Goal: Information Seeking & Learning: Learn about a topic

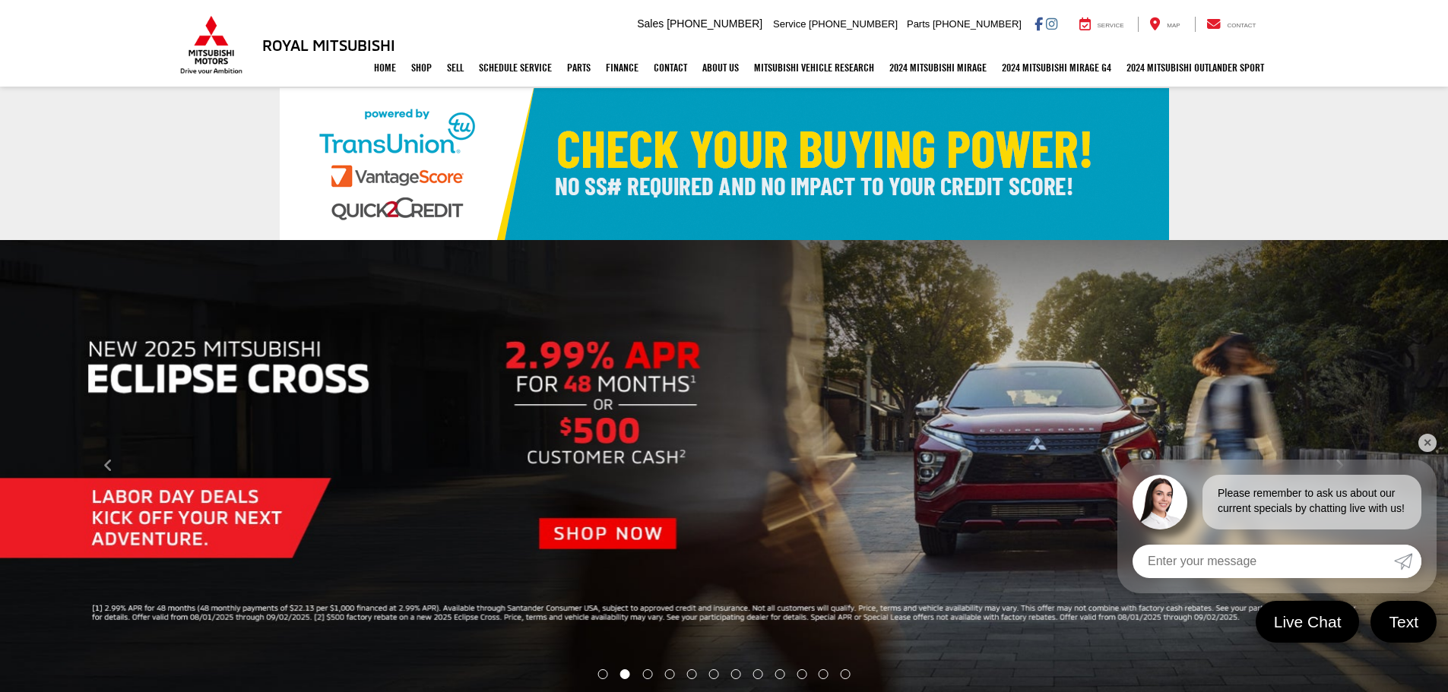
select select "Mitsubishi"
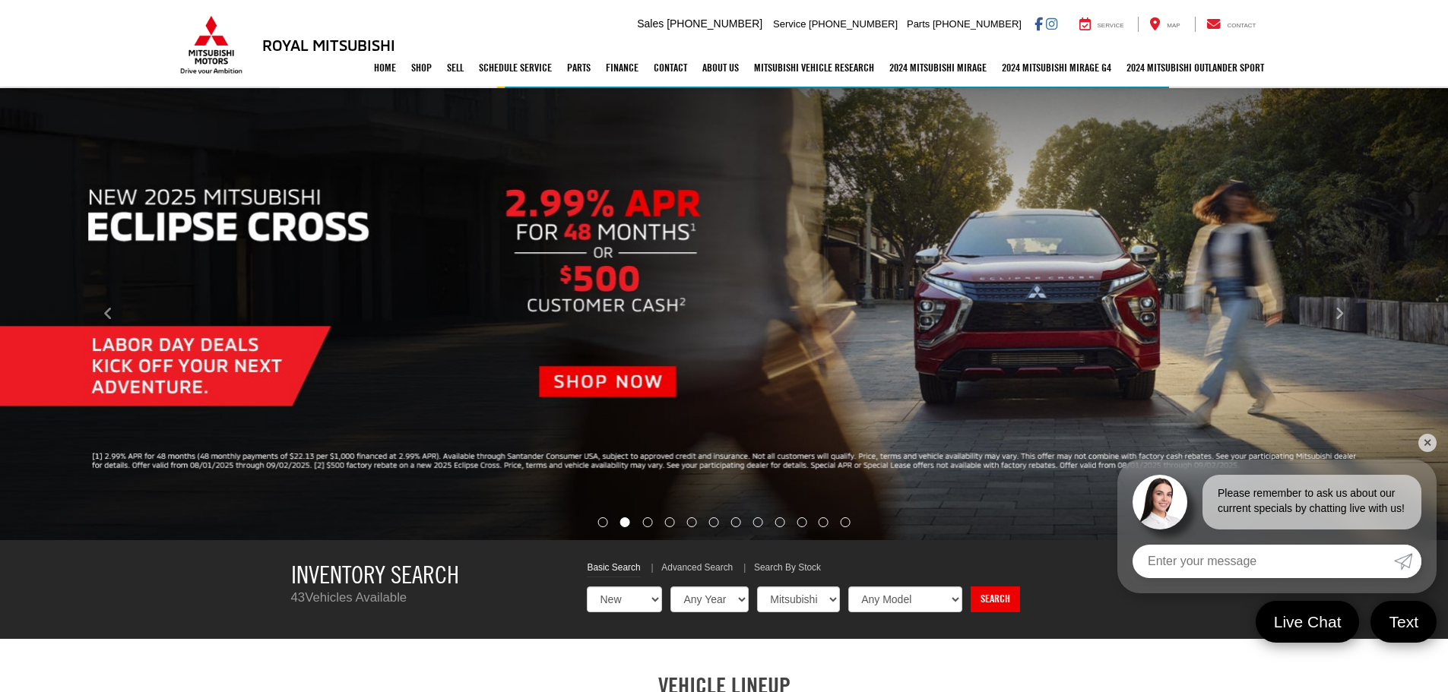
scroll to position [152, 0]
drag, startPoint x: 0, startPoint y: 0, endPoint x: 1332, endPoint y: 313, distance: 1367.9
click at [1332, 313] on button "Click to view next picture." at bounding box center [1338, 314] width 217 height 391
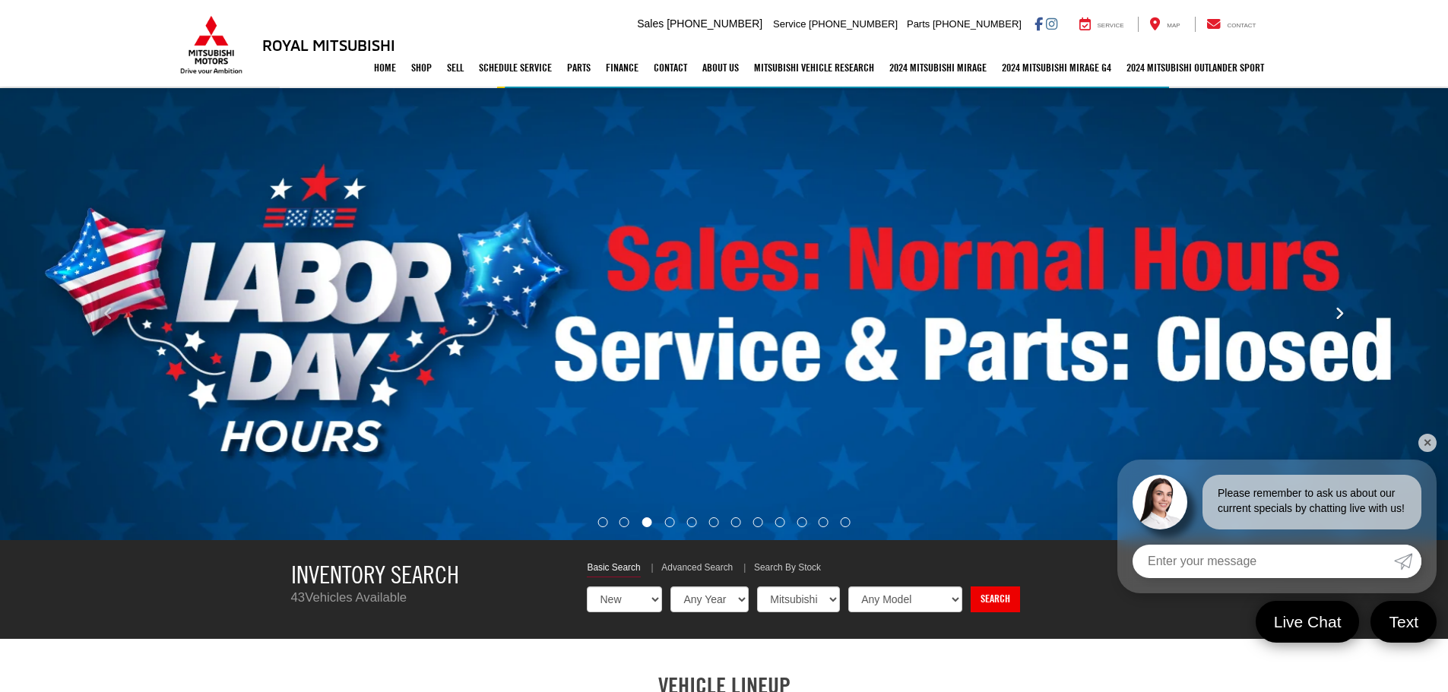
click at [1332, 313] on button "Click to view next picture." at bounding box center [1338, 314] width 217 height 391
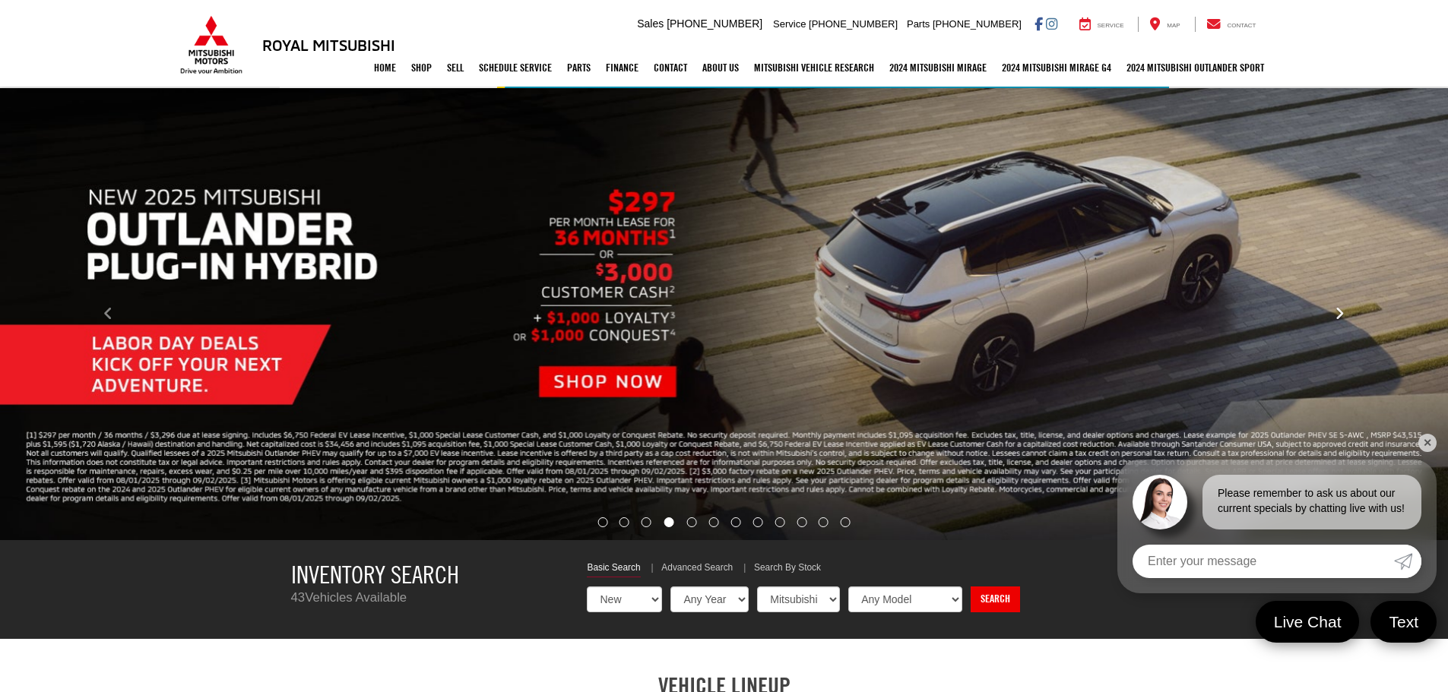
click at [1332, 313] on button "Click to view next picture." at bounding box center [1338, 314] width 217 height 391
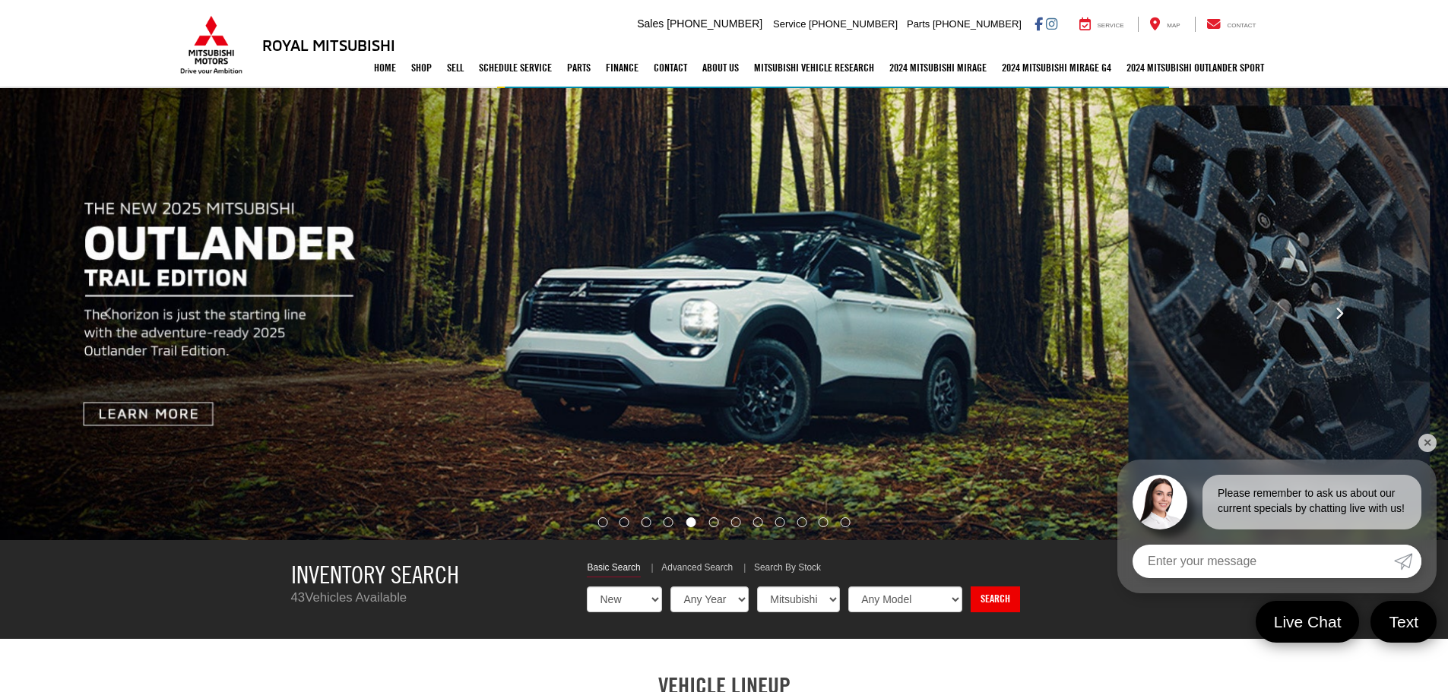
click at [1332, 313] on button "Click to view next picture." at bounding box center [1338, 314] width 217 height 391
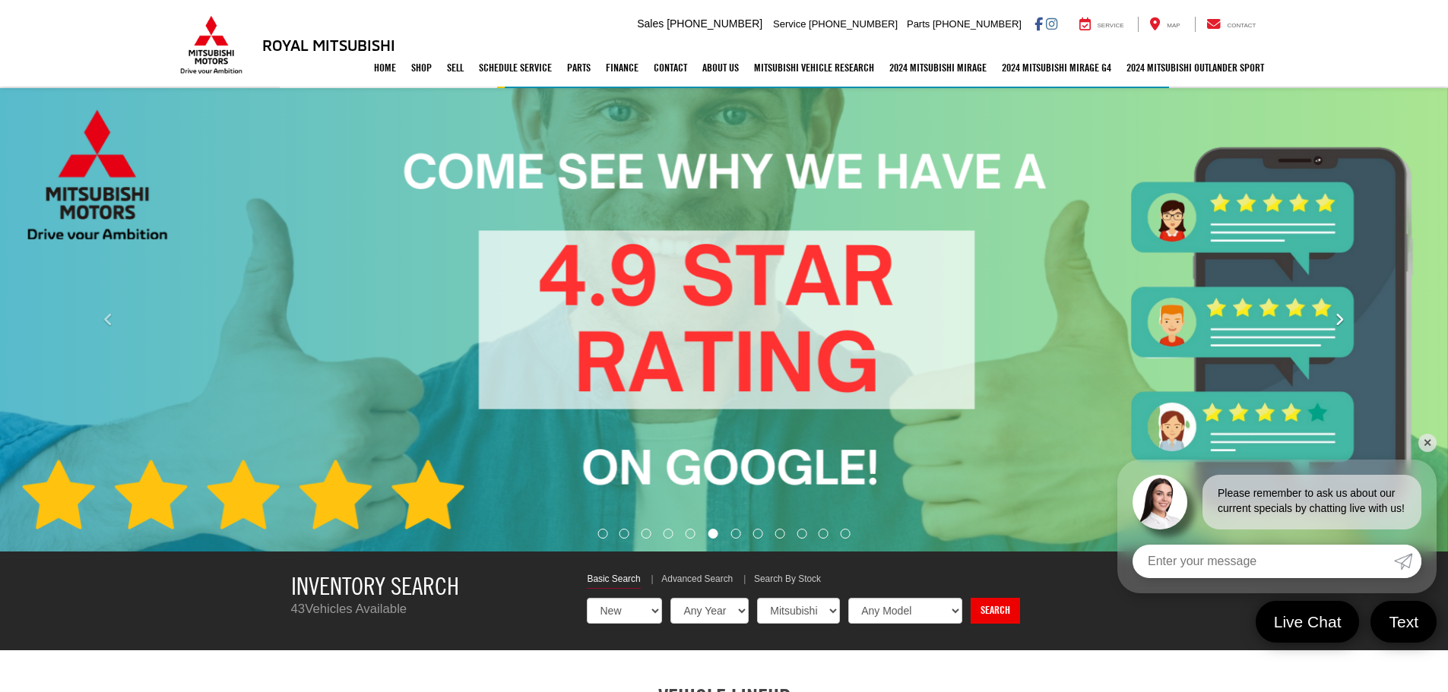
click at [1332, 313] on button "Click to view next picture." at bounding box center [1338, 320] width 217 height 403
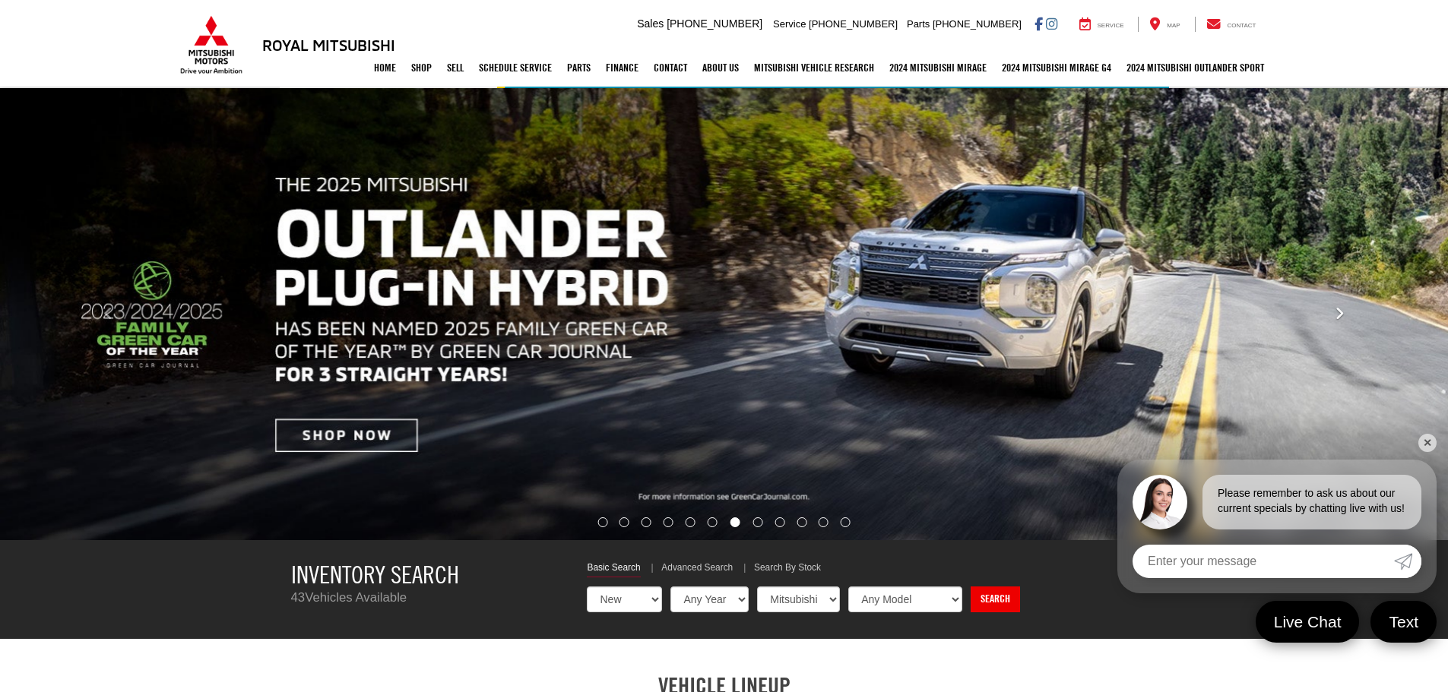
click at [1332, 313] on button "Click to view next picture." at bounding box center [1338, 314] width 217 height 391
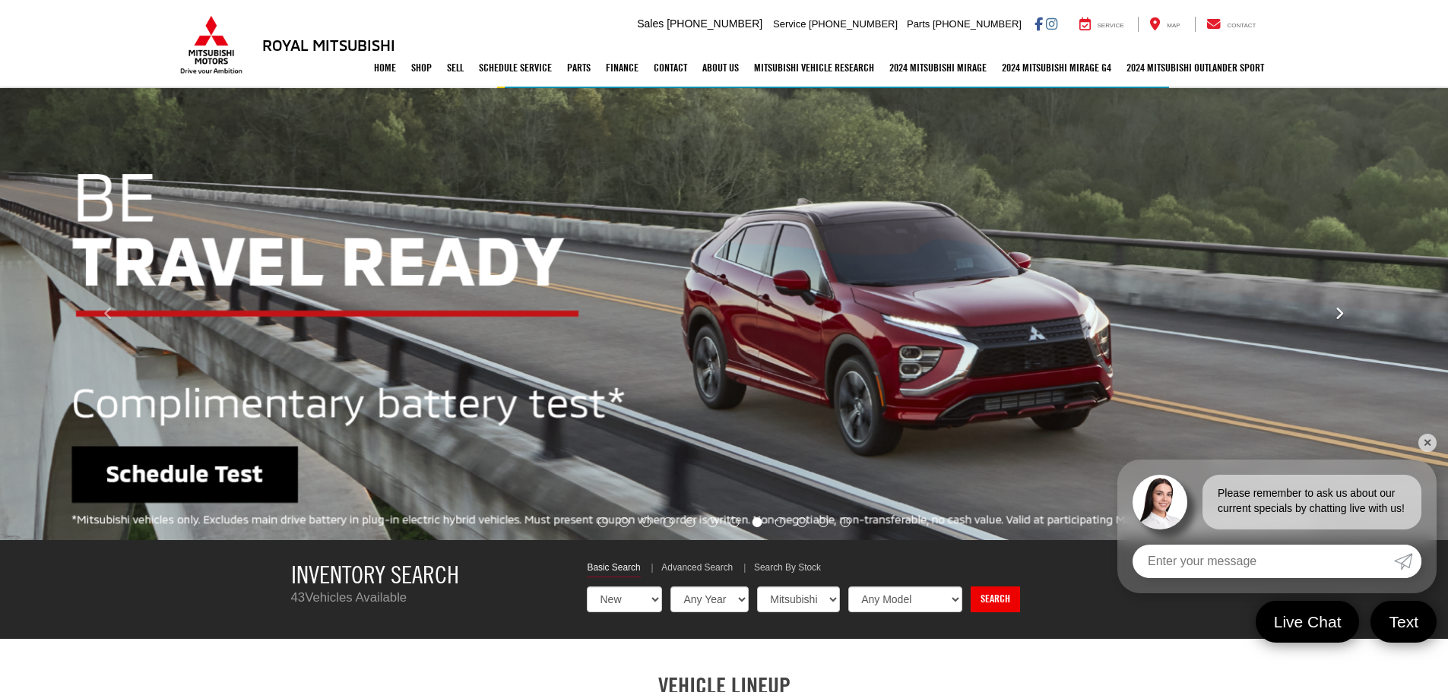
click at [1332, 313] on button "Click to view next picture." at bounding box center [1338, 314] width 217 height 391
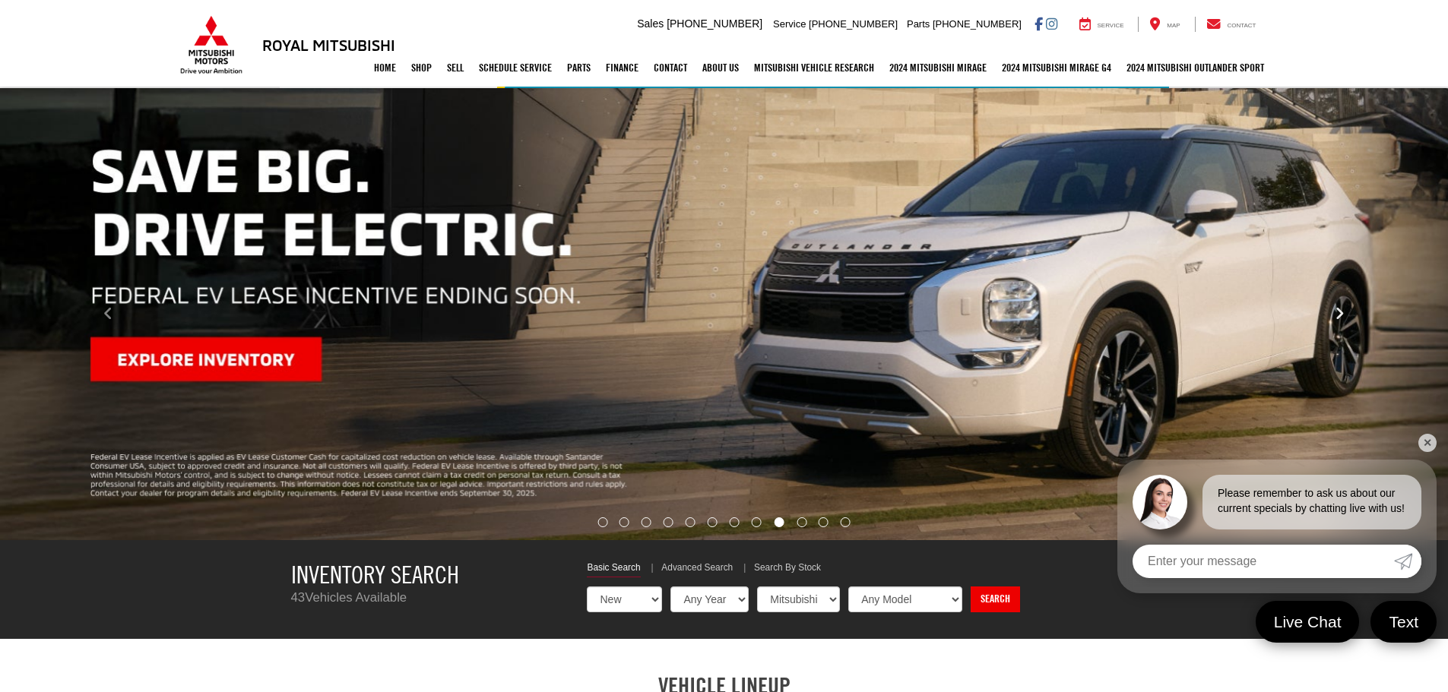
click at [1332, 313] on button "Click to view next picture." at bounding box center [1338, 314] width 217 height 391
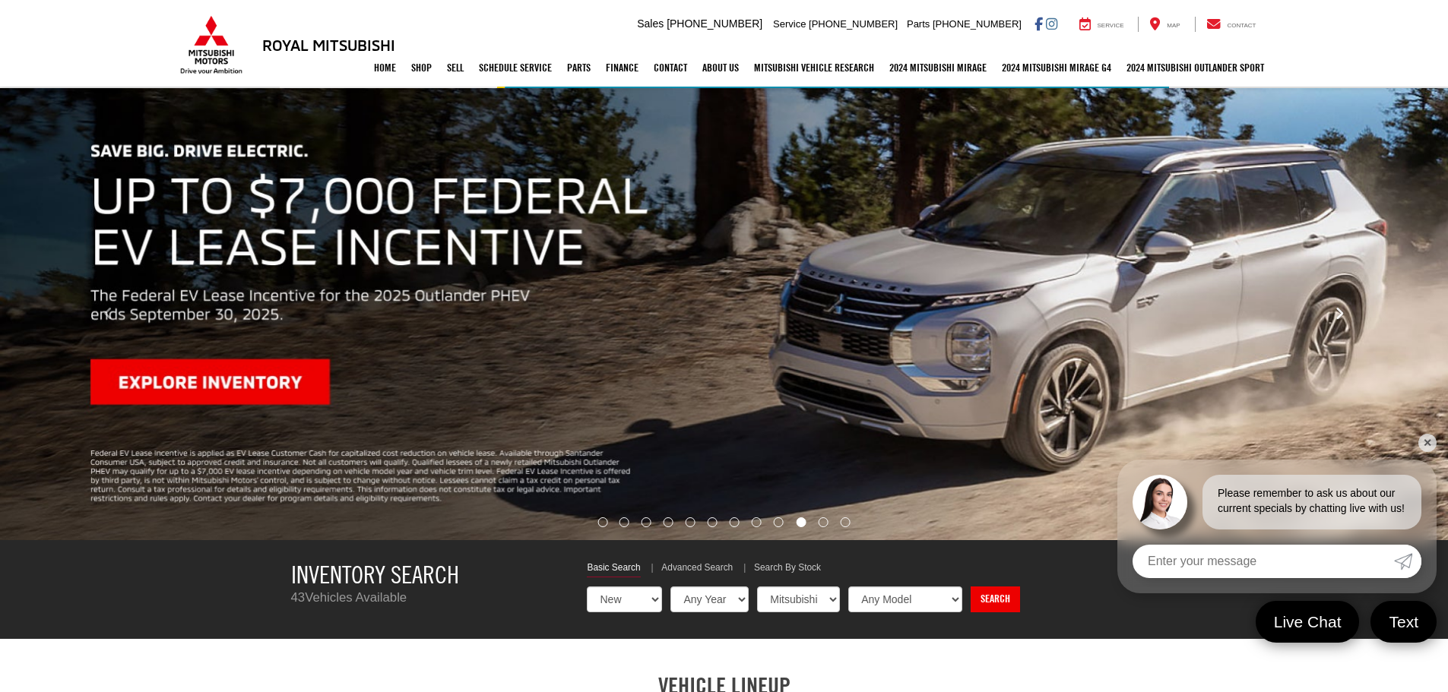
click at [1332, 313] on button "Click to view next picture." at bounding box center [1338, 314] width 217 height 391
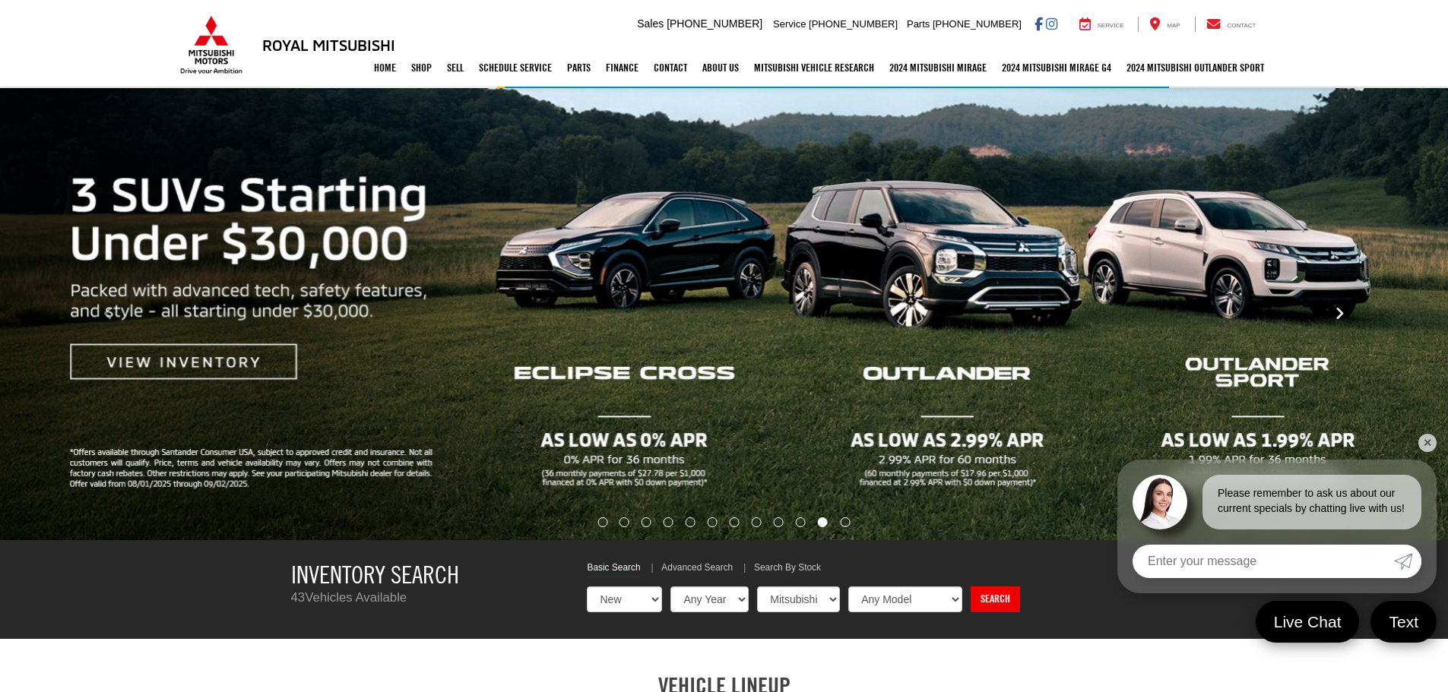
click at [1332, 313] on button "Click to view next picture." at bounding box center [1338, 314] width 217 height 391
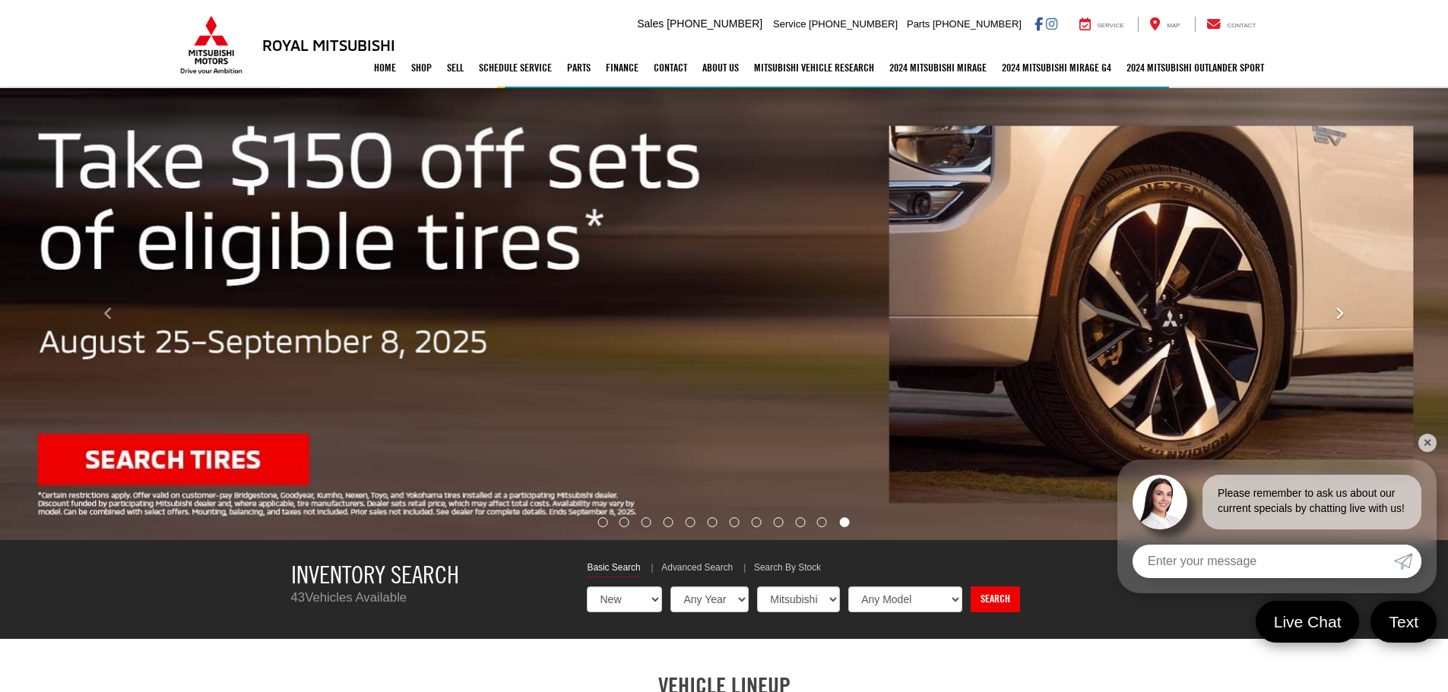
click at [1332, 313] on button "Click to view next picture." at bounding box center [1338, 314] width 217 height 391
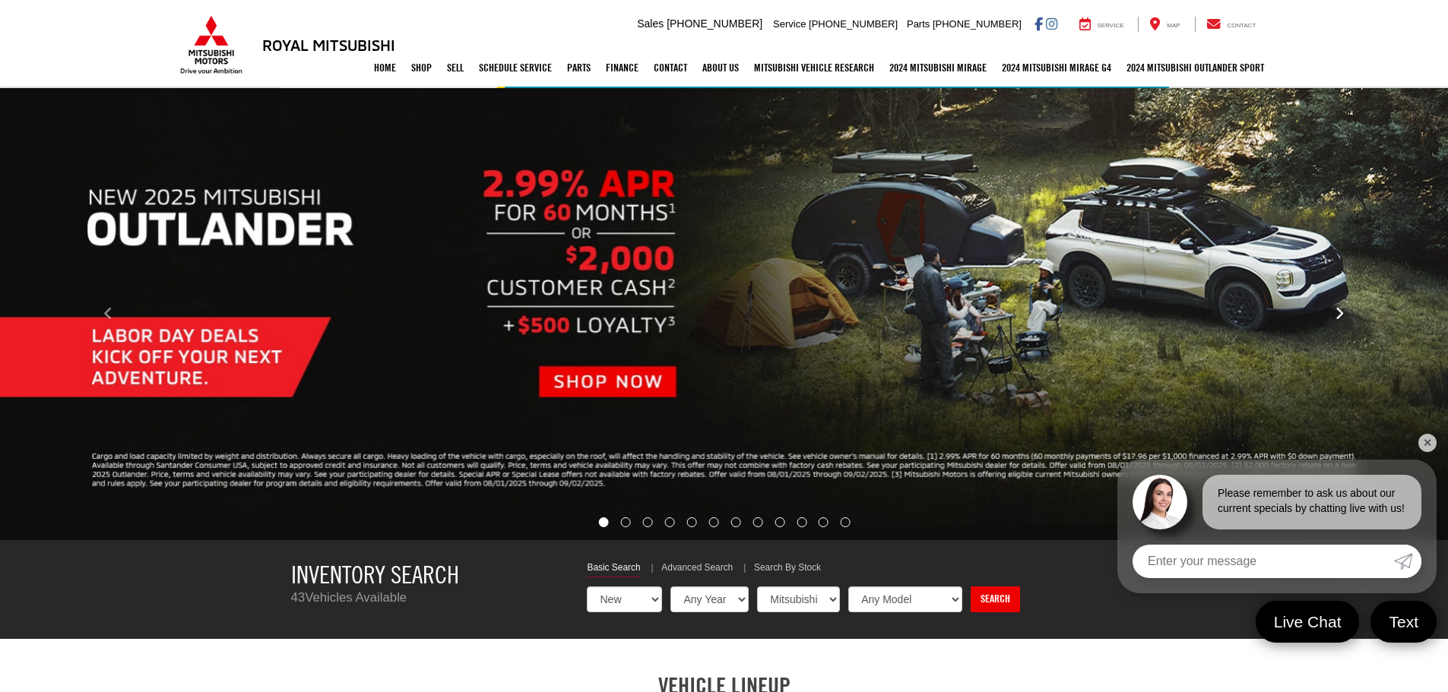
click at [1332, 313] on button "Click to view next picture." at bounding box center [1338, 314] width 217 height 391
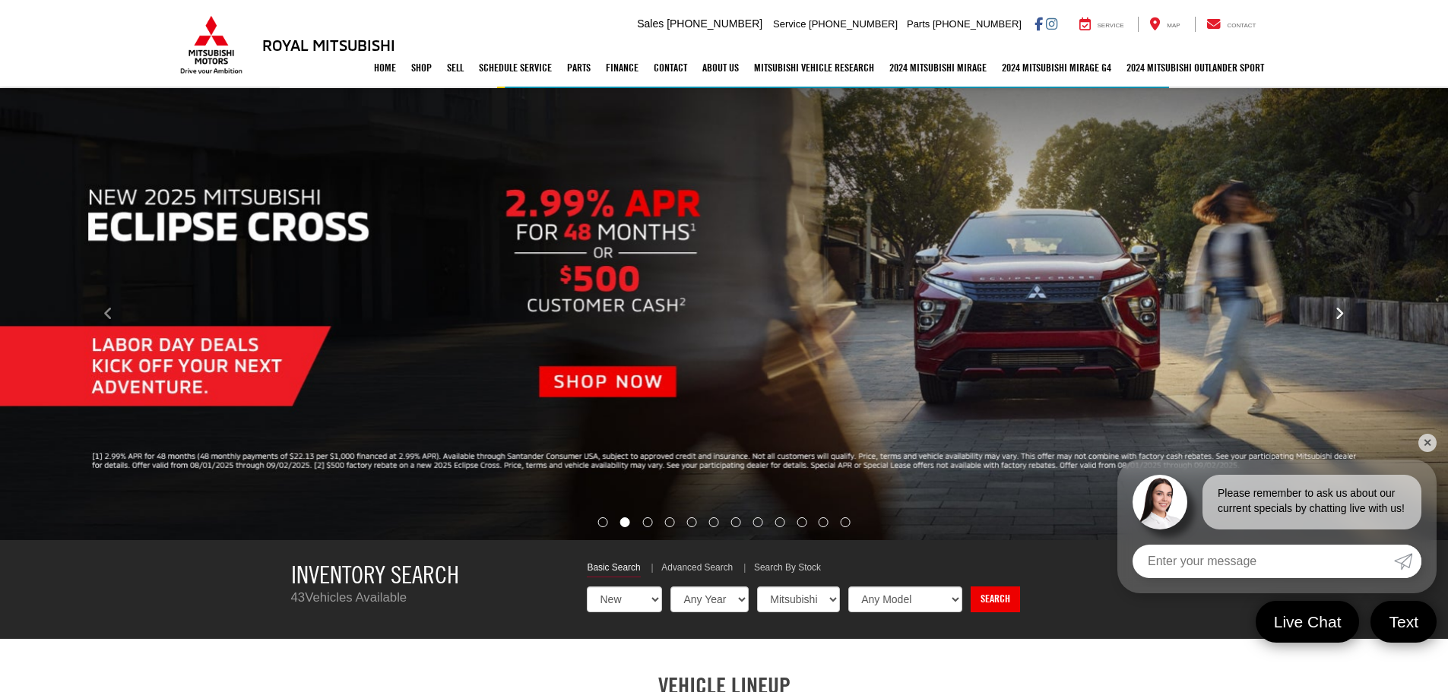
click at [1332, 313] on button "Click to view next picture." at bounding box center [1338, 314] width 217 height 391
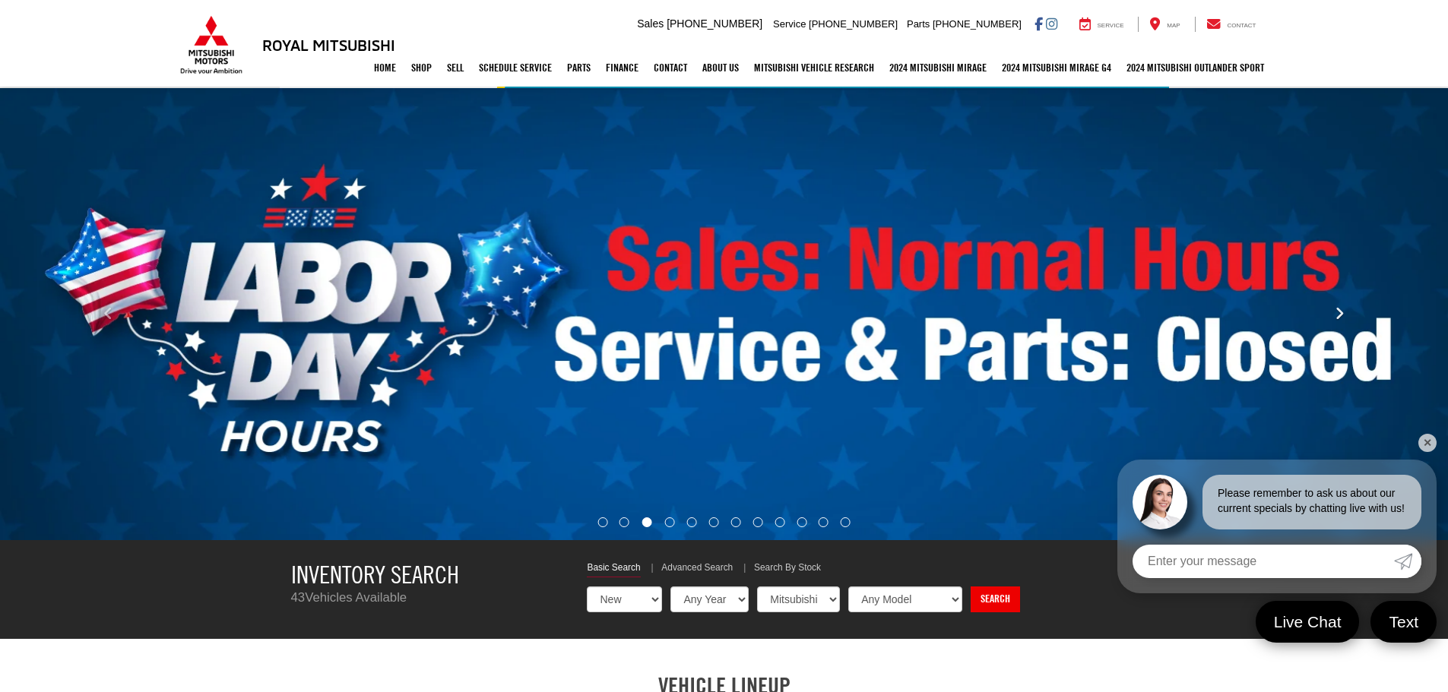
click at [1332, 313] on button "Click to view next picture." at bounding box center [1338, 314] width 217 height 391
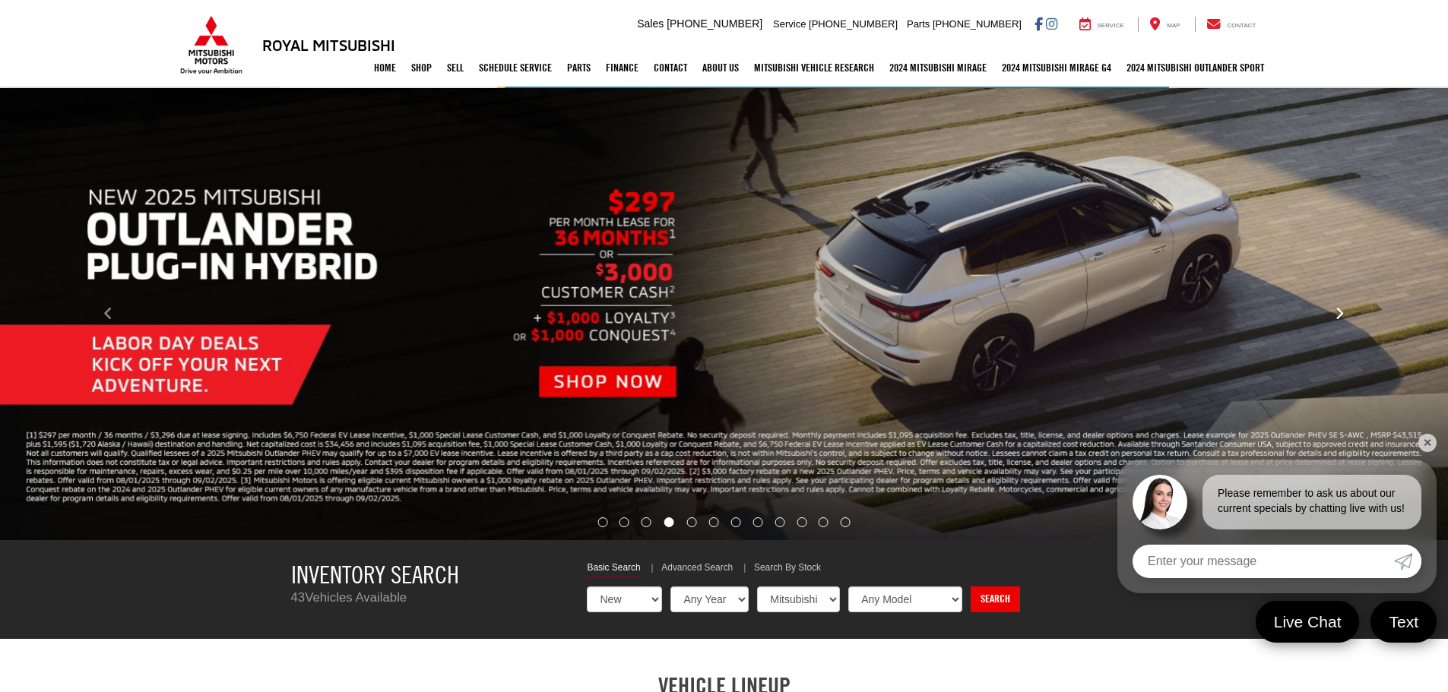
click at [1332, 313] on button "Click to view next picture." at bounding box center [1338, 314] width 217 height 391
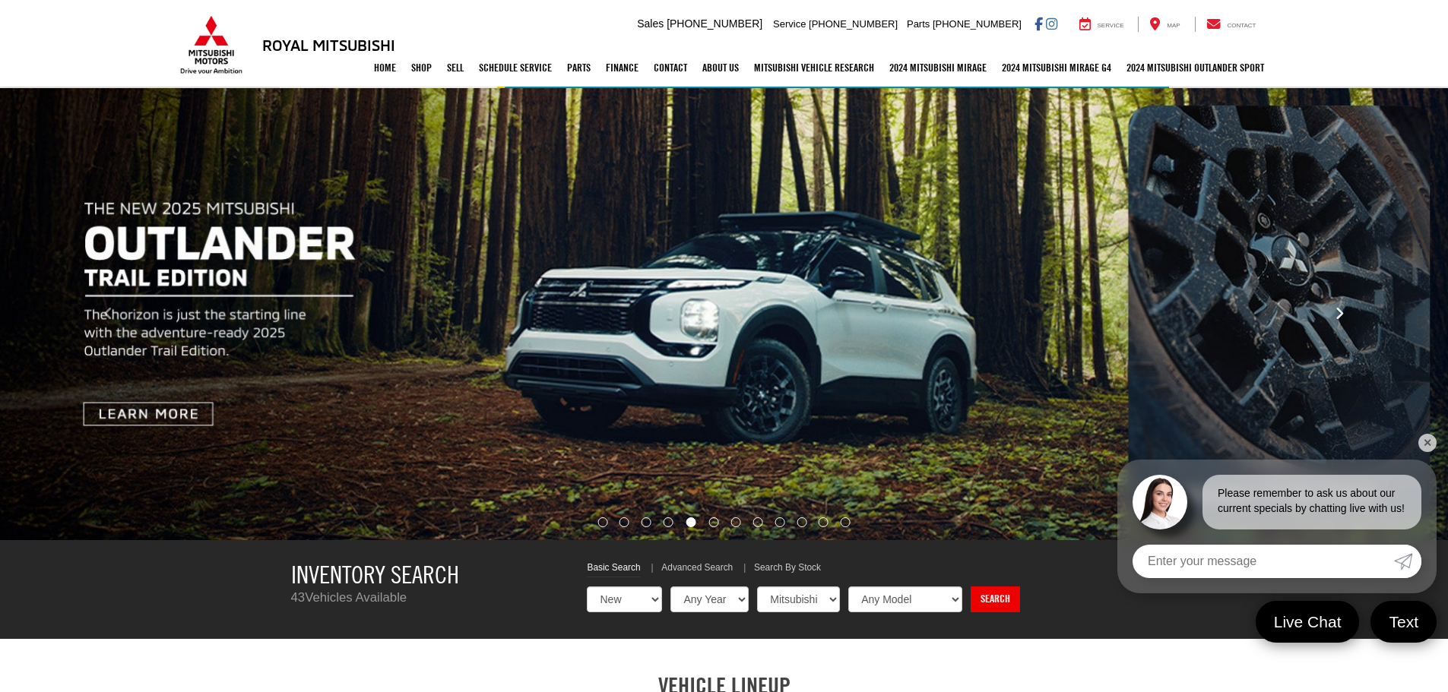
click at [1332, 313] on button "Click to view next picture." at bounding box center [1338, 314] width 217 height 391
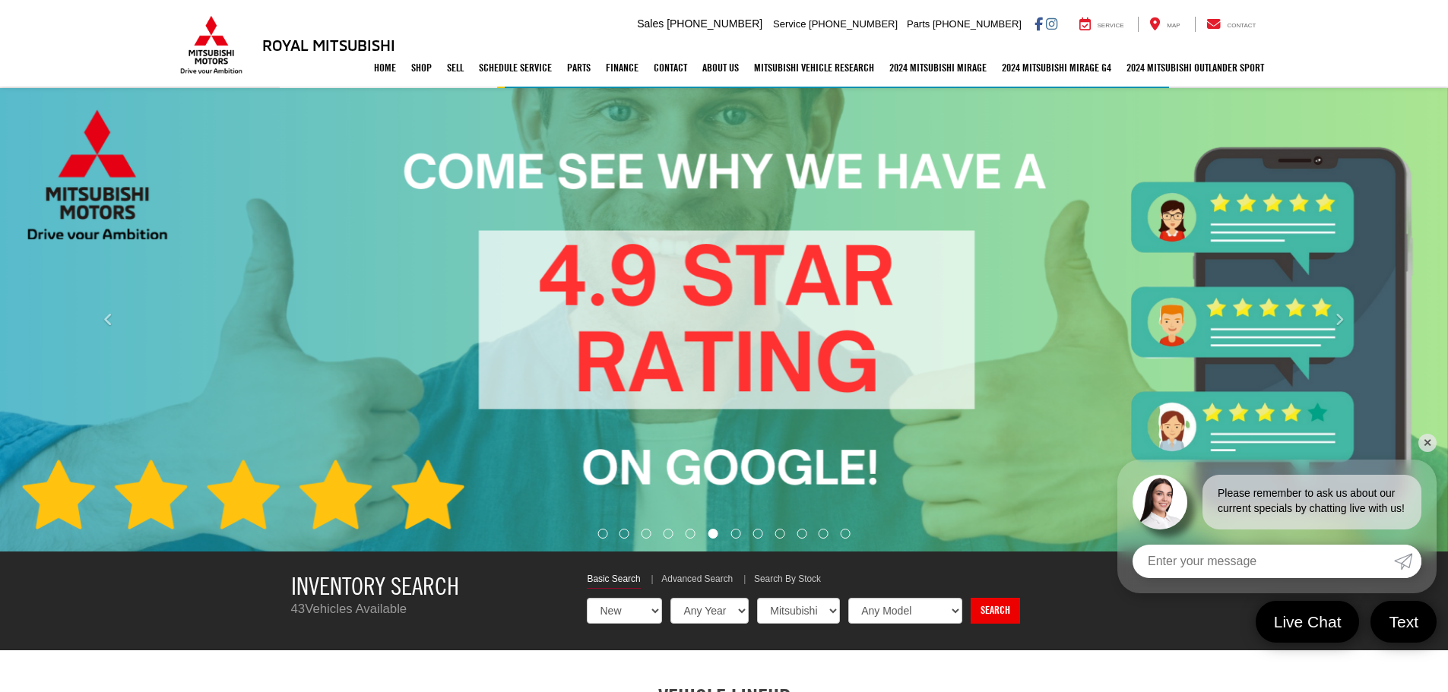
click at [1428, 442] on link "✕" at bounding box center [1427, 443] width 18 height 18
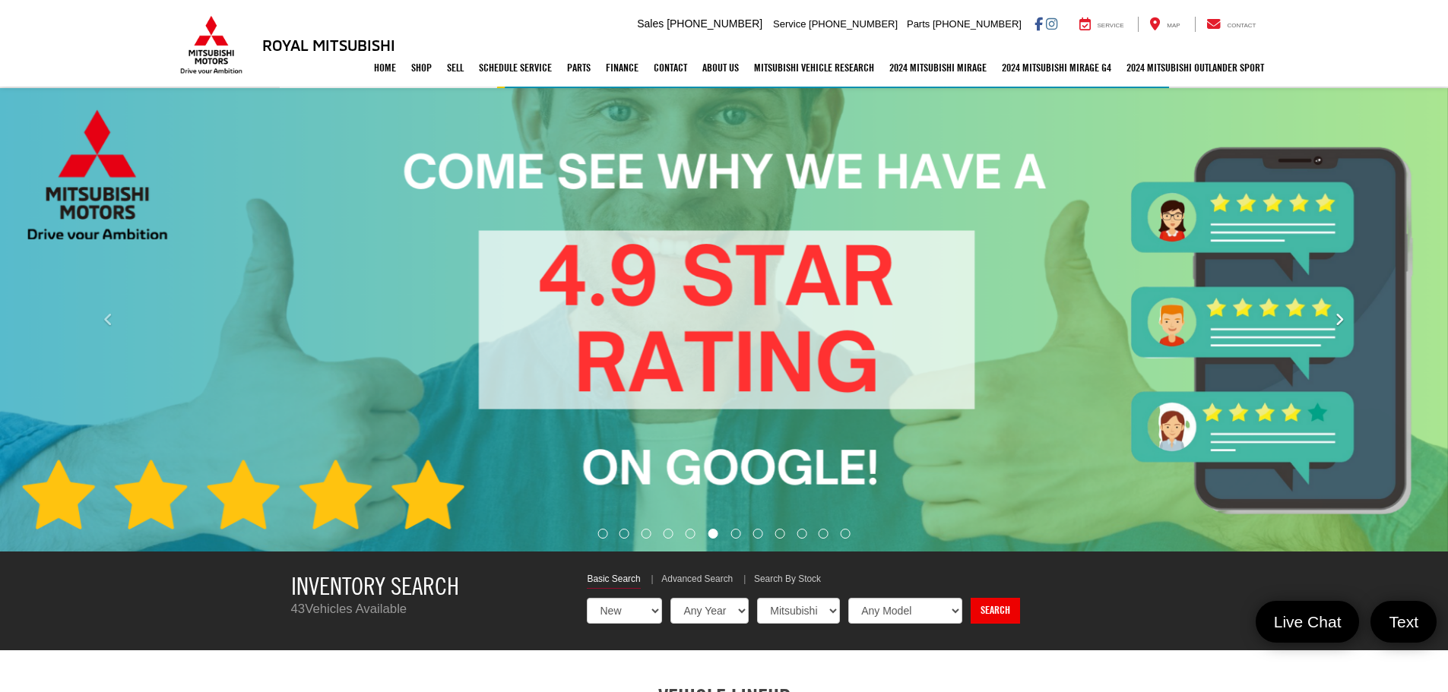
click at [1341, 319] on icon "Click to view next picture." at bounding box center [1340, 319] width 10 height 15
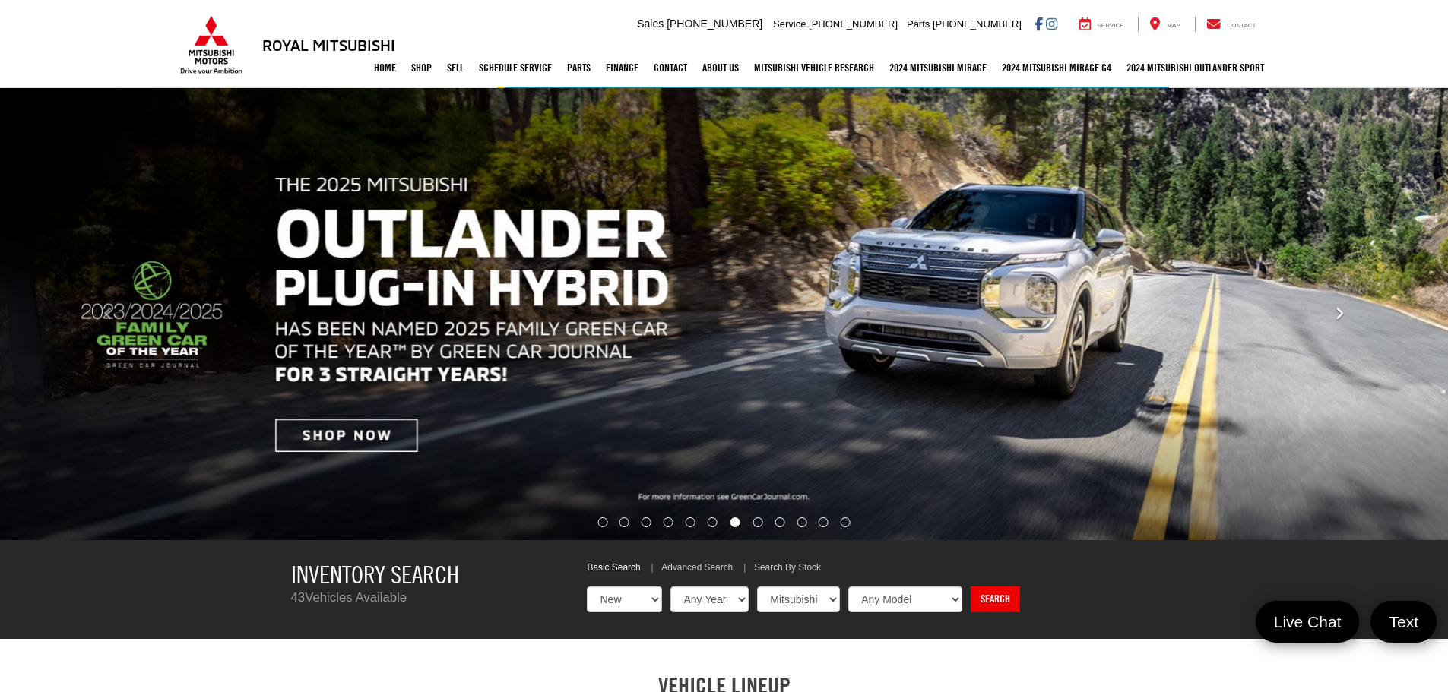
click at [1341, 319] on icon "Click to view next picture." at bounding box center [1340, 313] width 10 height 15
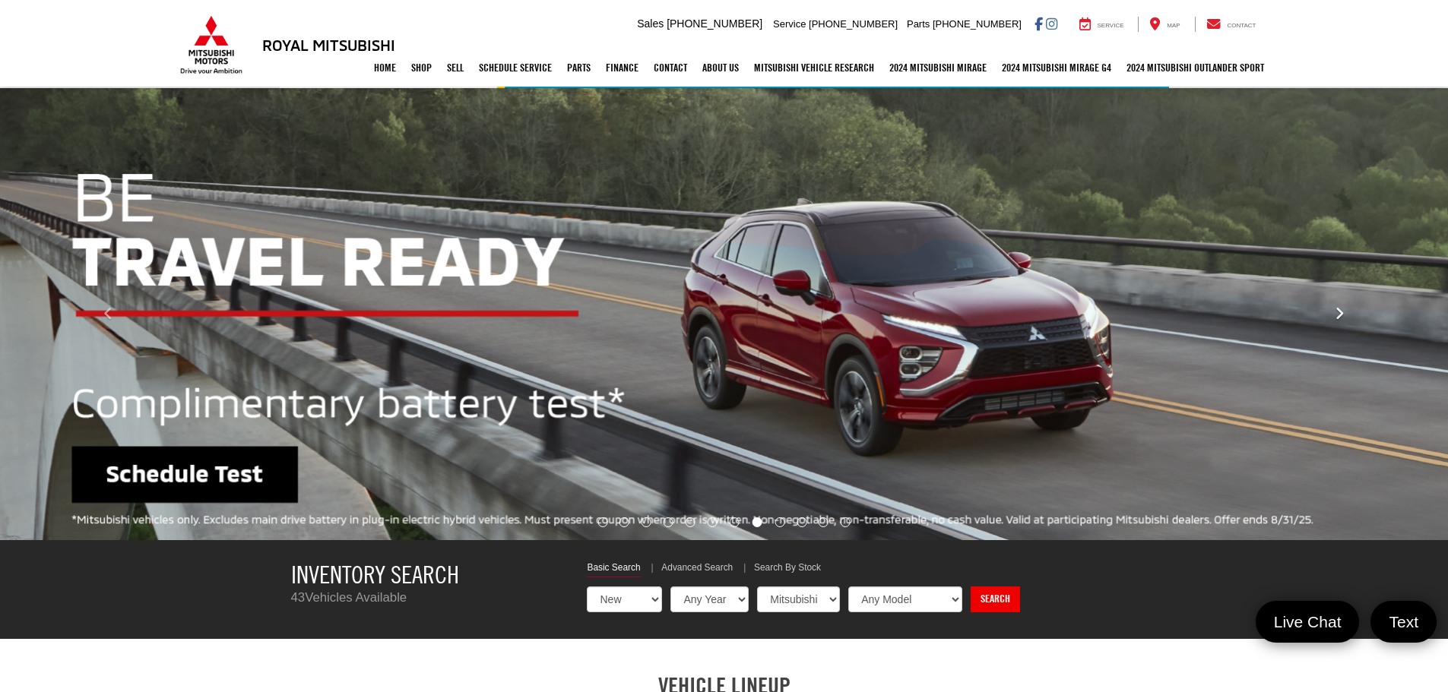
click at [1341, 319] on icon "Click to view next picture." at bounding box center [1340, 313] width 10 height 15
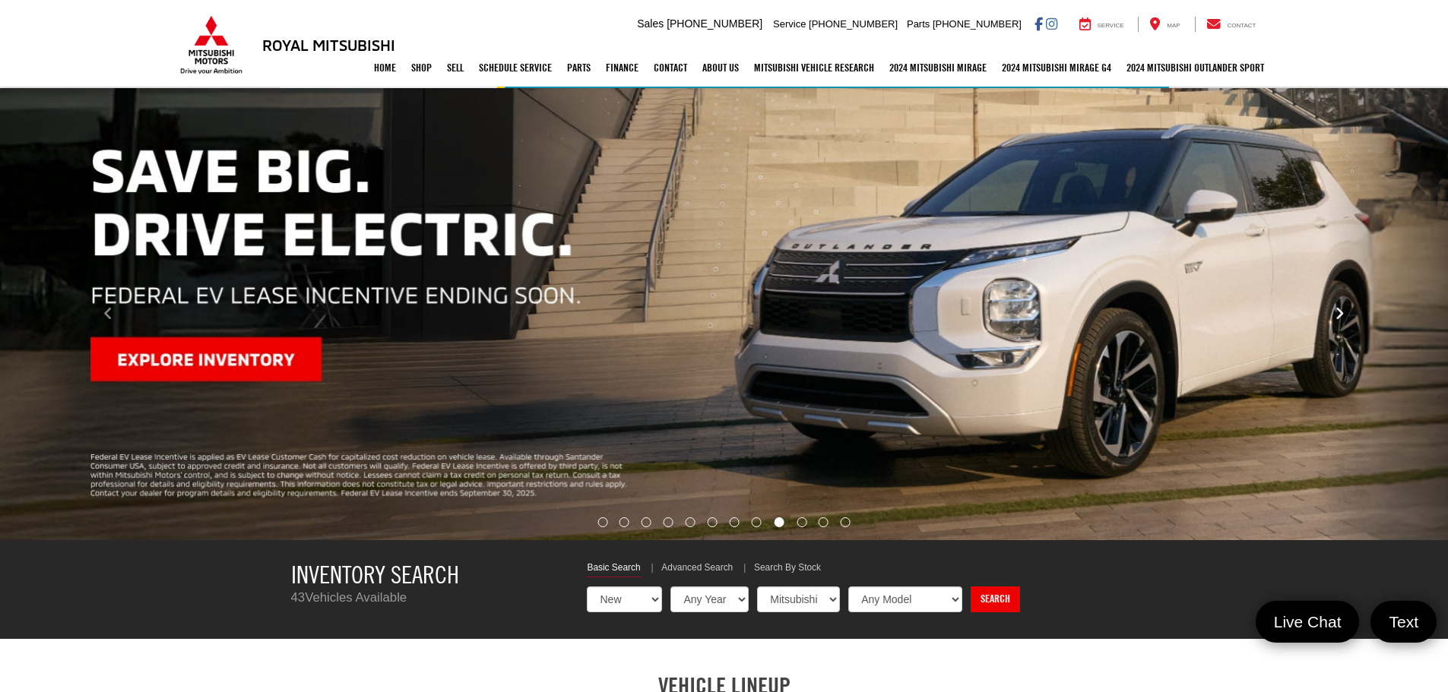
click at [1341, 319] on icon "Click to view next picture." at bounding box center [1340, 313] width 10 height 15
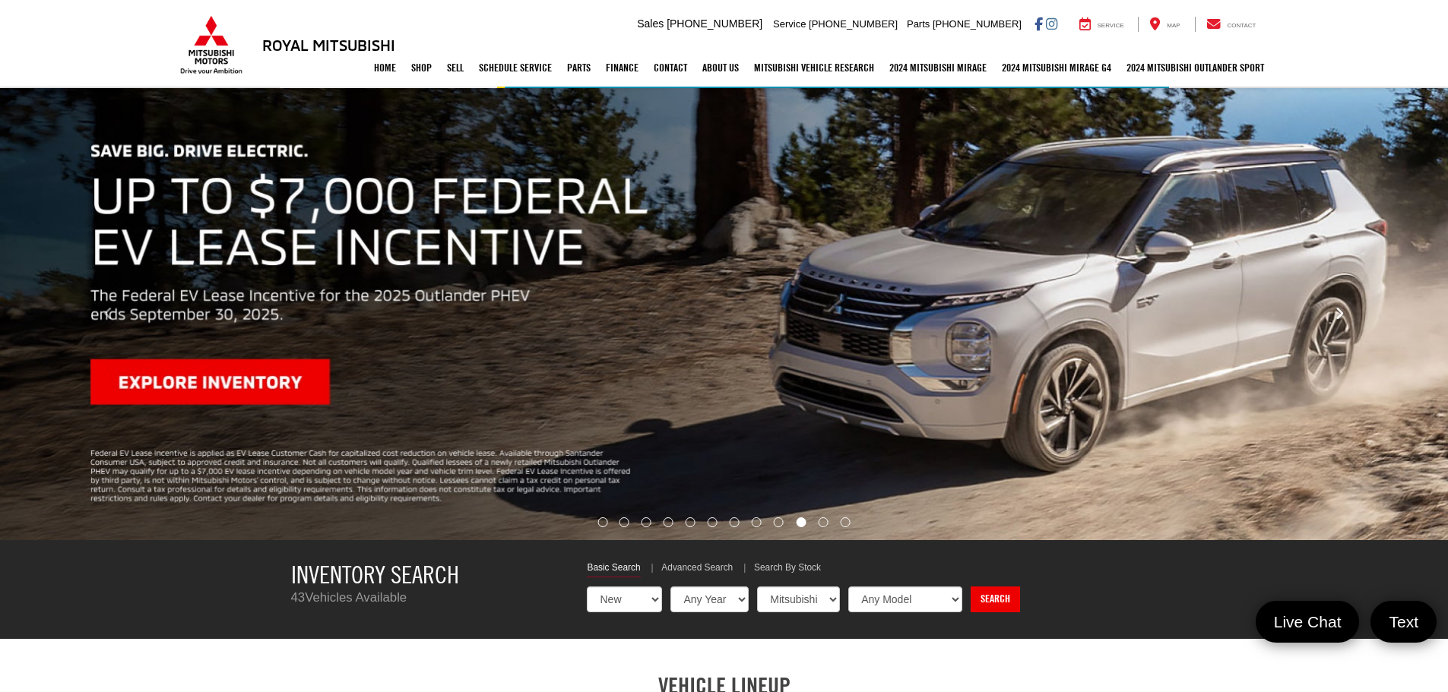
click at [1341, 319] on icon "Click to view next picture." at bounding box center [1340, 313] width 10 height 15
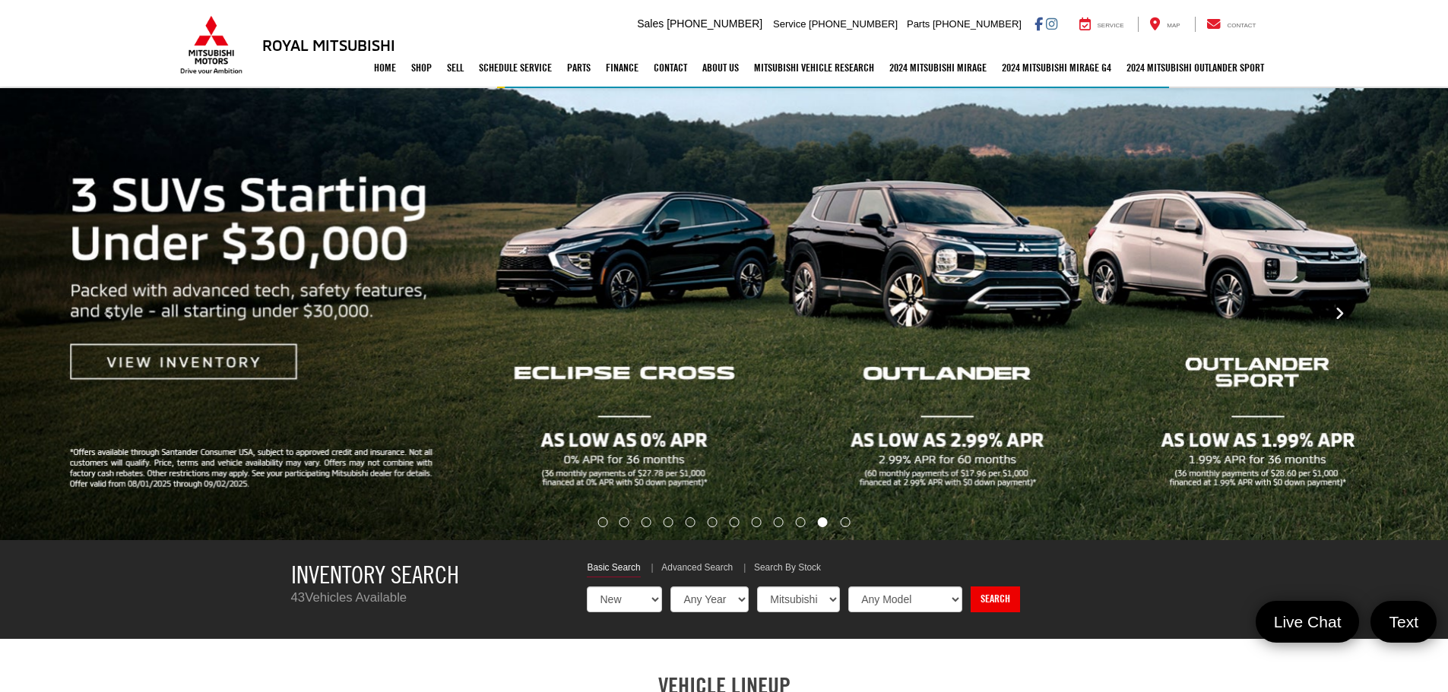
click at [1341, 319] on icon "Click to view next picture." at bounding box center [1340, 313] width 10 height 15
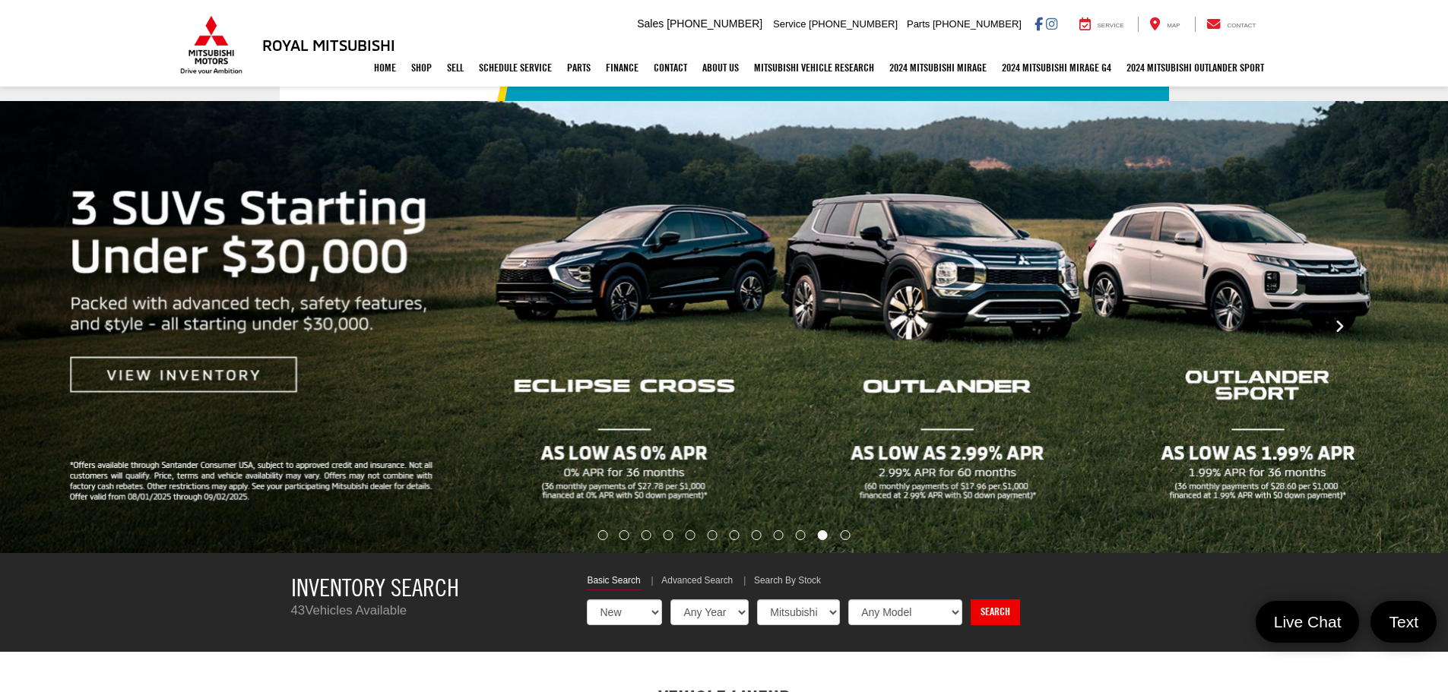
scroll to position [0, 0]
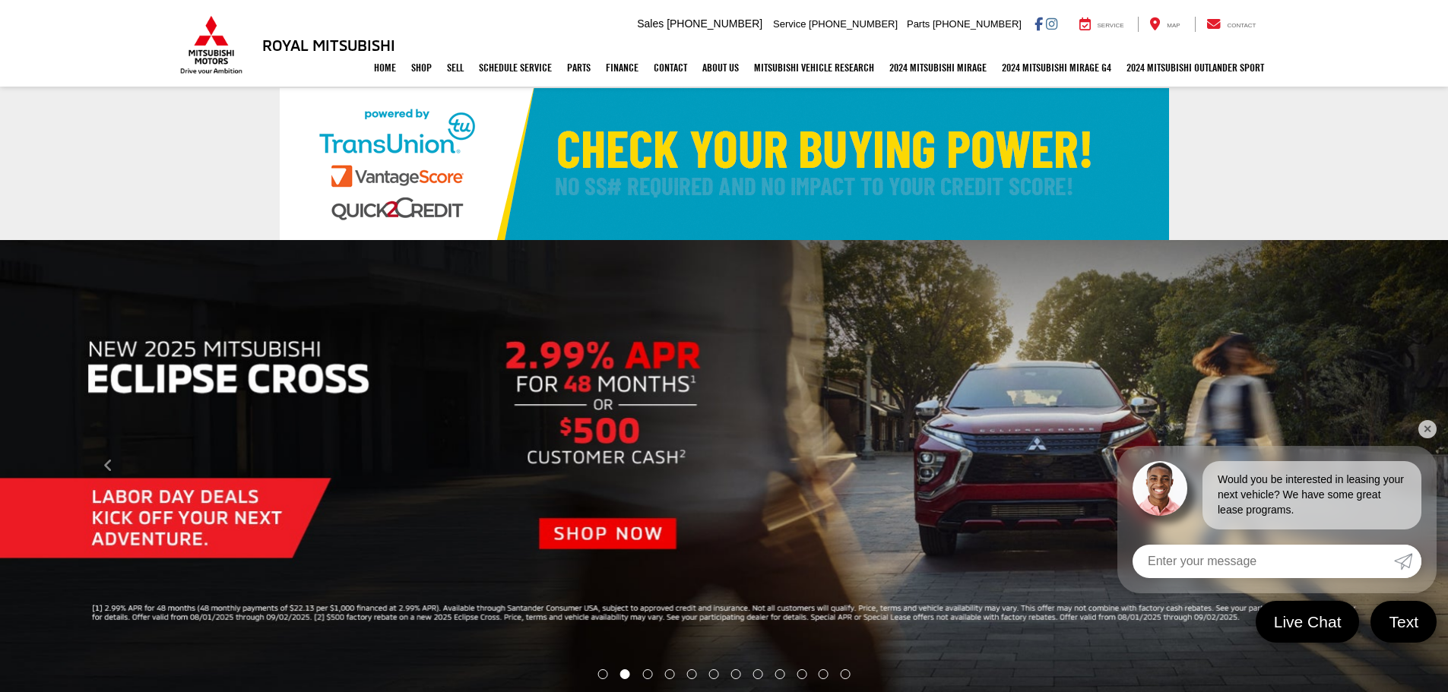
click at [1420, 426] on link "✕" at bounding box center [1427, 429] width 18 height 18
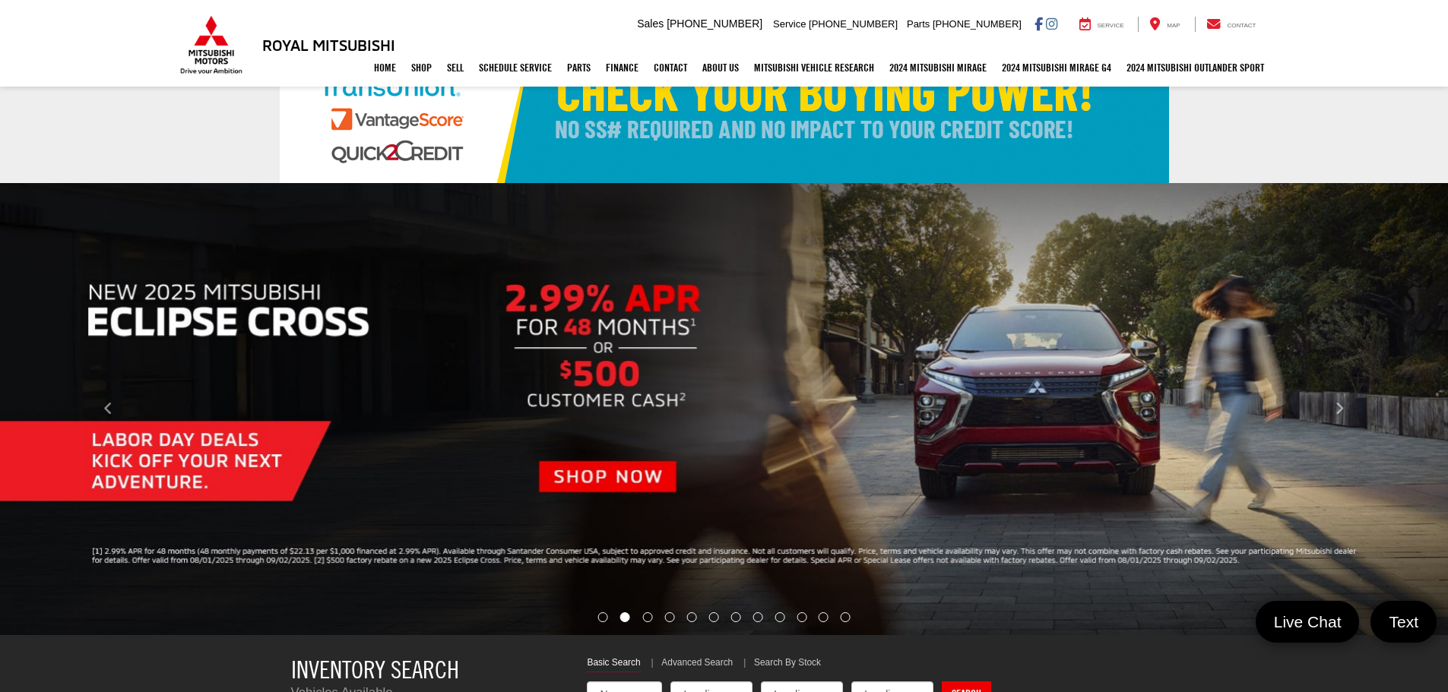
select select "Mitsubishi"
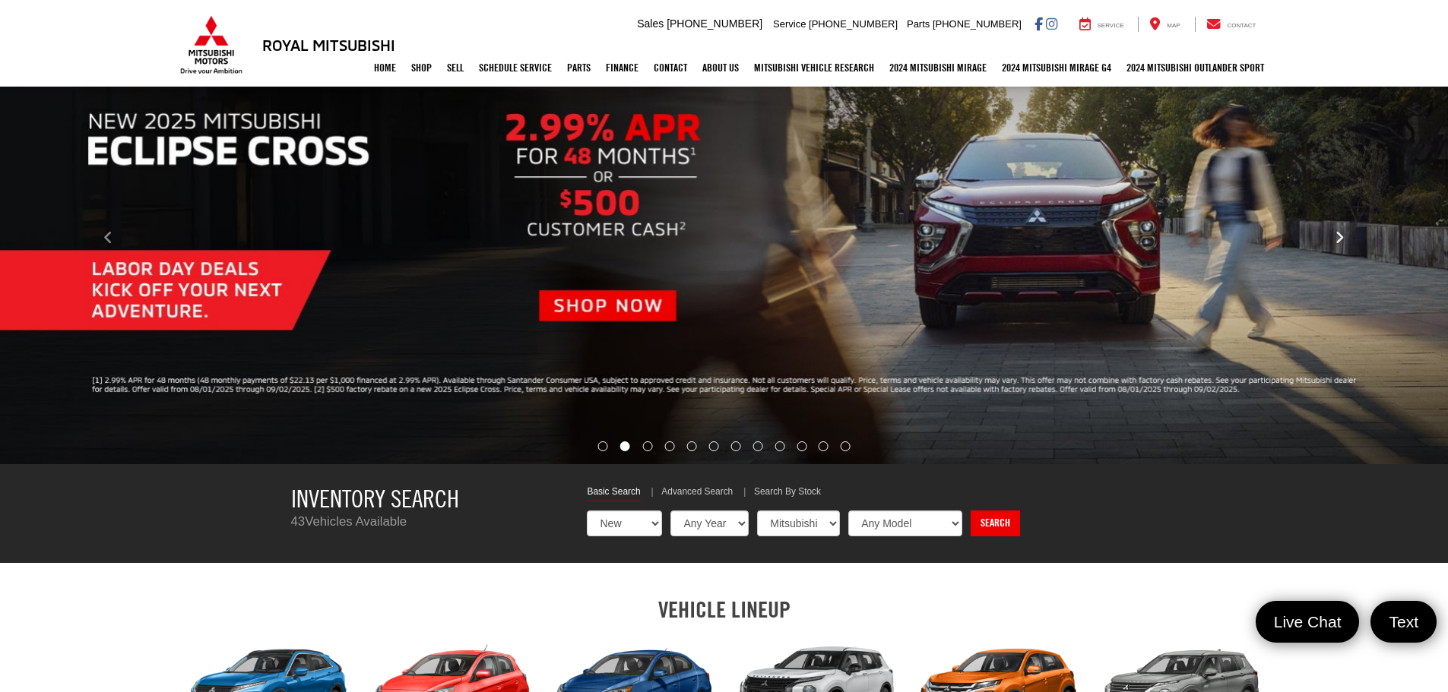
scroll to position [76, 0]
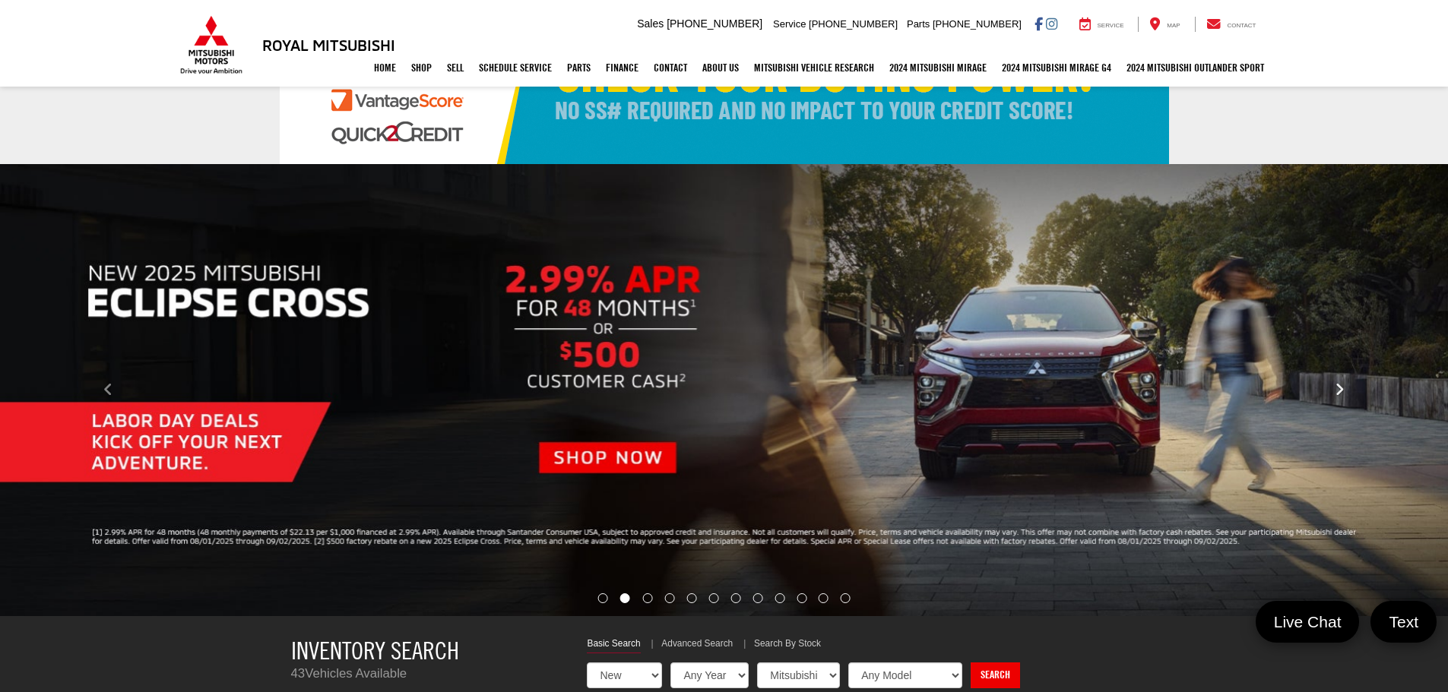
click at [1335, 385] on icon "Click to view next picture." at bounding box center [1340, 389] width 10 height 15
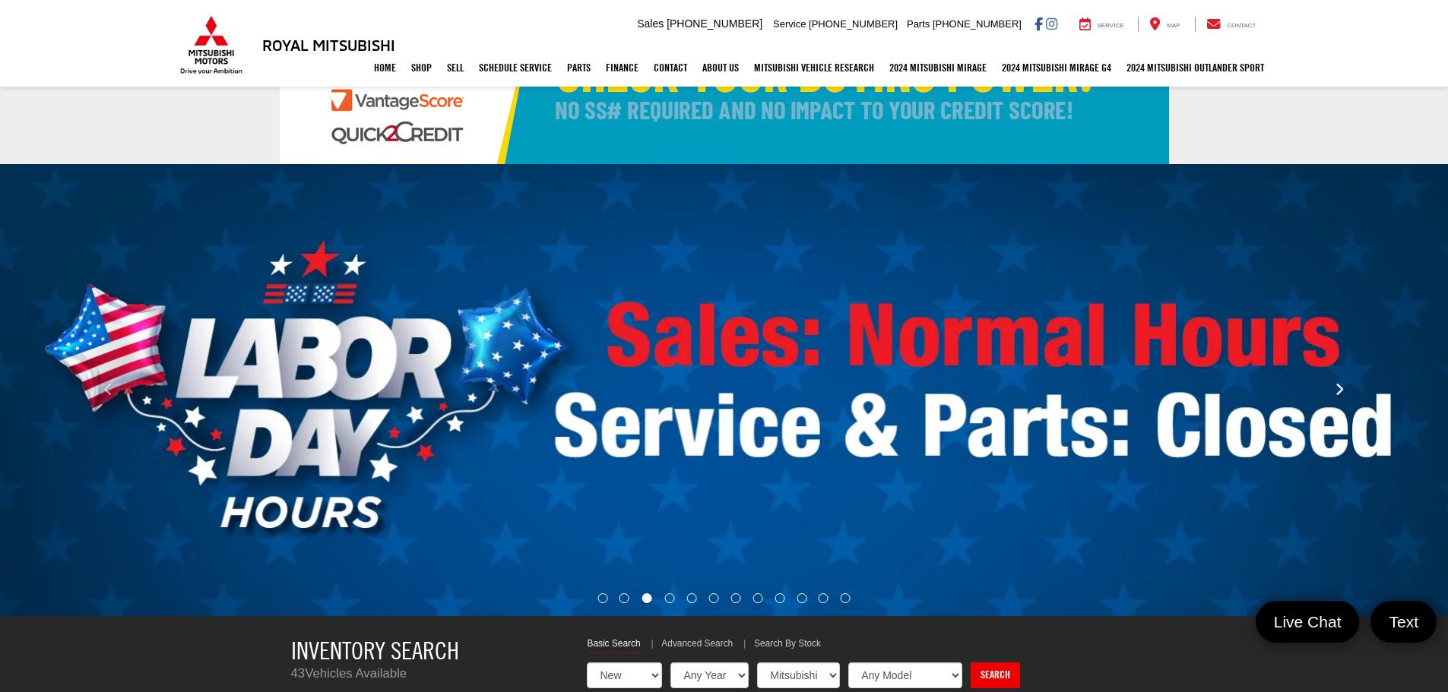
click at [1335, 385] on icon "Click to view next picture." at bounding box center [1340, 389] width 10 height 15
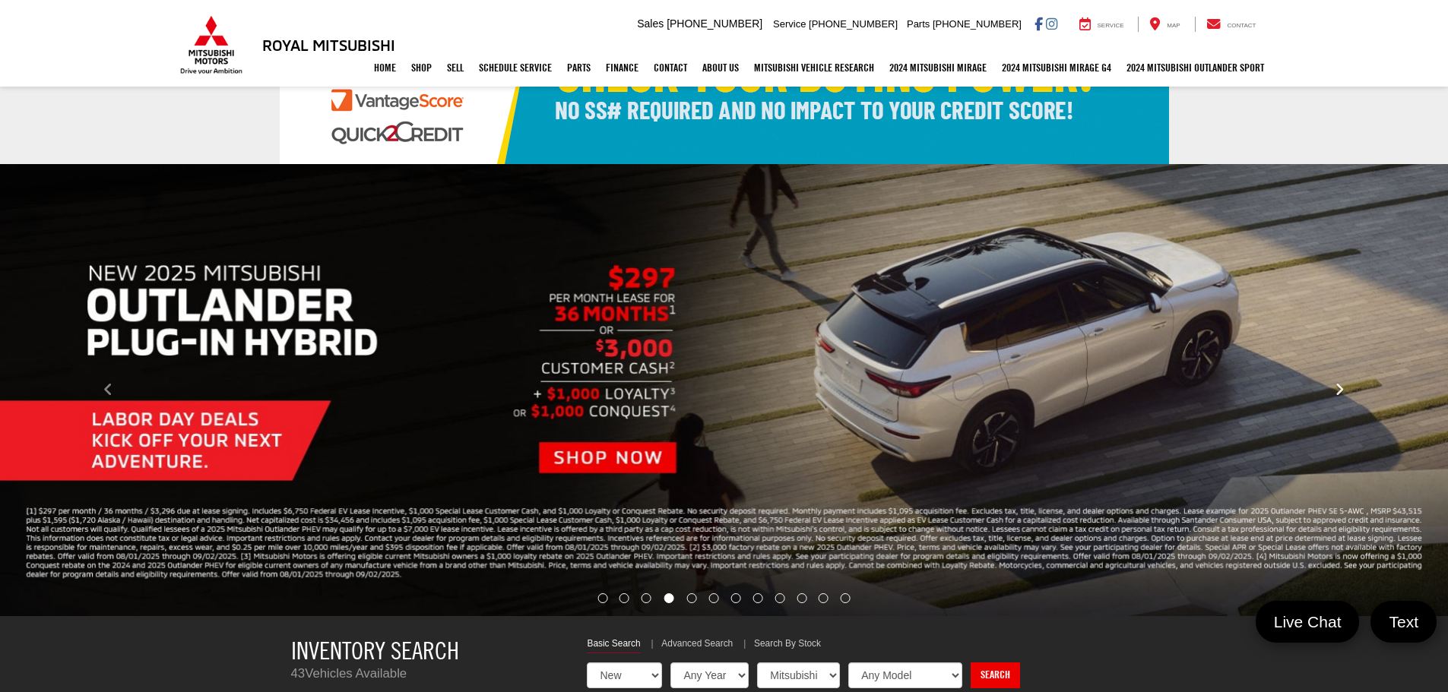
click at [1335, 385] on icon "Click to view next picture." at bounding box center [1340, 389] width 10 height 15
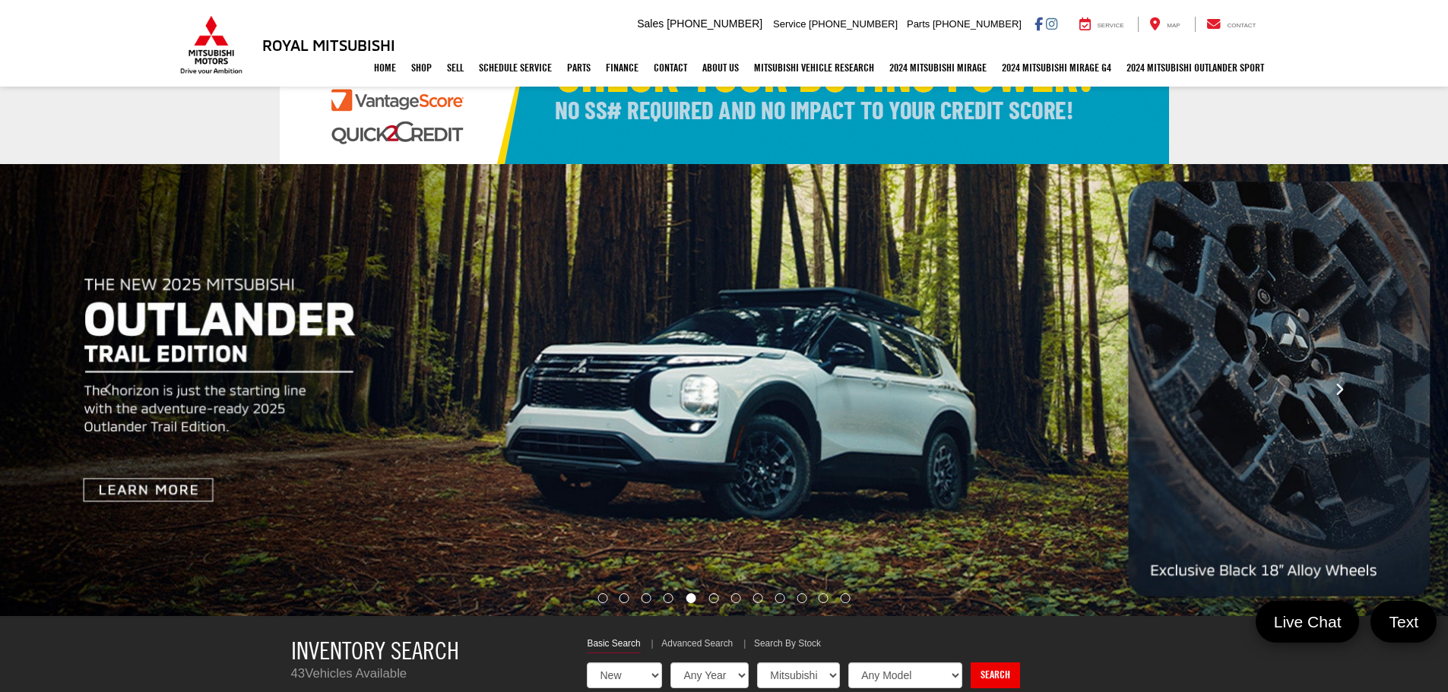
click at [1335, 385] on icon "Click to view next picture." at bounding box center [1340, 389] width 10 height 15
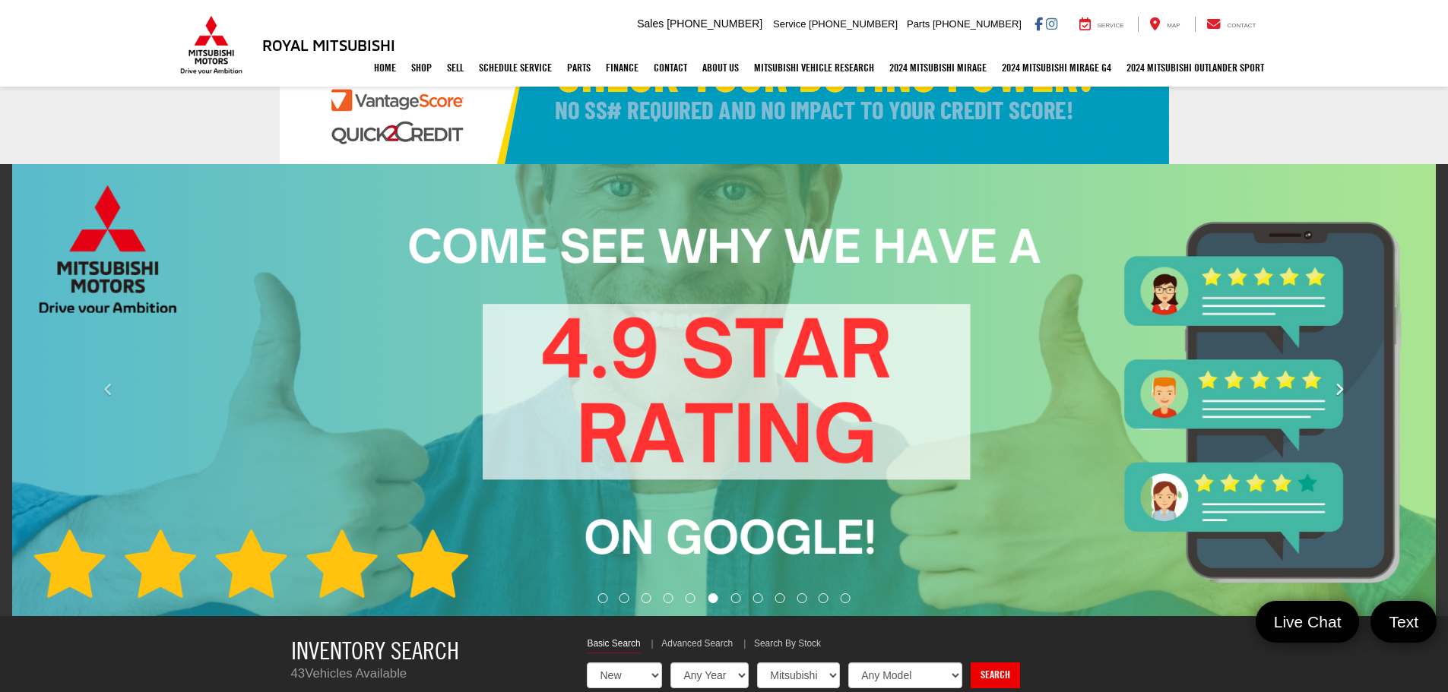
click at [1335, 385] on icon "Click to view next picture." at bounding box center [1340, 389] width 10 height 15
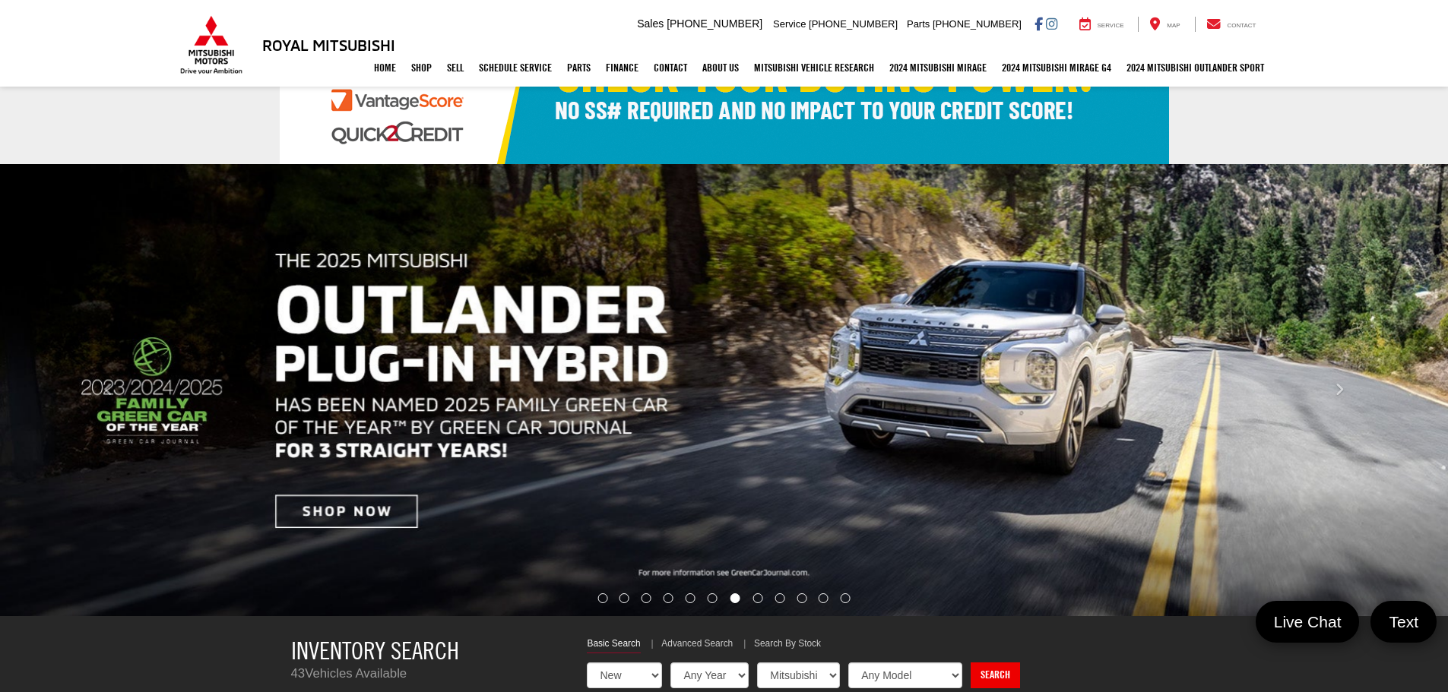
drag, startPoint x: 279, startPoint y: 26, endPoint x: 280, endPoint y: 40, distance: 14.5
click at [279, 30] on ul "Royal Mitsubishi" at bounding box center [291, 44] width 228 height 59
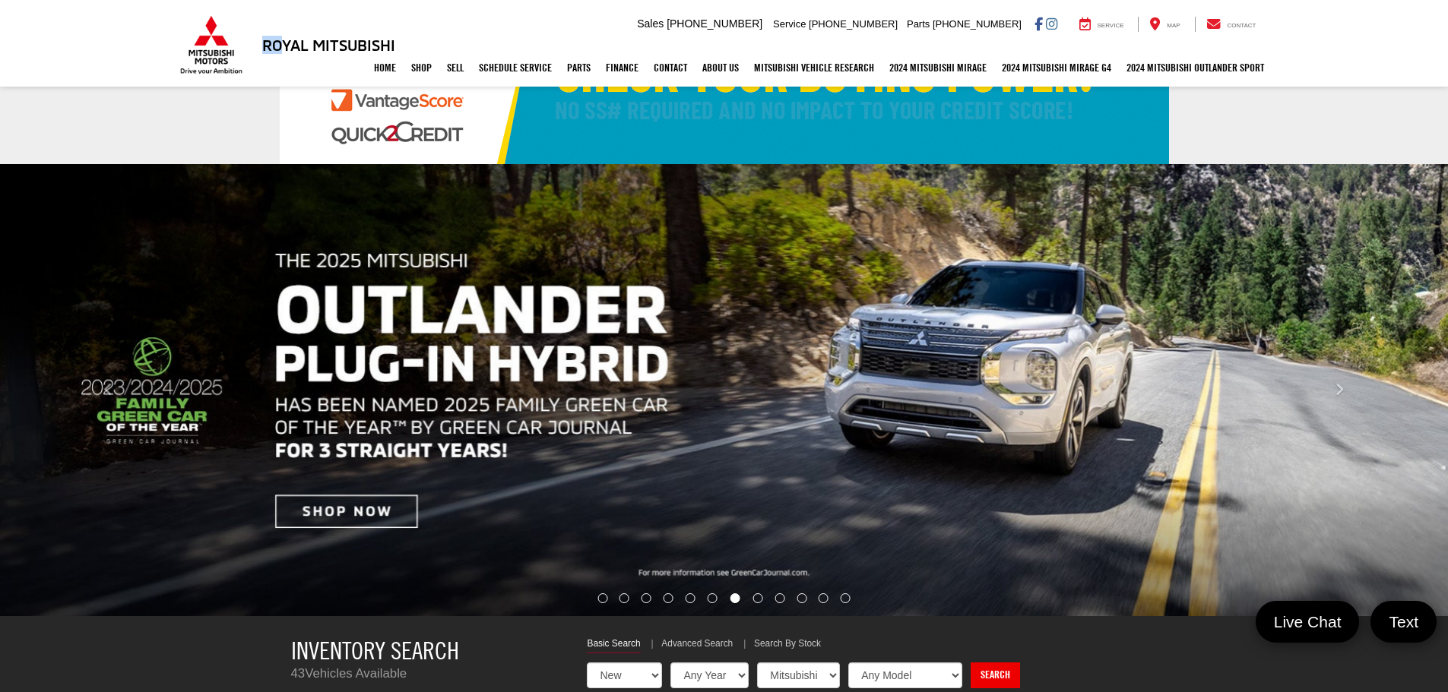
click at [283, 43] on h3 "Royal Mitsubishi" at bounding box center [328, 44] width 133 height 17
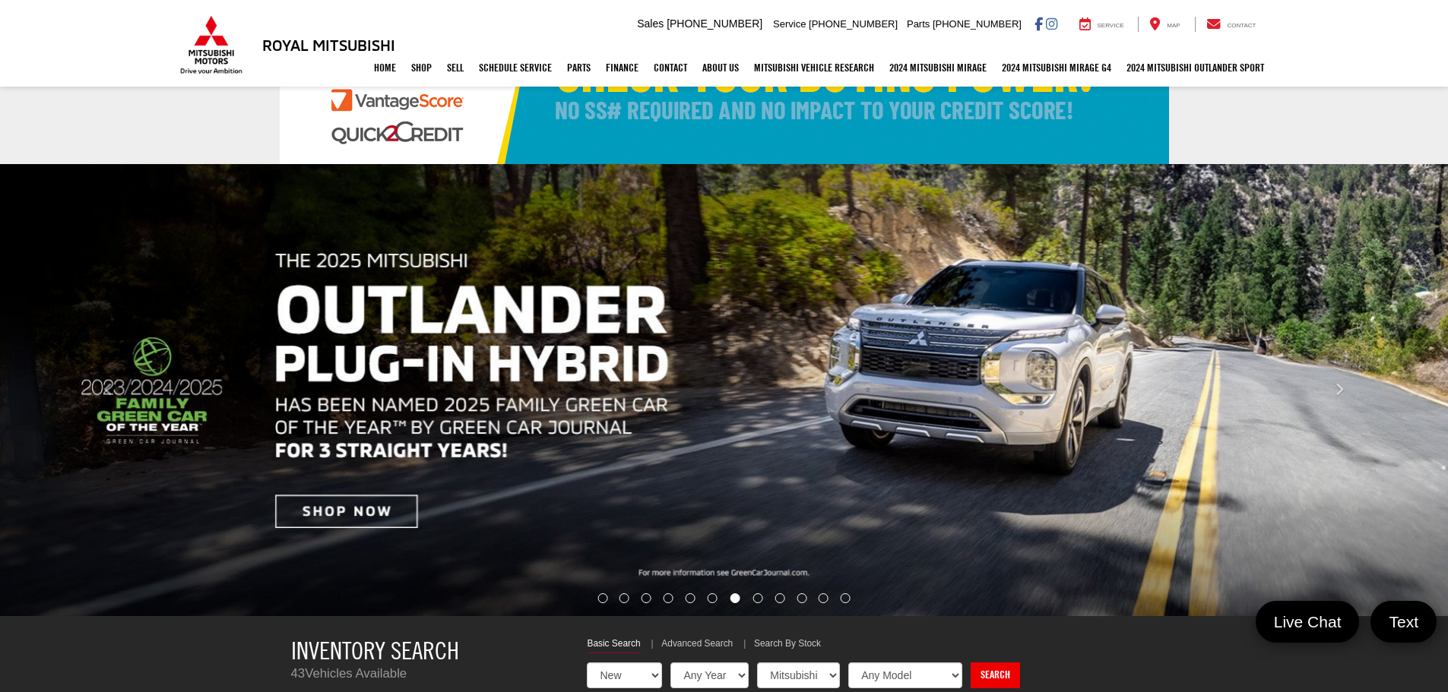
click at [194, 55] on div "Home Shop Shop New Vehicles Pre-Owned Vehicles New Specials Demo Specials Sell …" at bounding box center [724, 68] width 1094 height 38
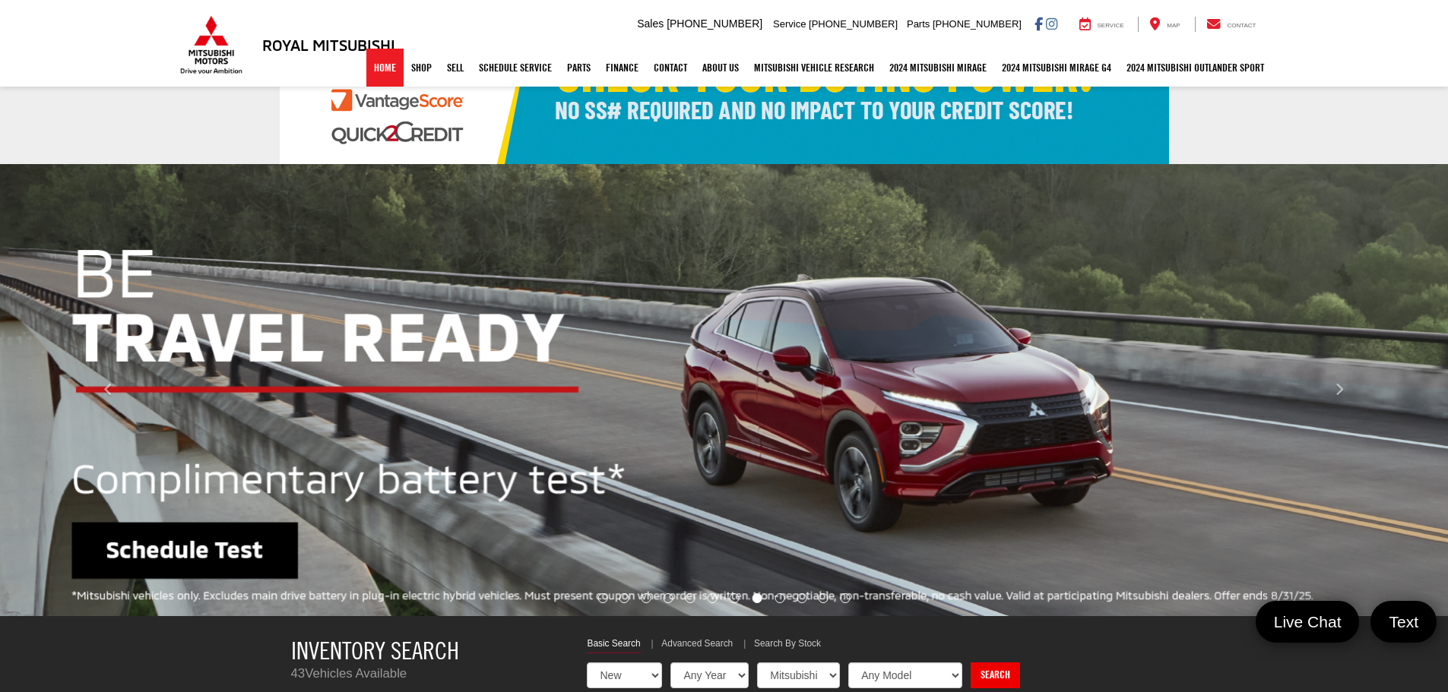
click at [366, 67] on link "Home" at bounding box center [384, 68] width 37 height 38
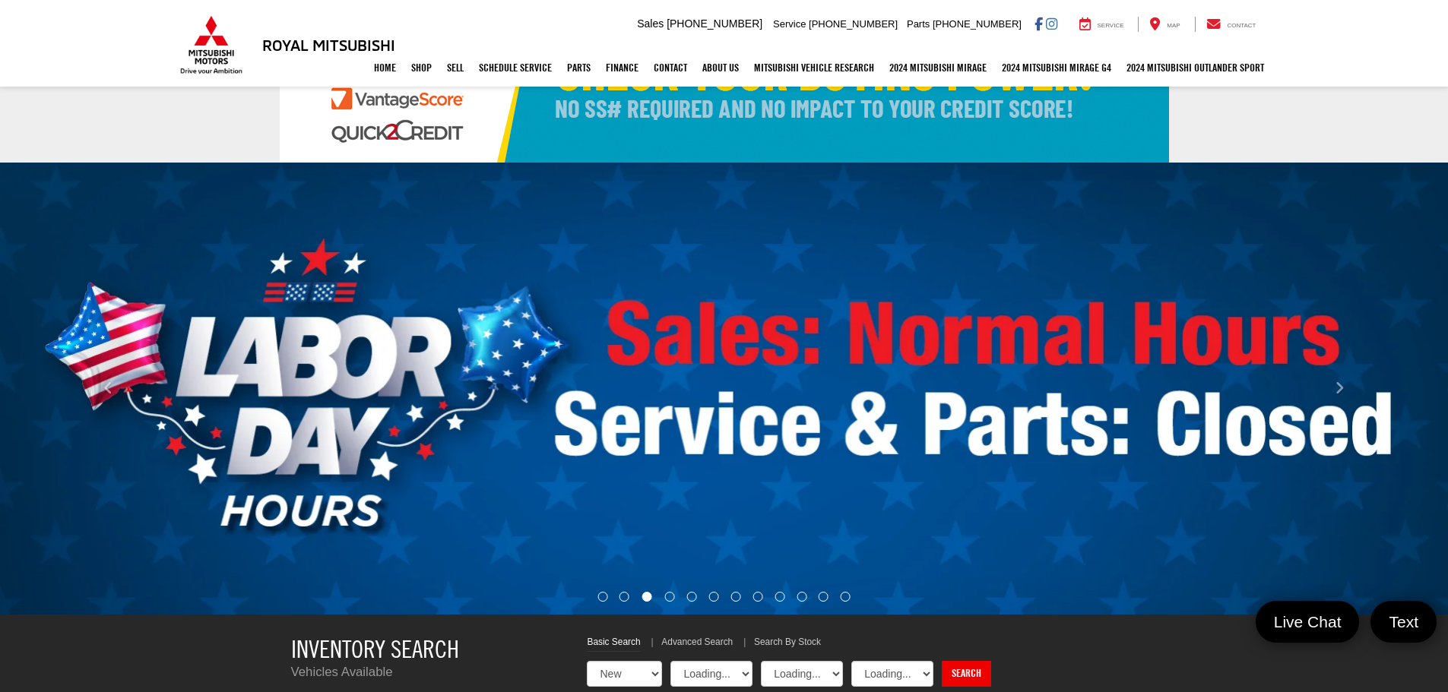
select select "Mitsubishi"
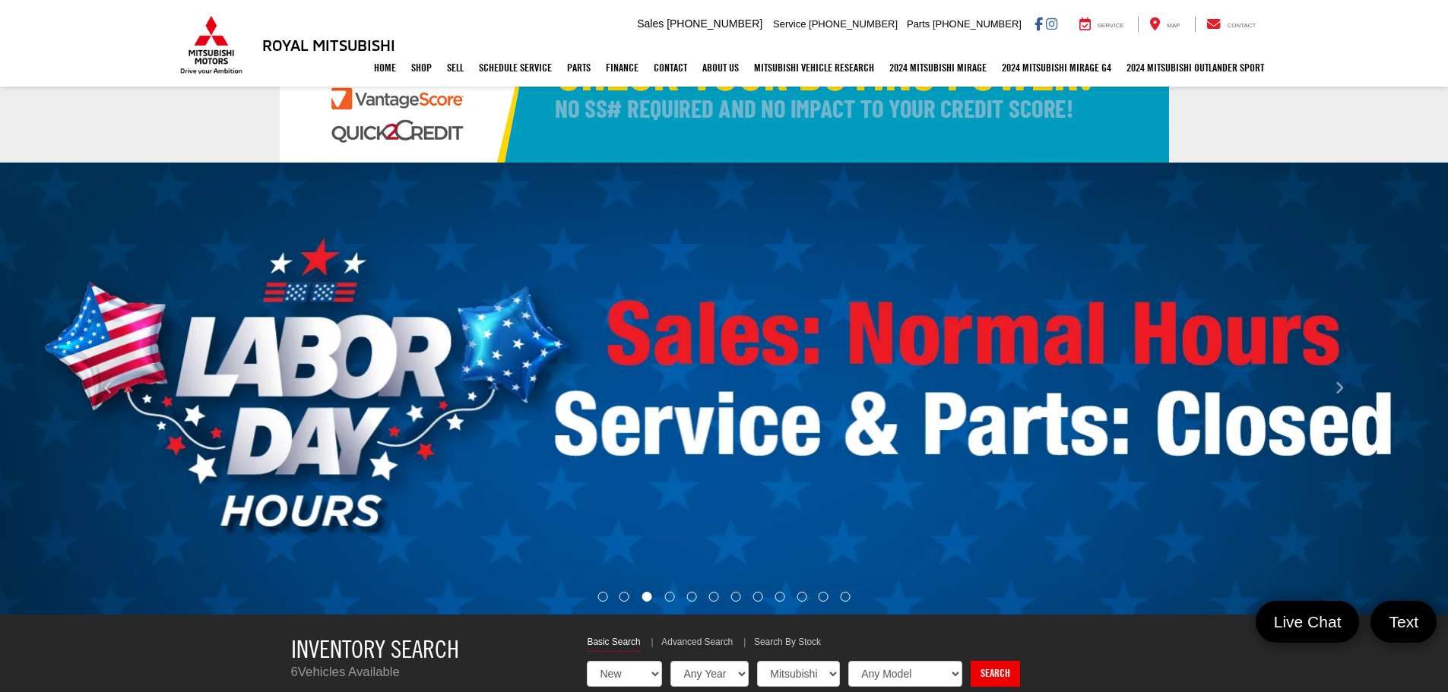
scroll to position [152, 0]
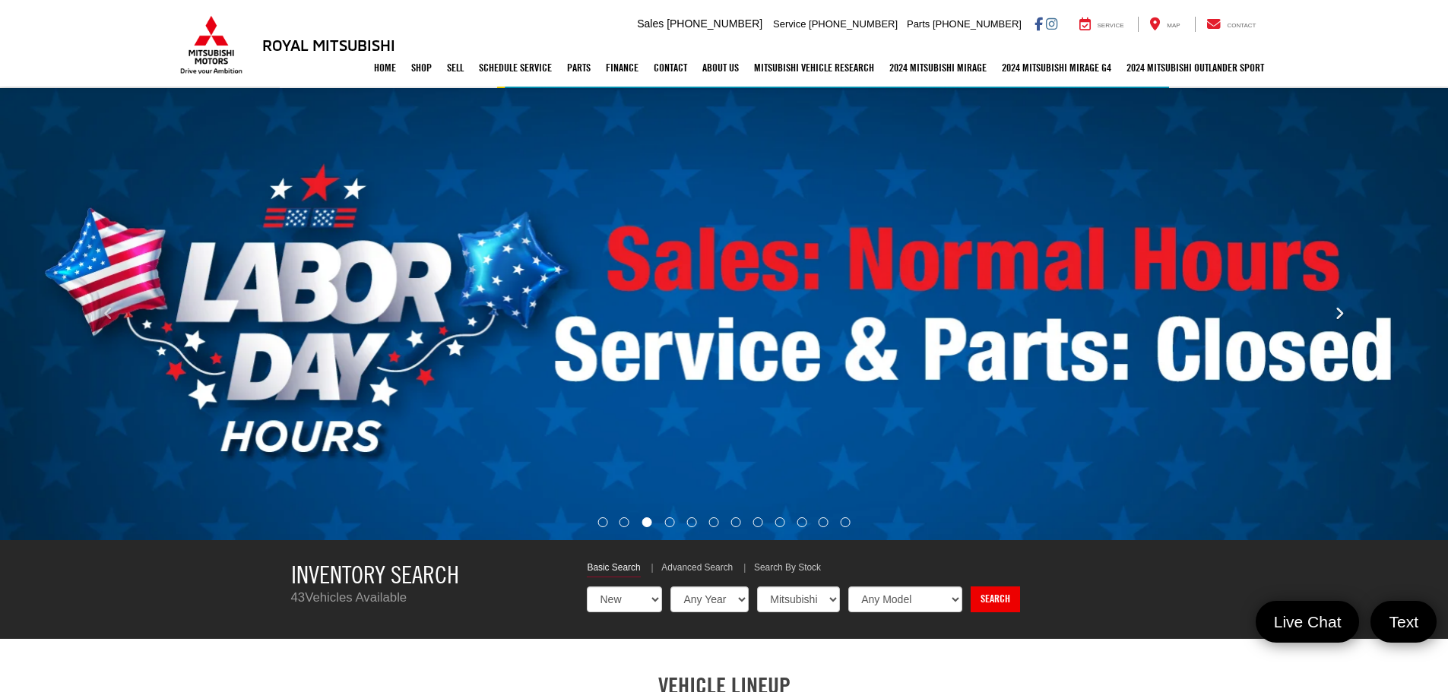
click at [1346, 306] on button "Click to view next picture." at bounding box center [1338, 314] width 217 height 391
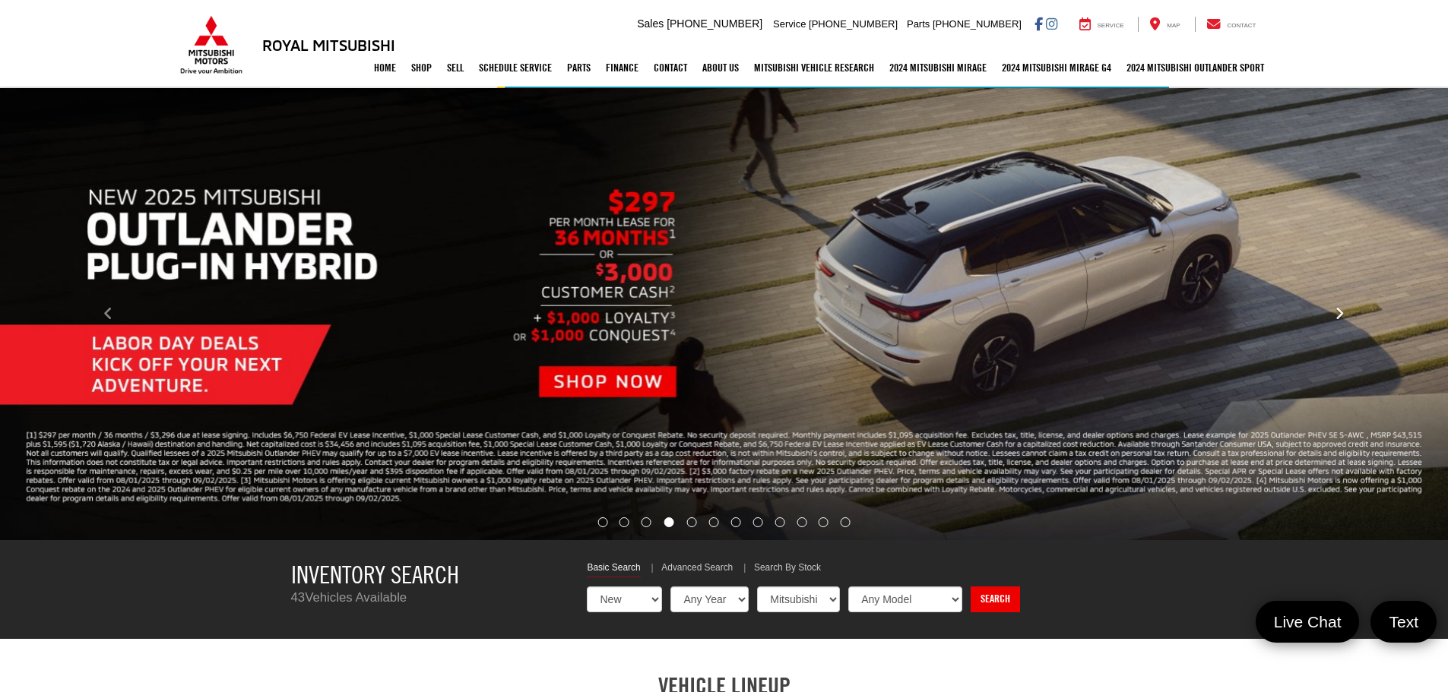
click at [1346, 306] on button "Click to view next picture." at bounding box center [1338, 314] width 217 height 391
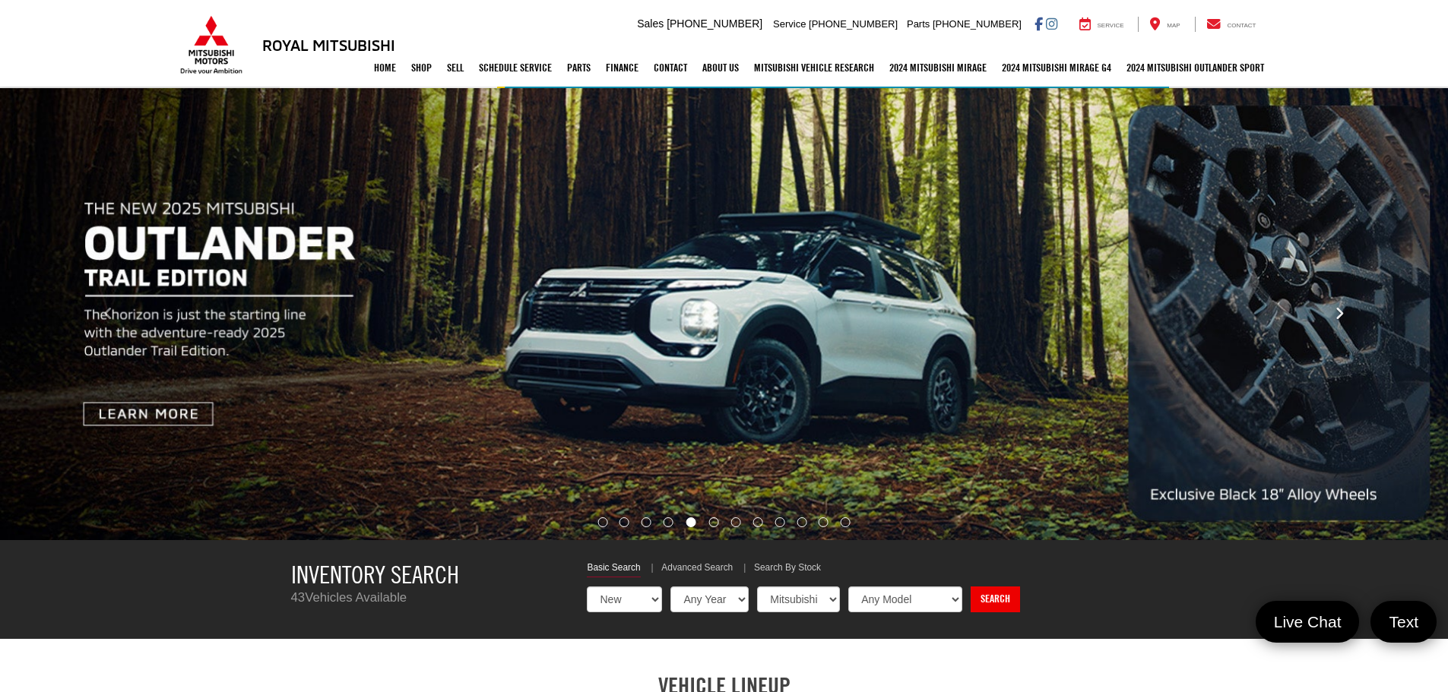
click at [1346, 306] on button "Click to view next picture." at bounding box center [1338, 314] width 217 height 391
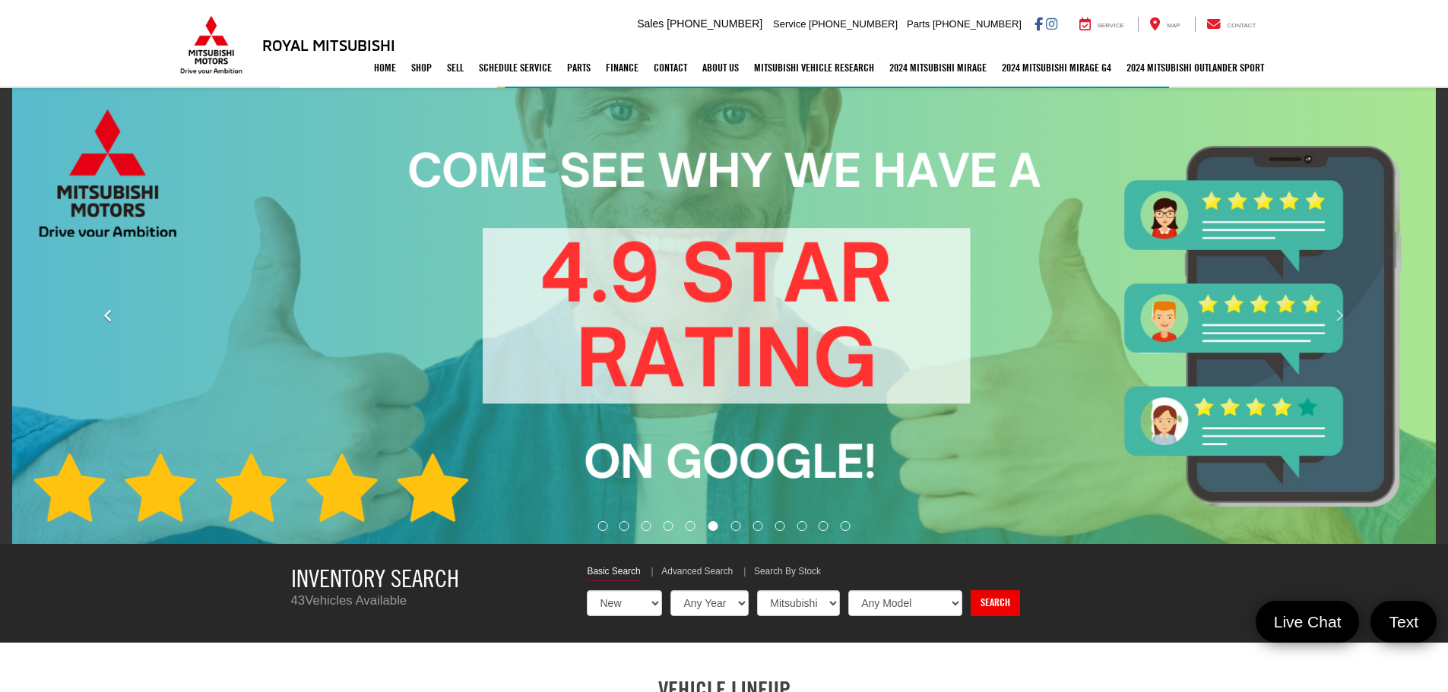
click at [106, 317] on icon "Click to view previous picture." at bounding box center [108, 316] width 10 height 15
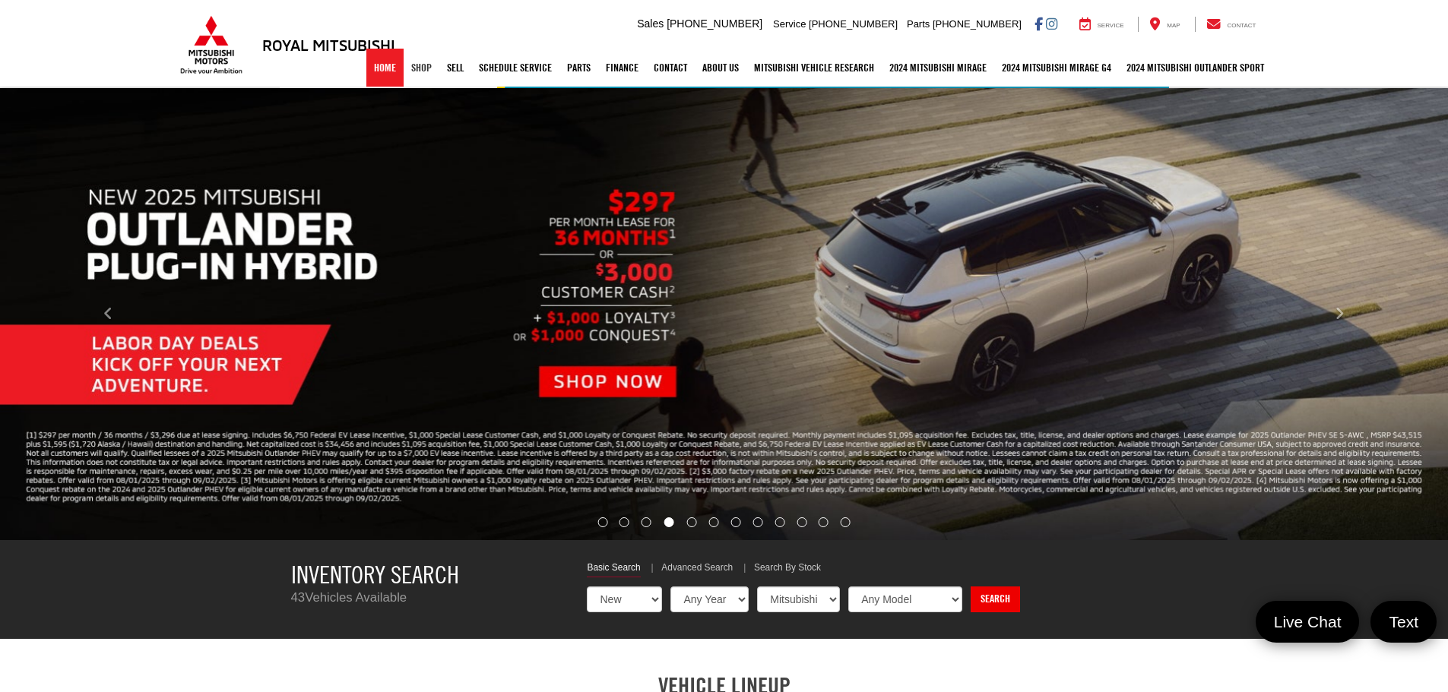
drag, startPoint x: 403, startPoint y: 71, endPoint x: 388, endPoint y: 71, distance: 15.2
click at [404, 71] on link "Shop" at bounding box center [422, 68] width 36 height 38
click at [366, 71] on link "Home" at bounding box center [384, 68] width 37 height 38
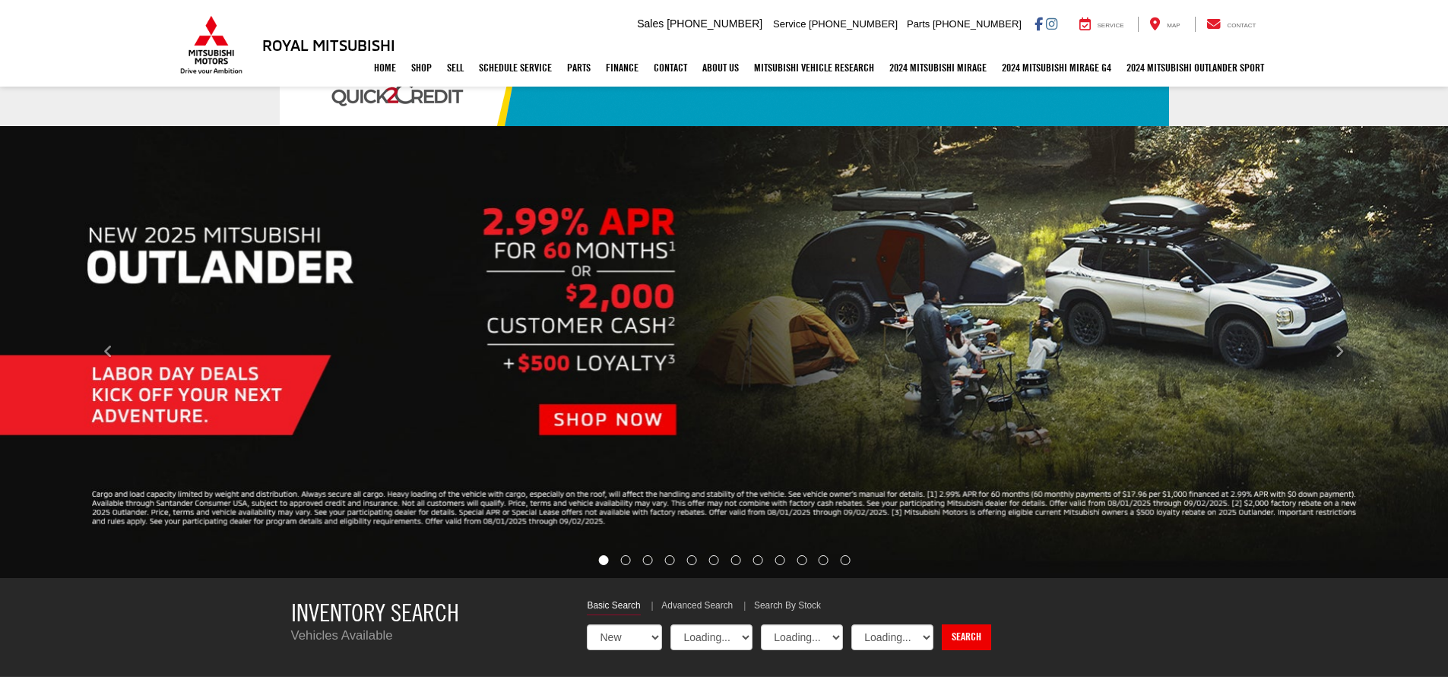
select select "Mitsubishi"
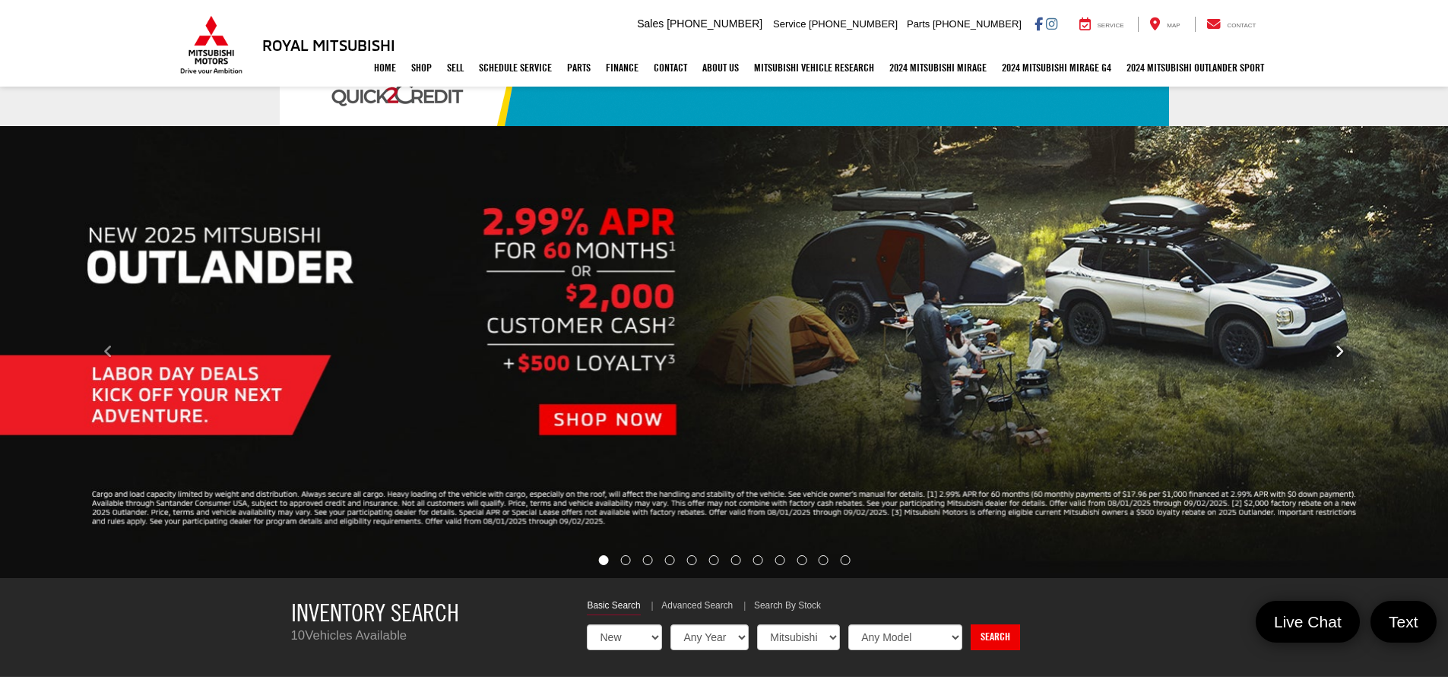
scroll to position [152, 0]
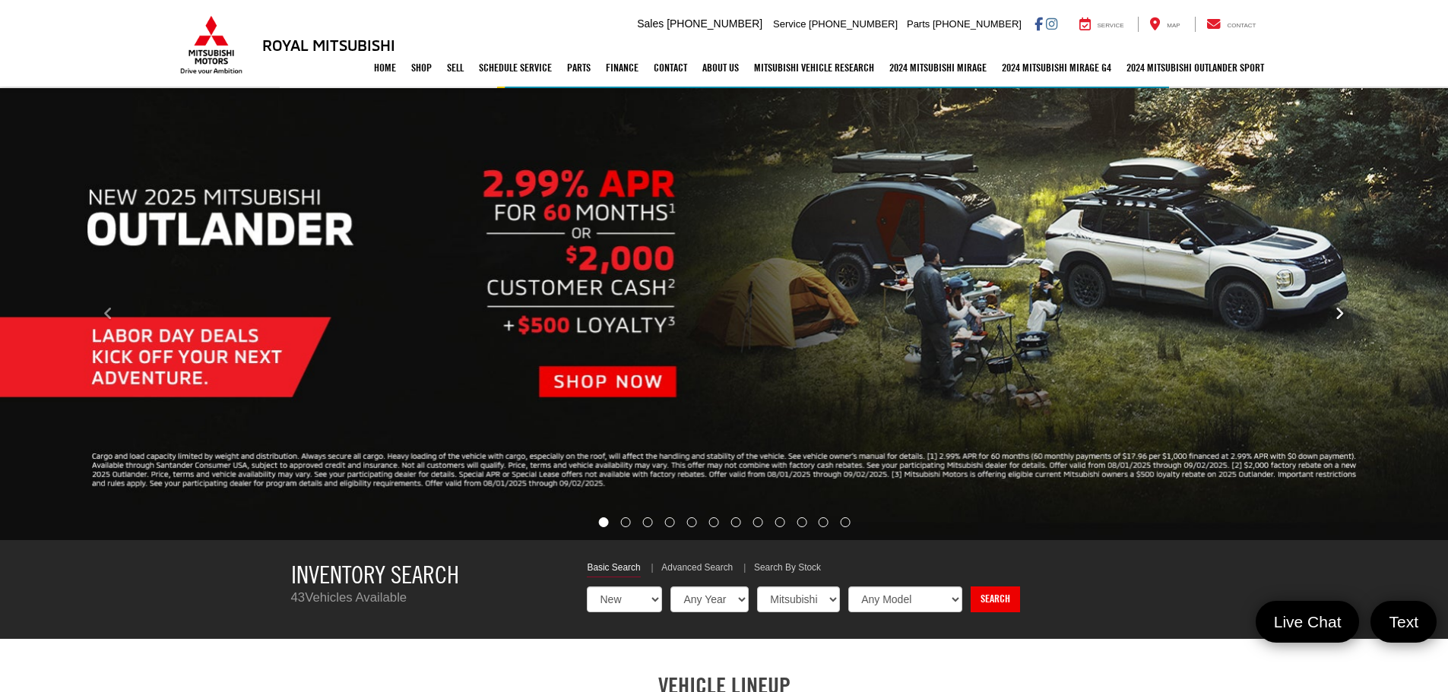
click at [1335, 318] on icon "Click to view next picture." at bounding box center [1340, 313] width 10 height 15
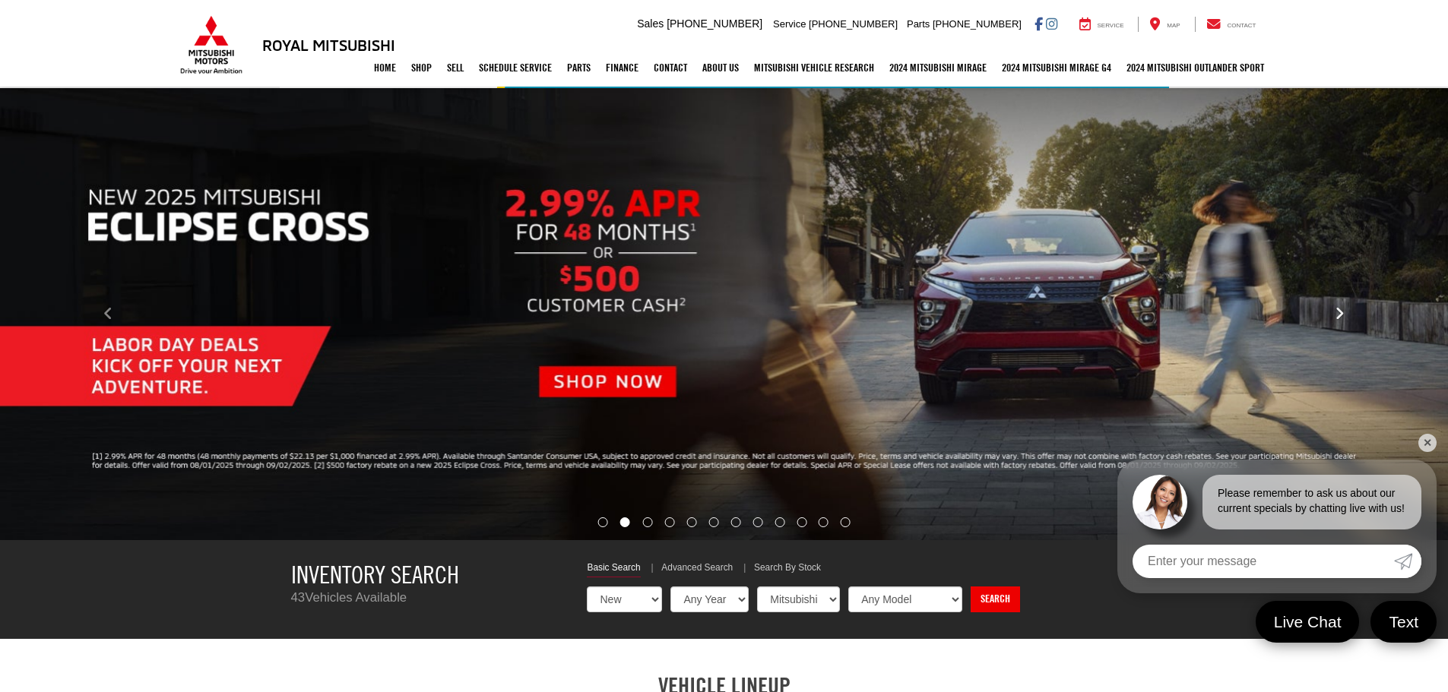
click at [1335, 318] on icon "Click to view next picture." at bounding box center [1340, 313] width 10 height 15
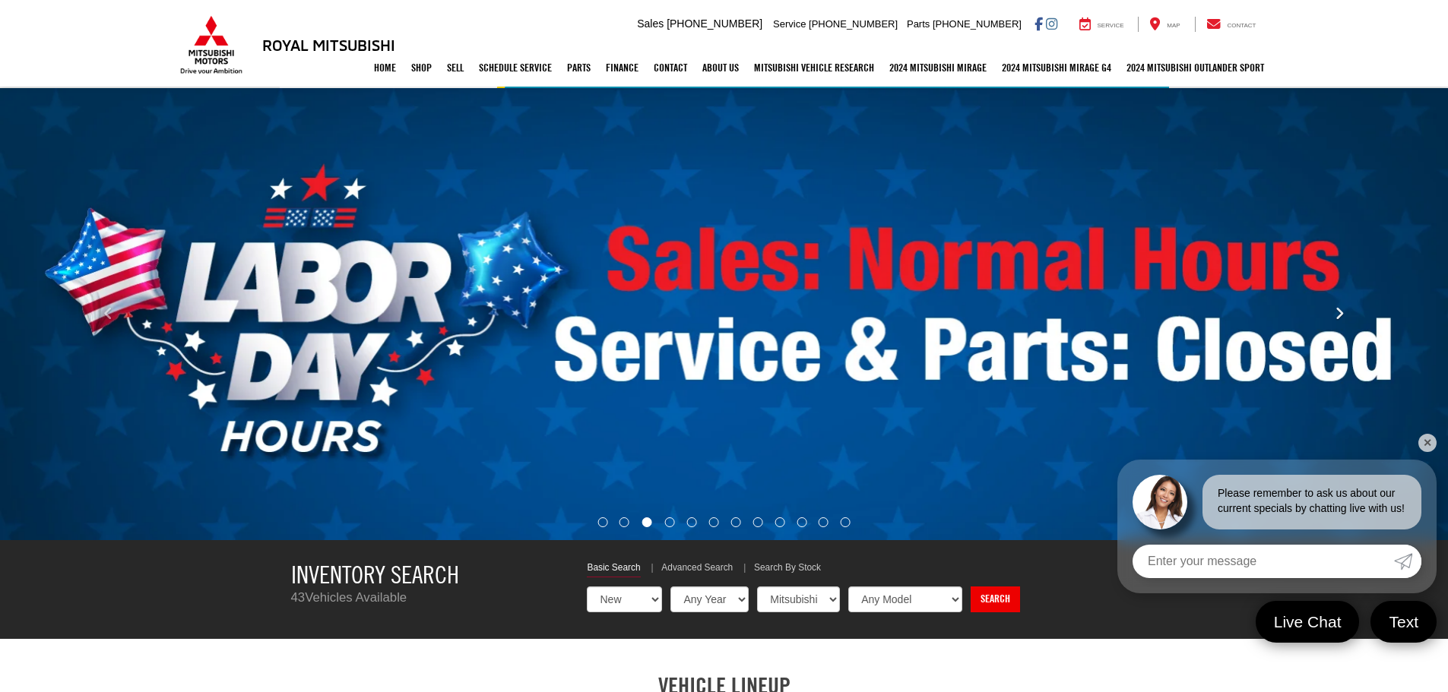
click at [1335, 318] on icon "Click to view next picture." at bounding box center [1340, 313] width 10 height 15
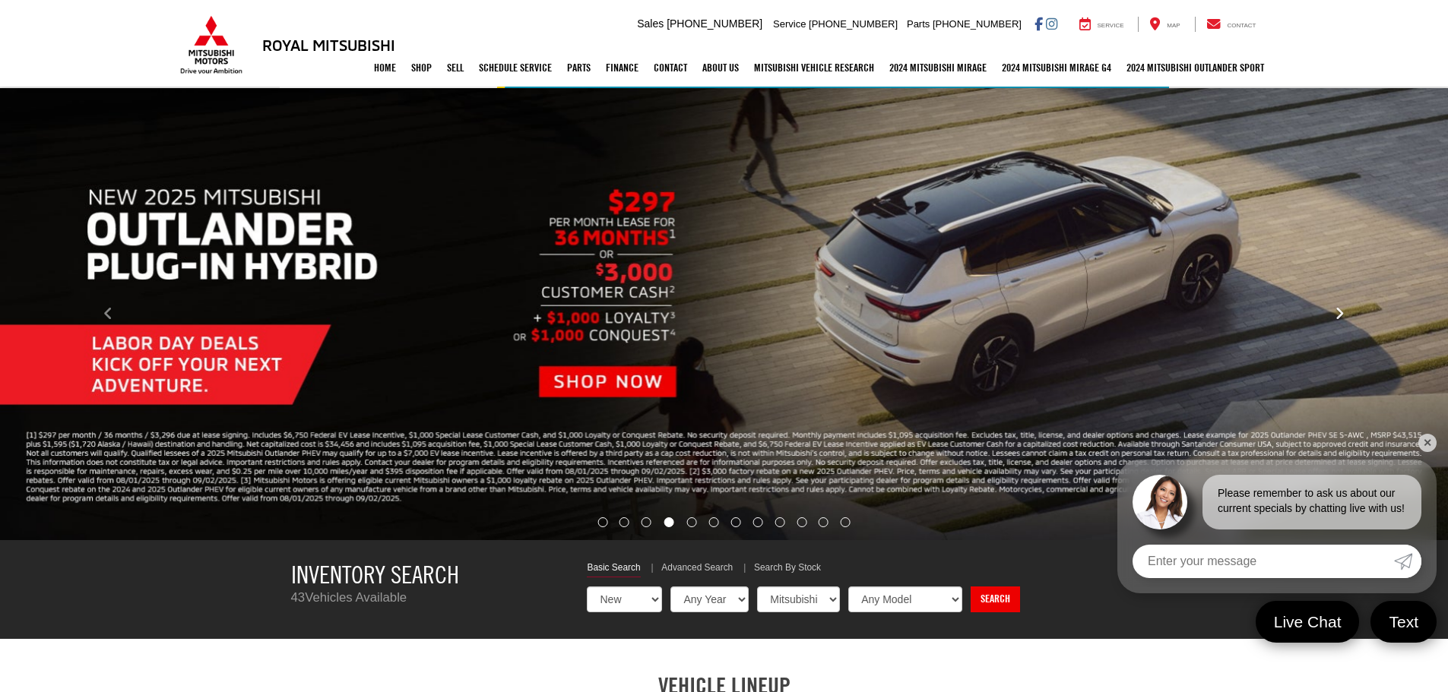
click at [1335, 318] on icon "Click to view next picture." at bounding box center [1340, 313] width 10 height 15
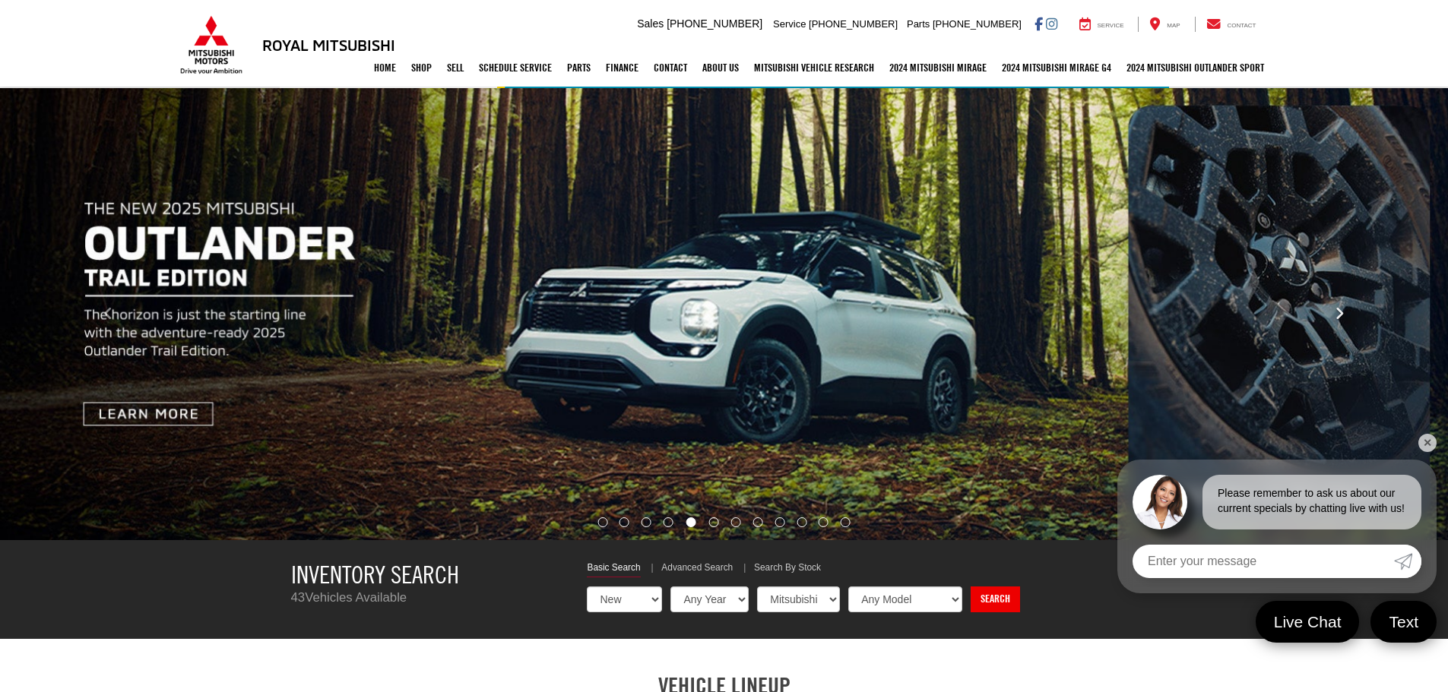
click at [1335, 318] on icon "Click to view next picture." at bounding box center [1340, 313] width 10 height 15
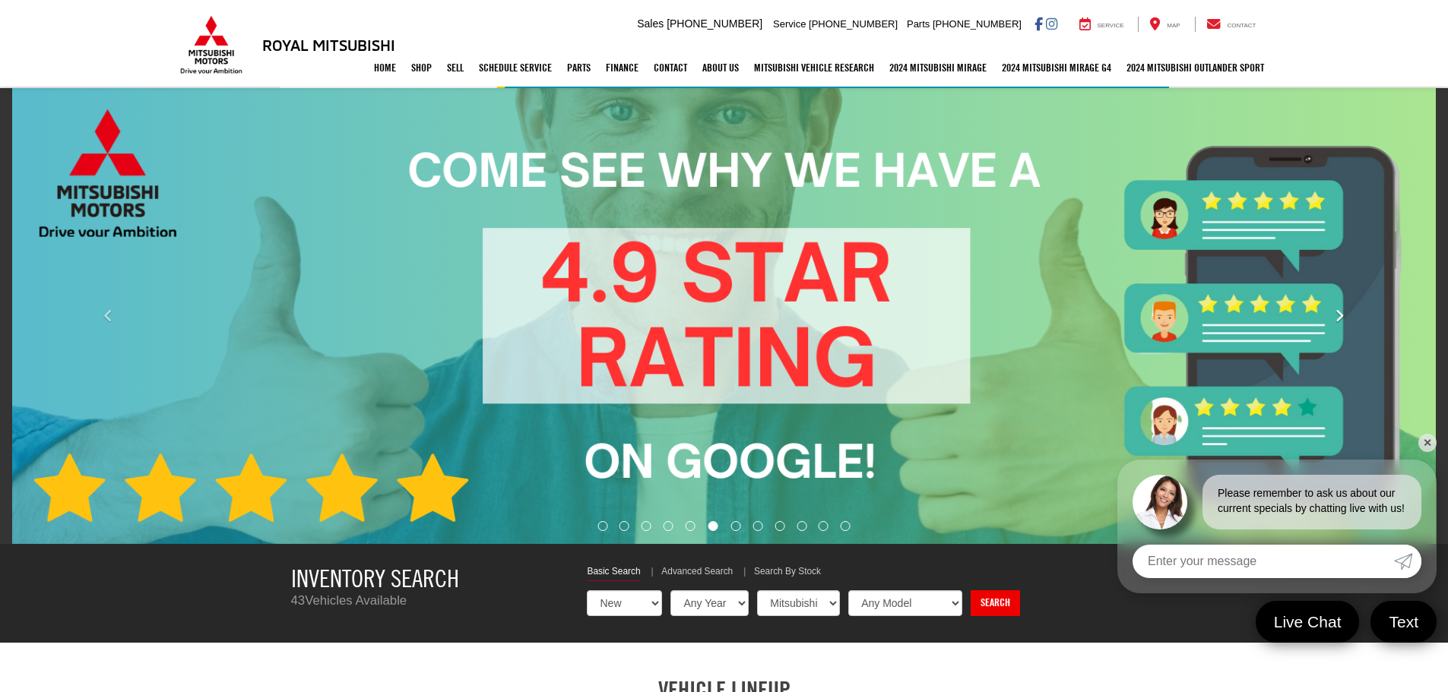
click at [1335, 318] on icon "Click to view next picture." at bounding box center [1340, 316] width 10 height 15
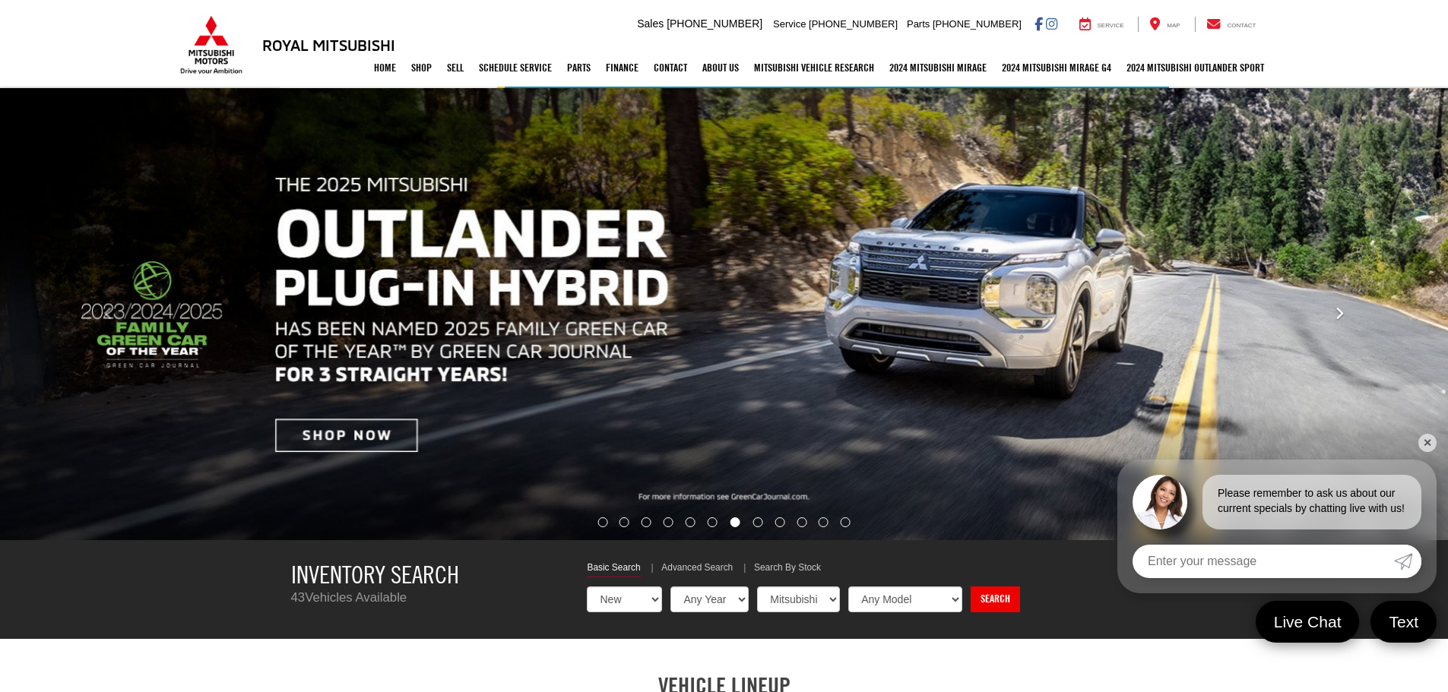
click at [1335, 318] on icon "Click to view next picture." at bounding box center [1340, 313] width 10 height 15
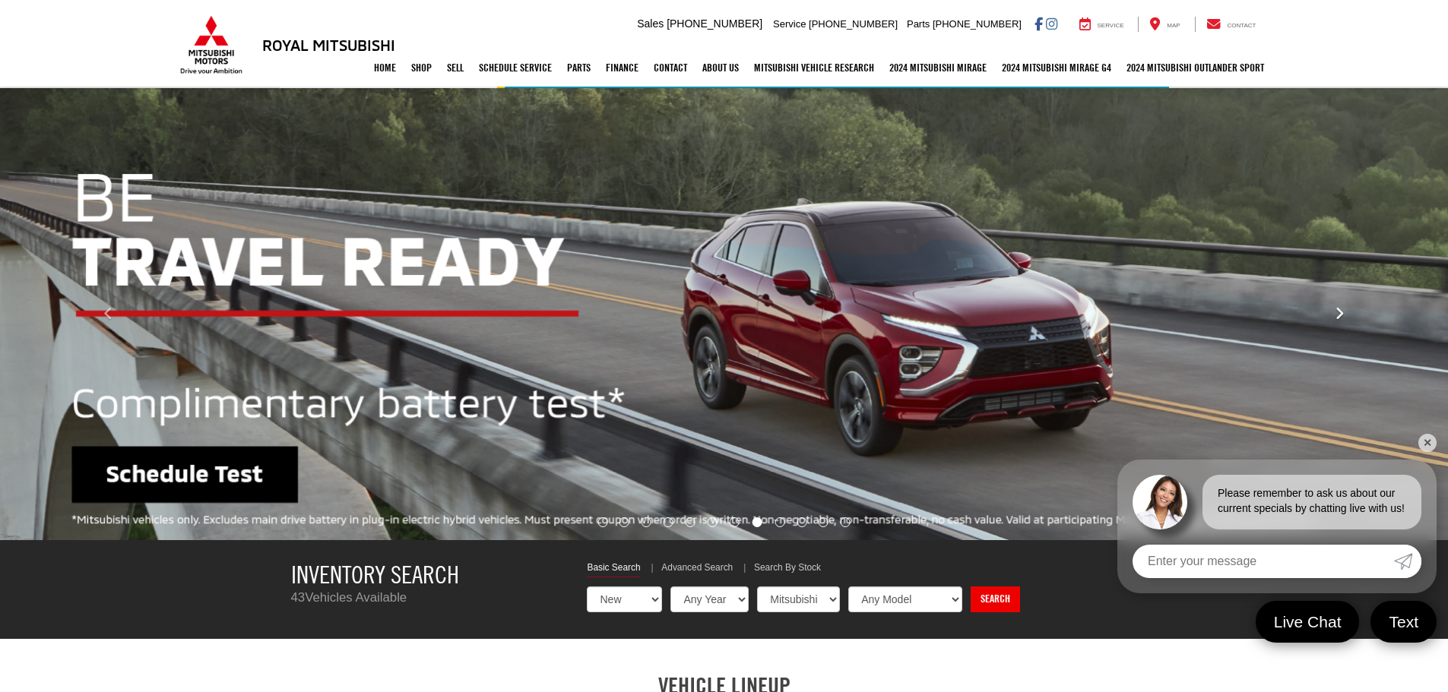
click at [1335, 318] on icon "Click to view next picture." at bounding box center [1340, 313] width 10 height 15
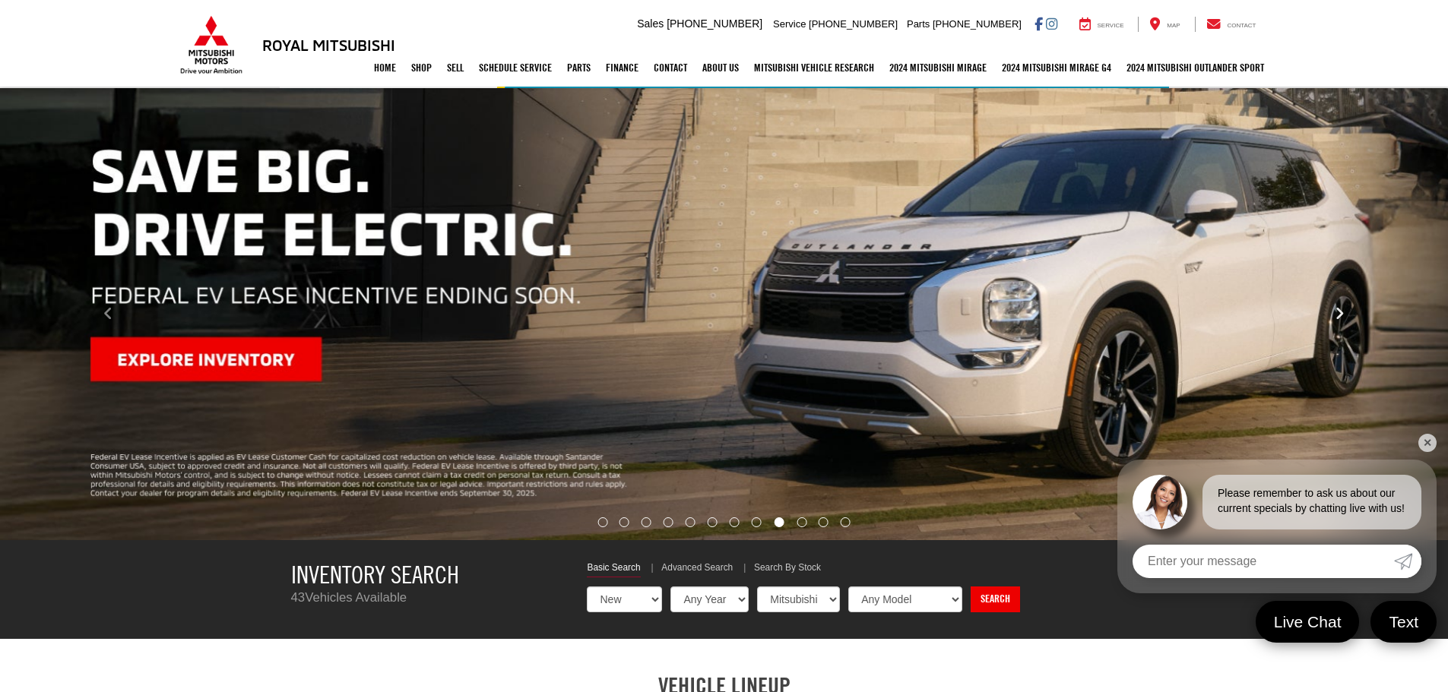
click at [1335, 318] on icon "Click to view next picture." at bounding box center [1340, 313] width 10 height 15
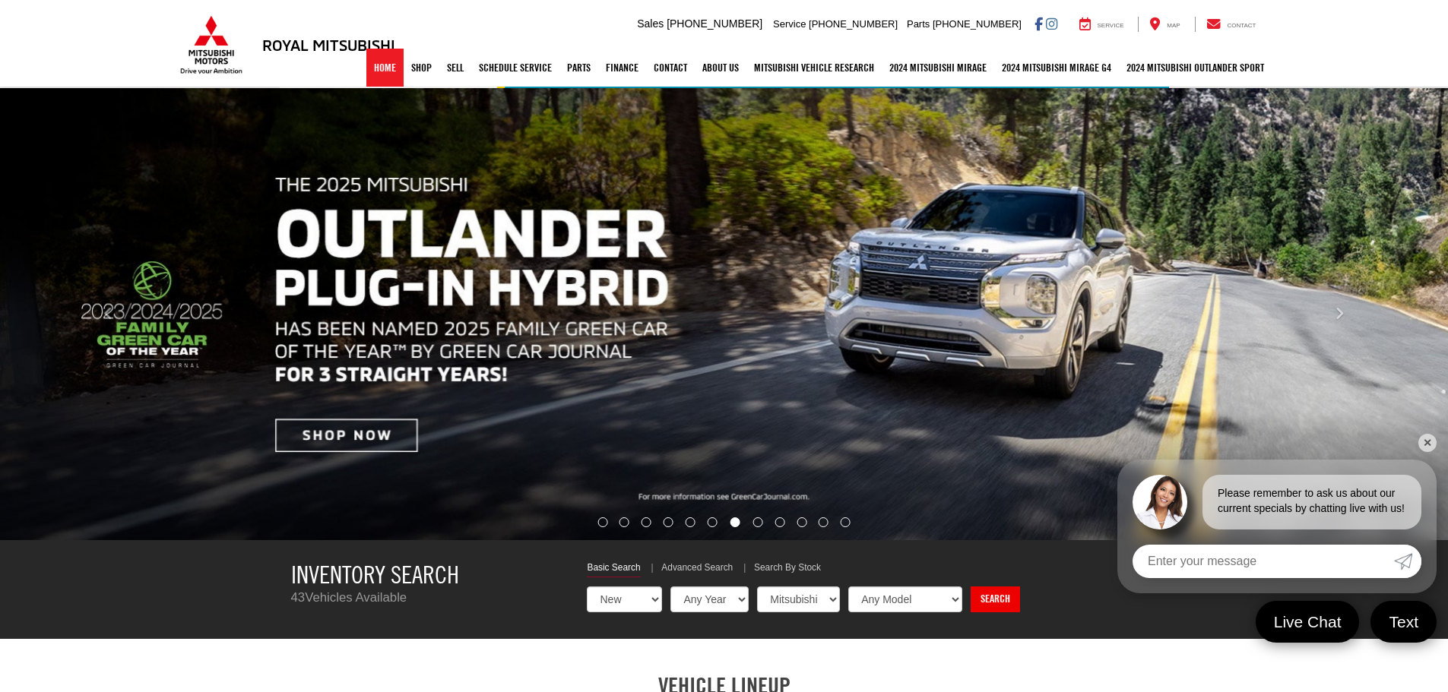
click at [366, 62] on link "Home" at bounding box center [384, 68] width 37 height 38
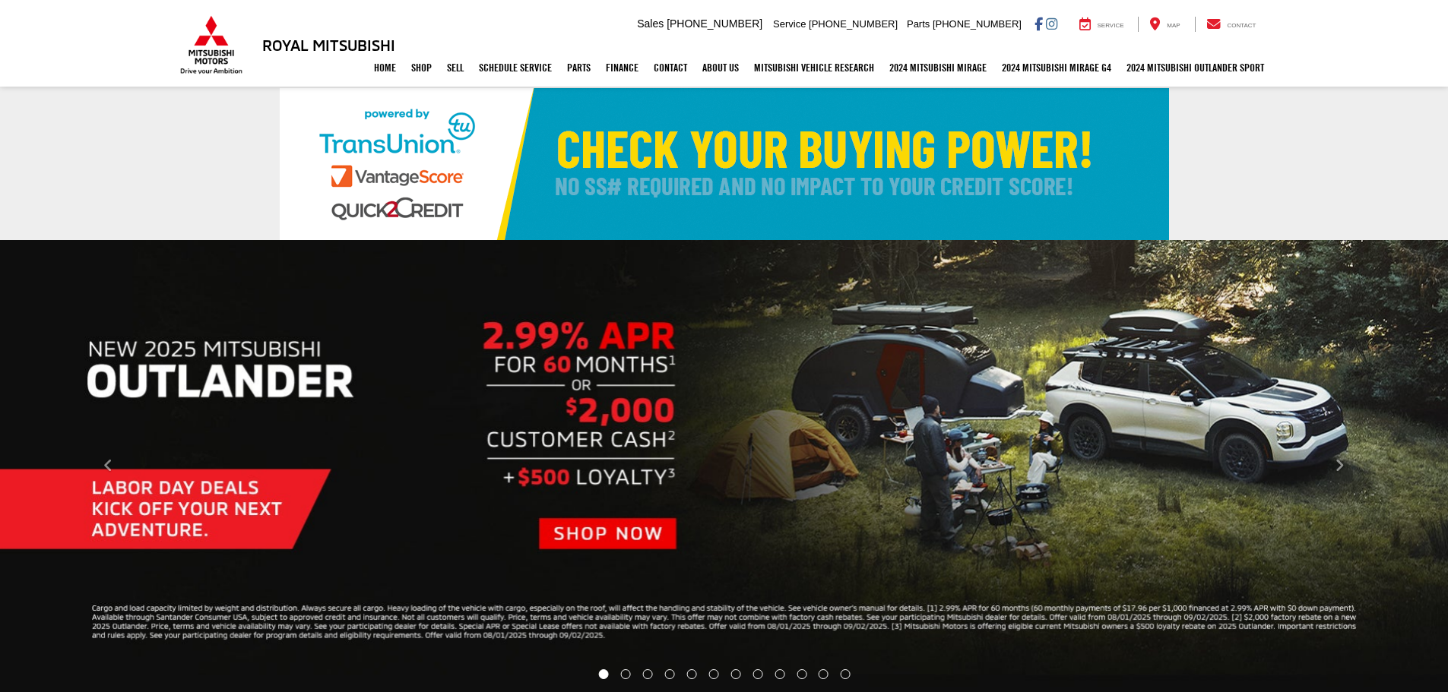
select select "Mitsubishi"
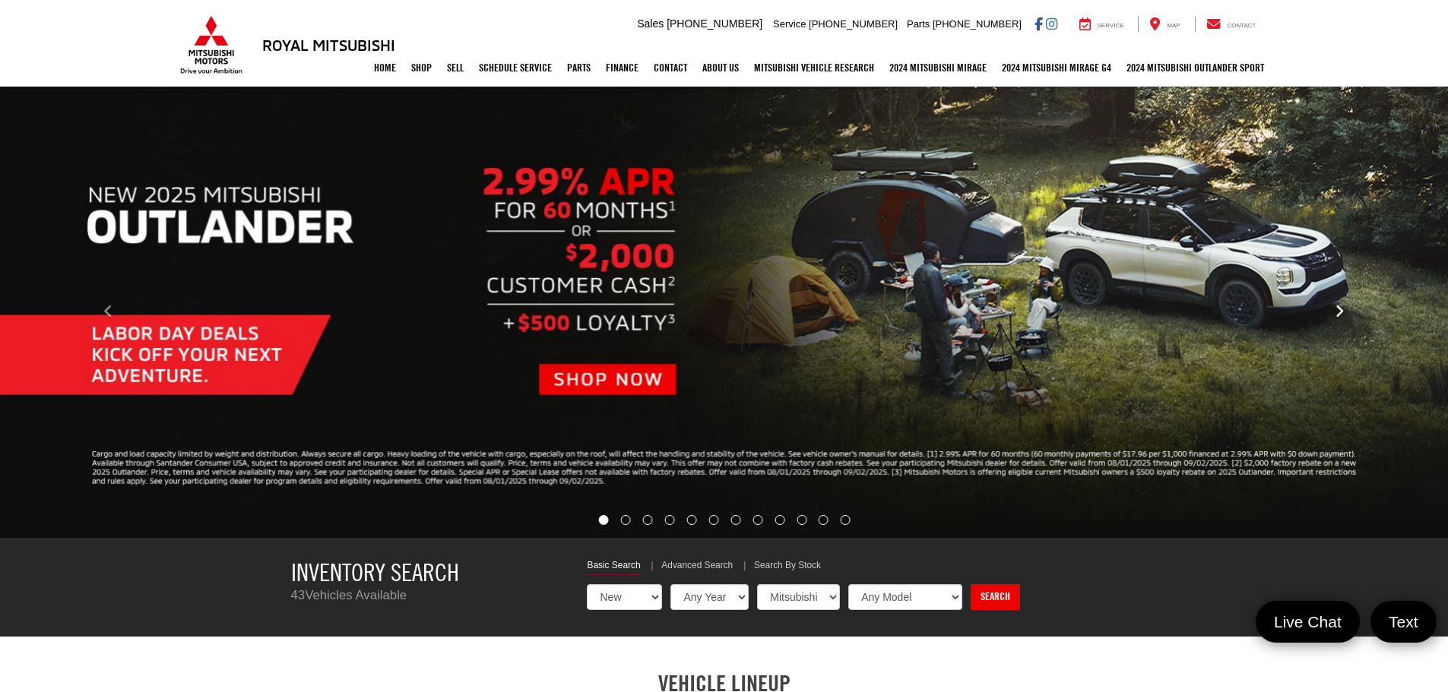
scroll to position [76, 0]
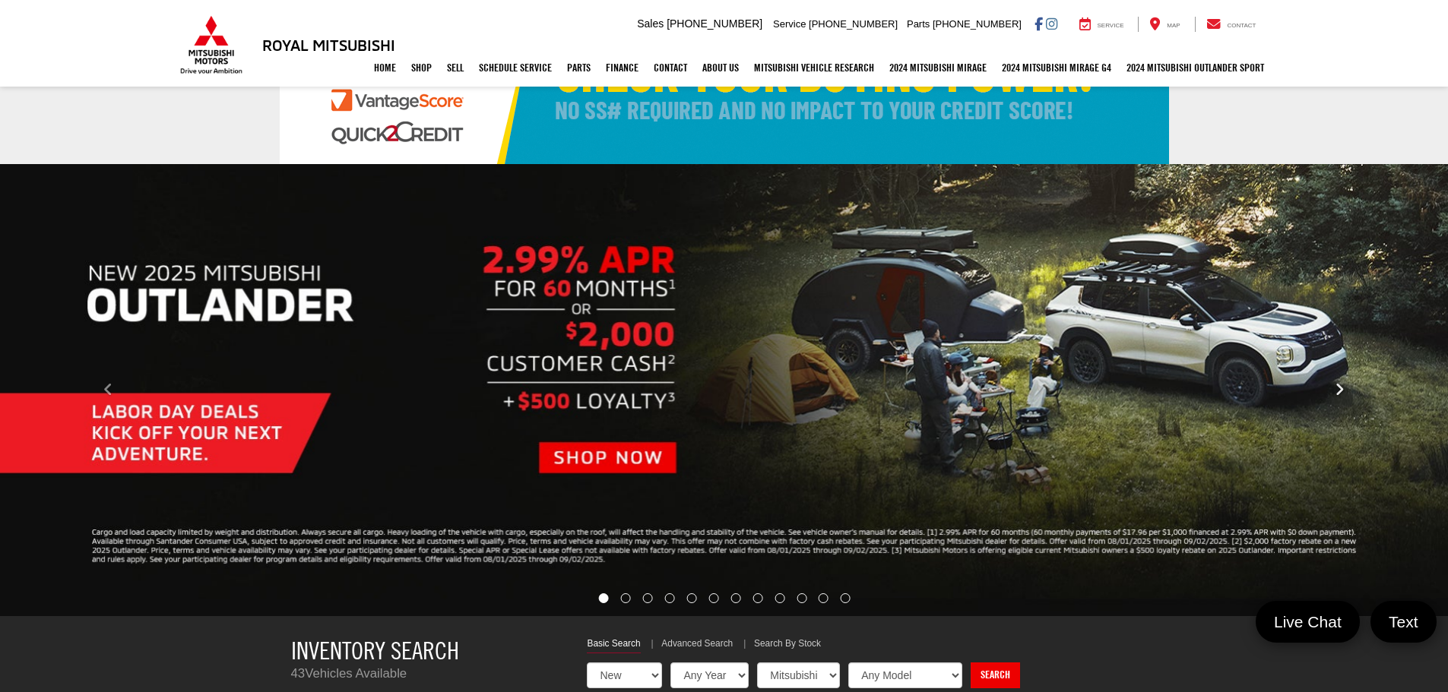
click at [1348, 385] on button "Click to view next picture." at bounding box center [1338, 390] width 217 height 391
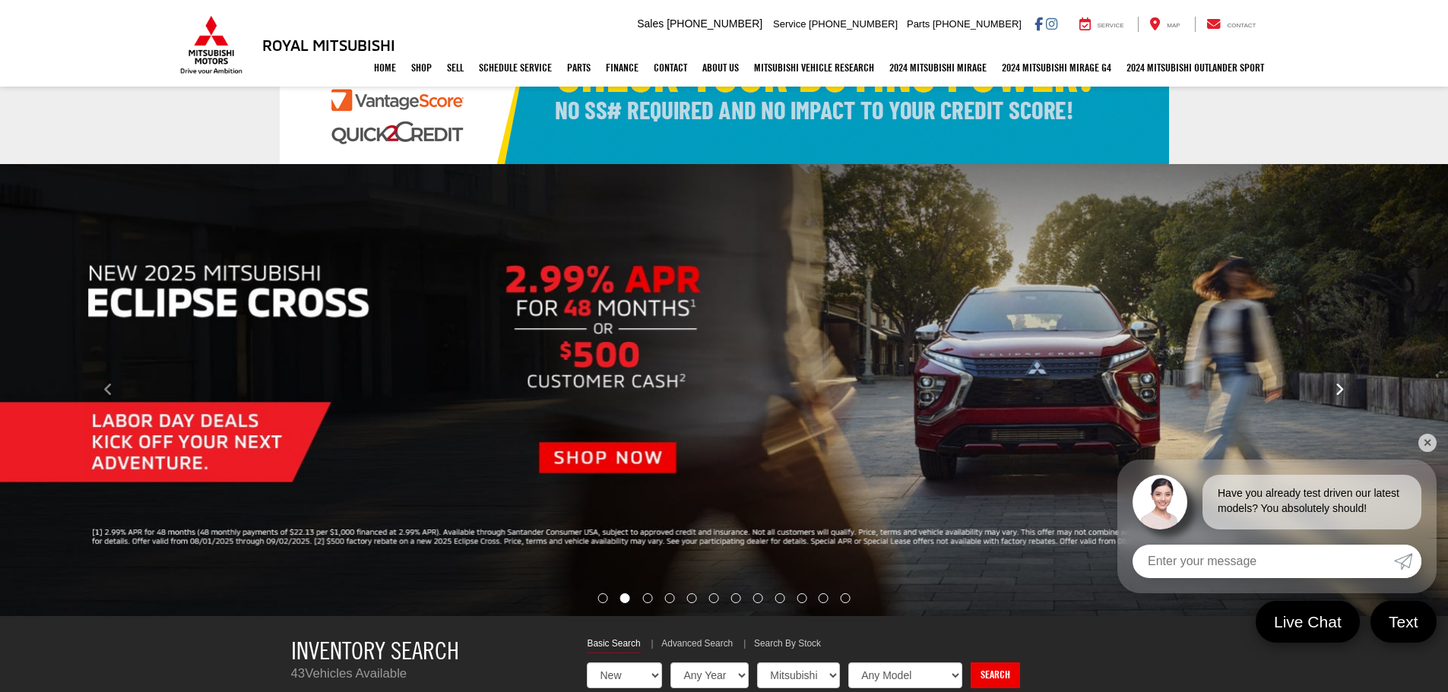
click at [1346, 384] on button "Click to view next picture." at bounding box center [1338, 390] width 217 height 391
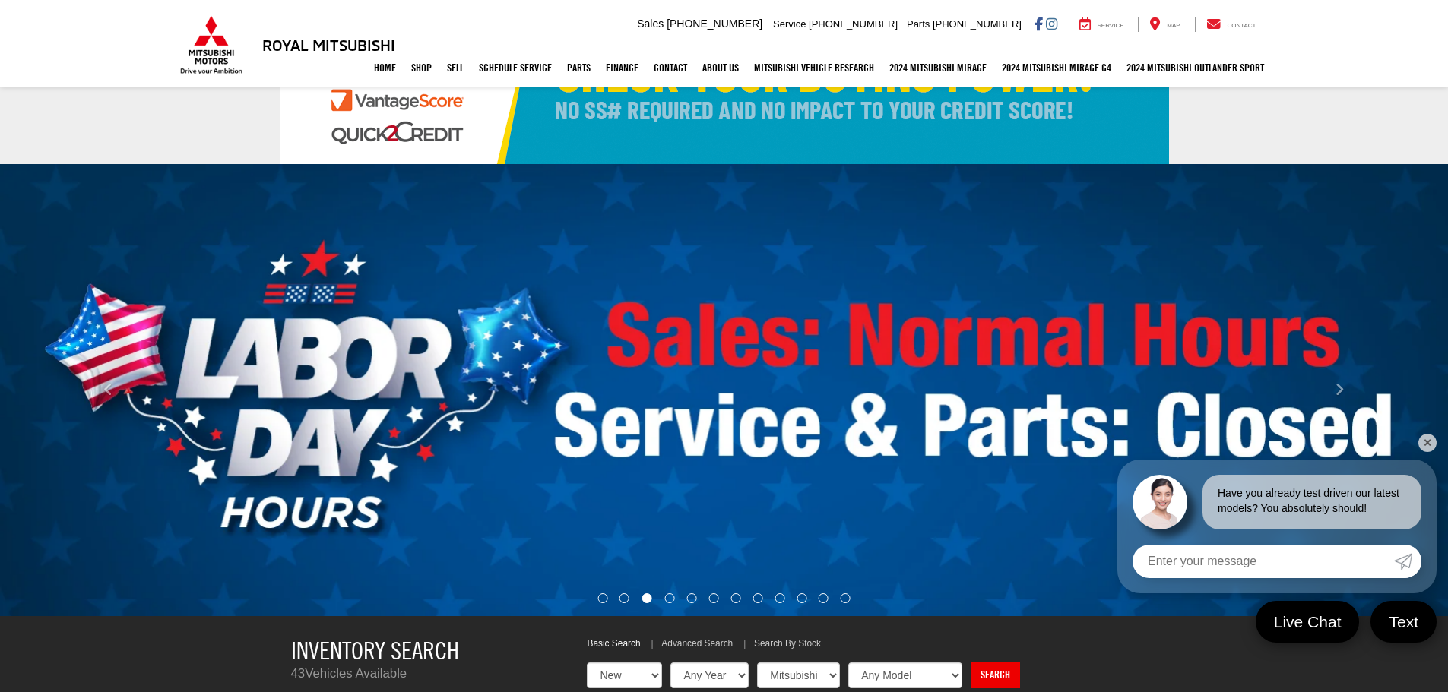
click at [1423, 442] on link "✕" at bounding box center [1427, 443] width 18 height 18
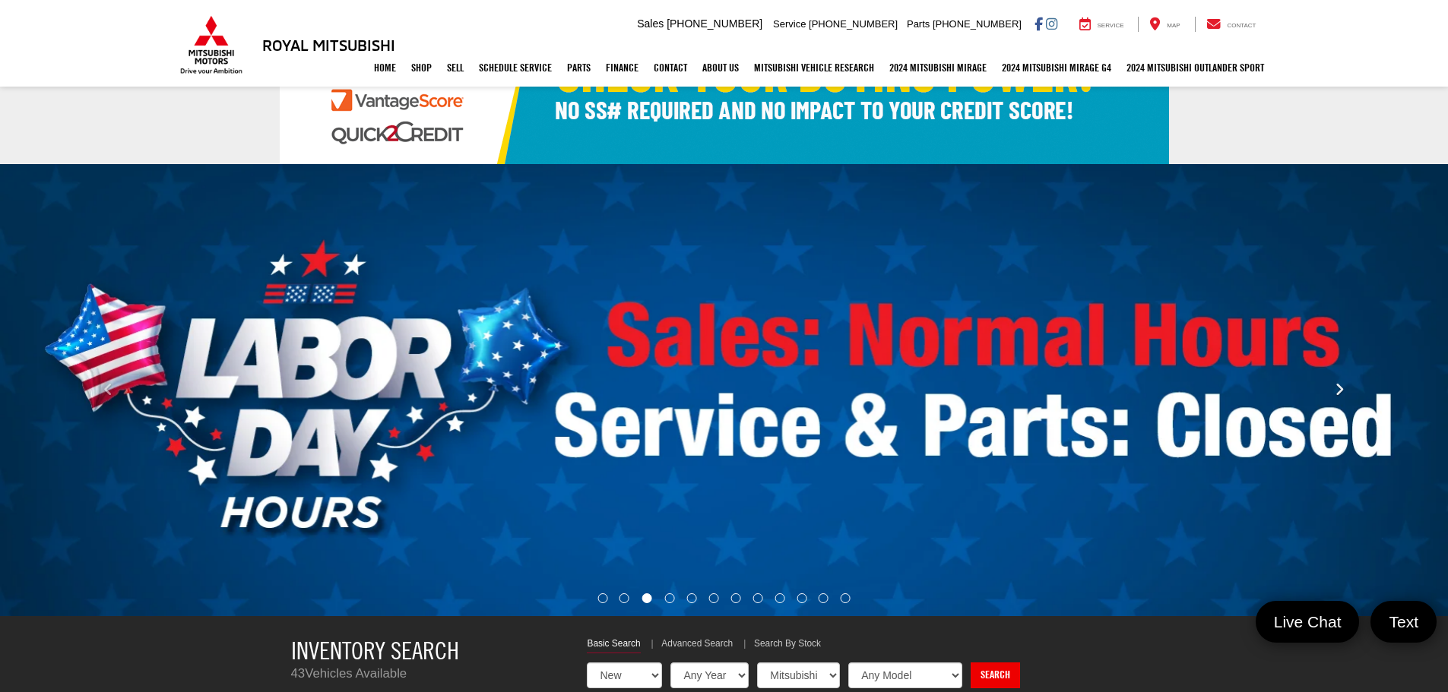
click at [1333, 391] on button "Click to view next picture." at bounding box center [1338, 390] width 217 height 391
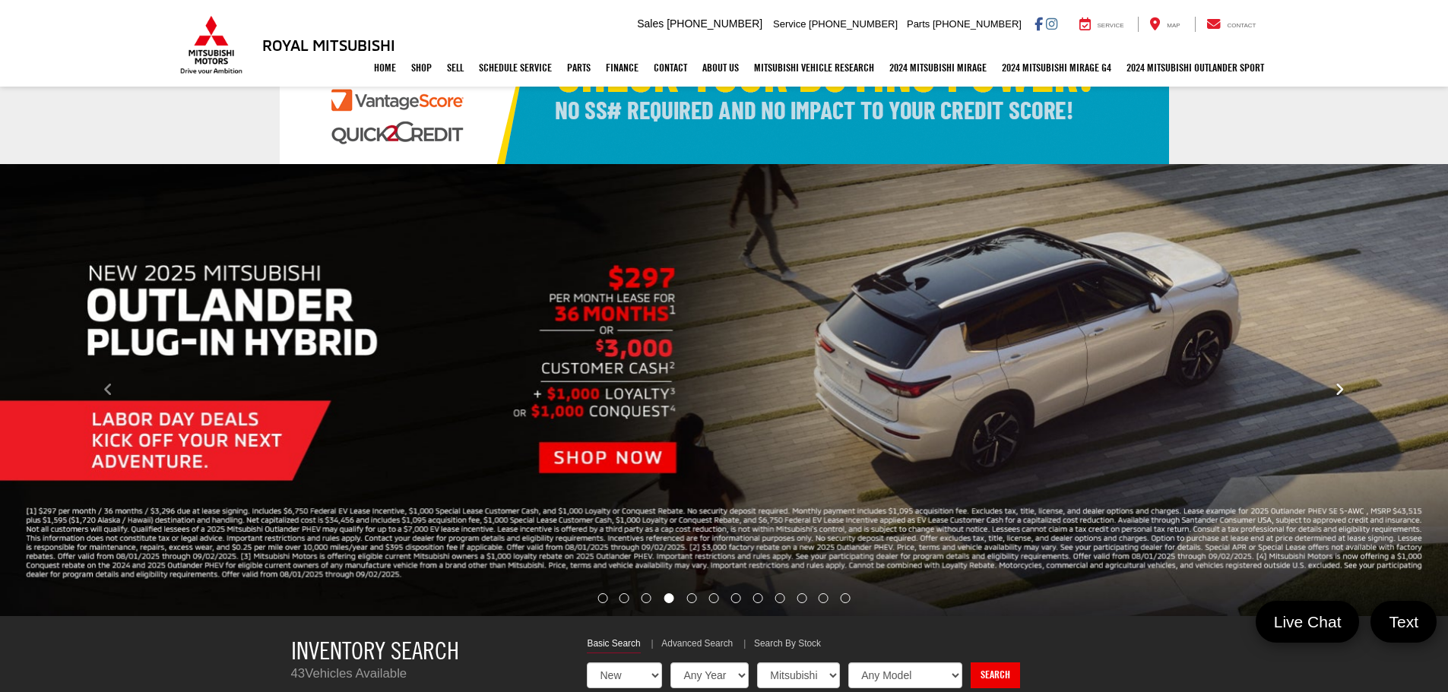
click at [1333, 391] on button "Click to view next picture." at bounding box center [1338, 390] width 217 height 391
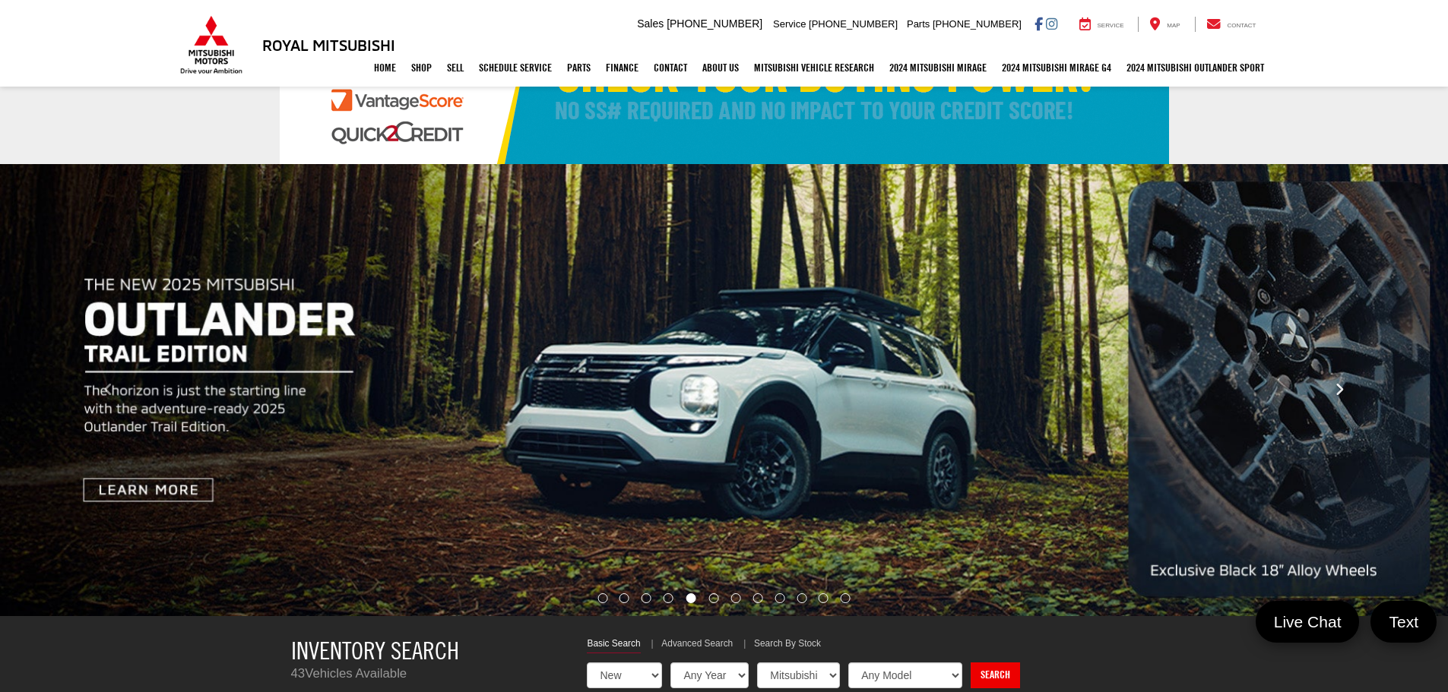
click at [1333, 391] on button "Click to view next picture." at bounding box center [1338, 390] width 217 height 391
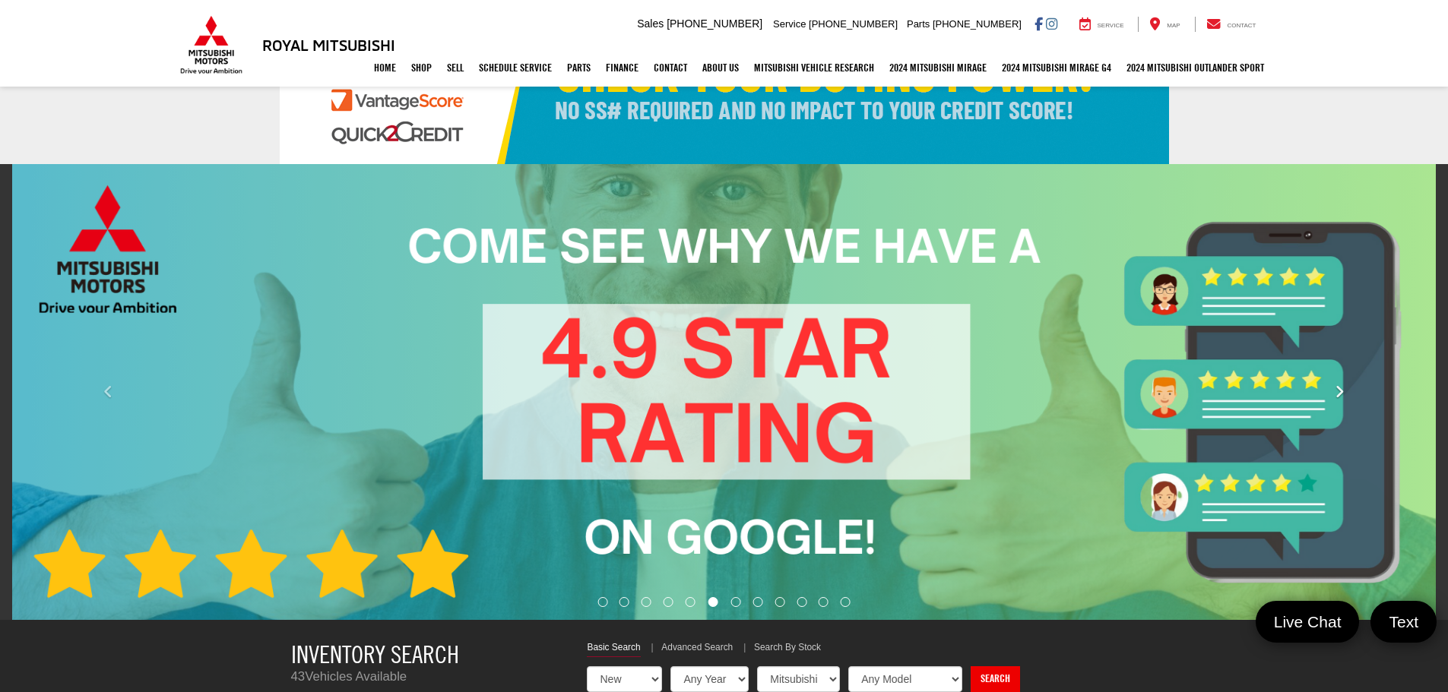
click at [1333, 391] on button "Click to view next picture." at bounding box center [1338, 392] width 217 height 395
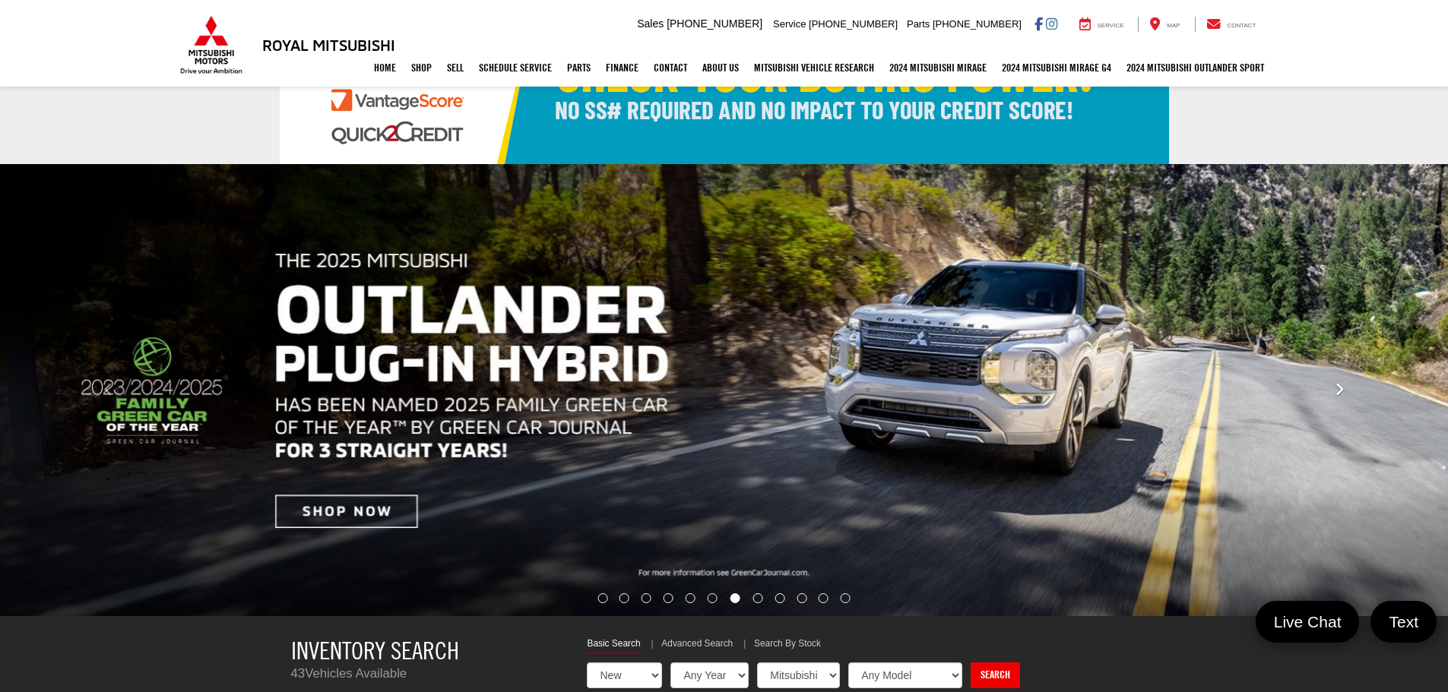
click at [1333, 391] on button "Click to view next picture." at bounding box center [1338, 390] width 217 height 391
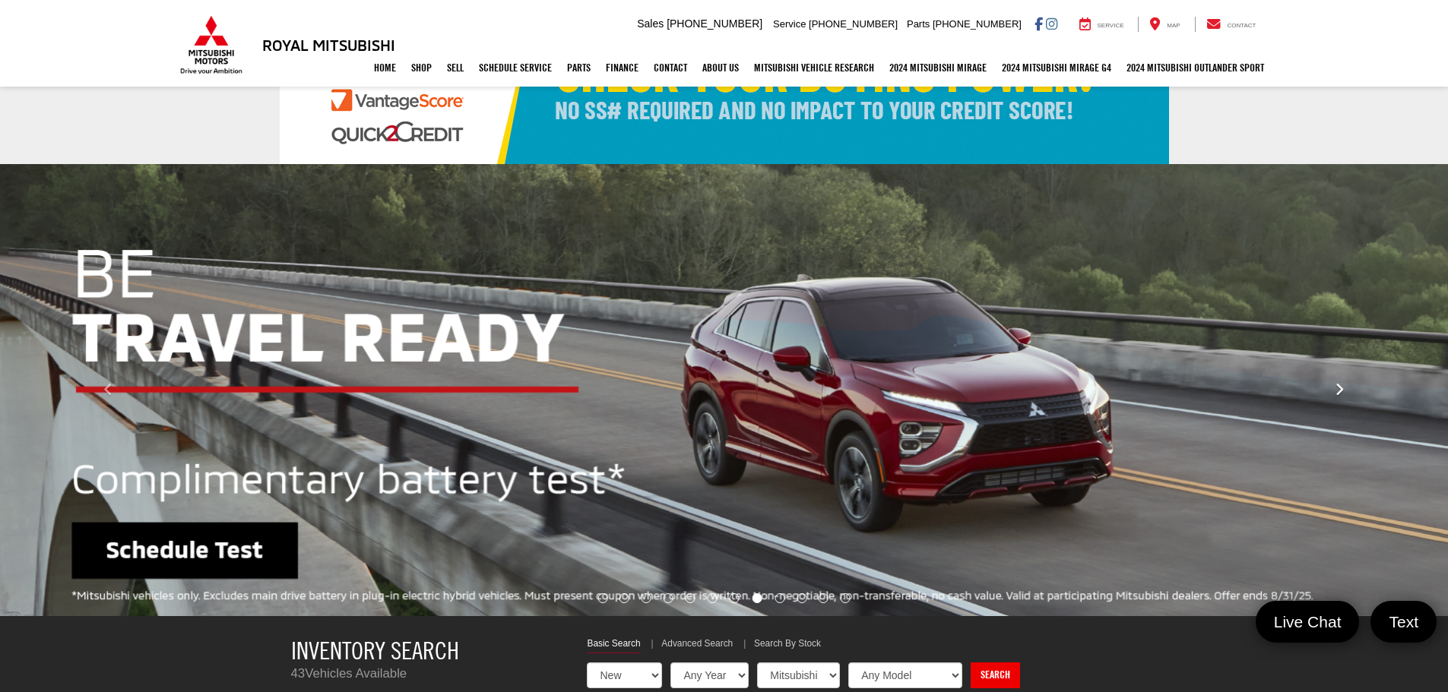
click at [1333, 391] on button "Click to view next picture." at bounding box center [1338, 390] width 217 height 391
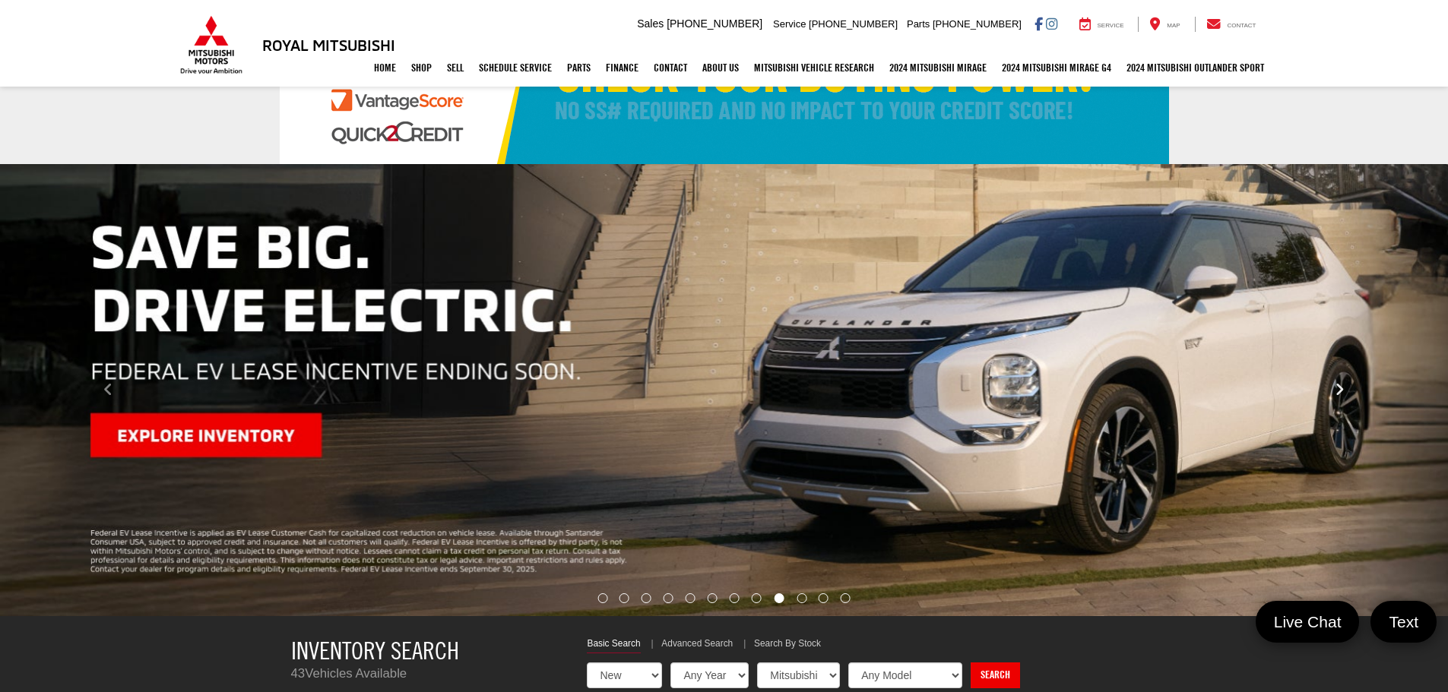
click at [1333, 391] on button "Click to view next picture." at bounding box center [1338, 390] width 217 height 391
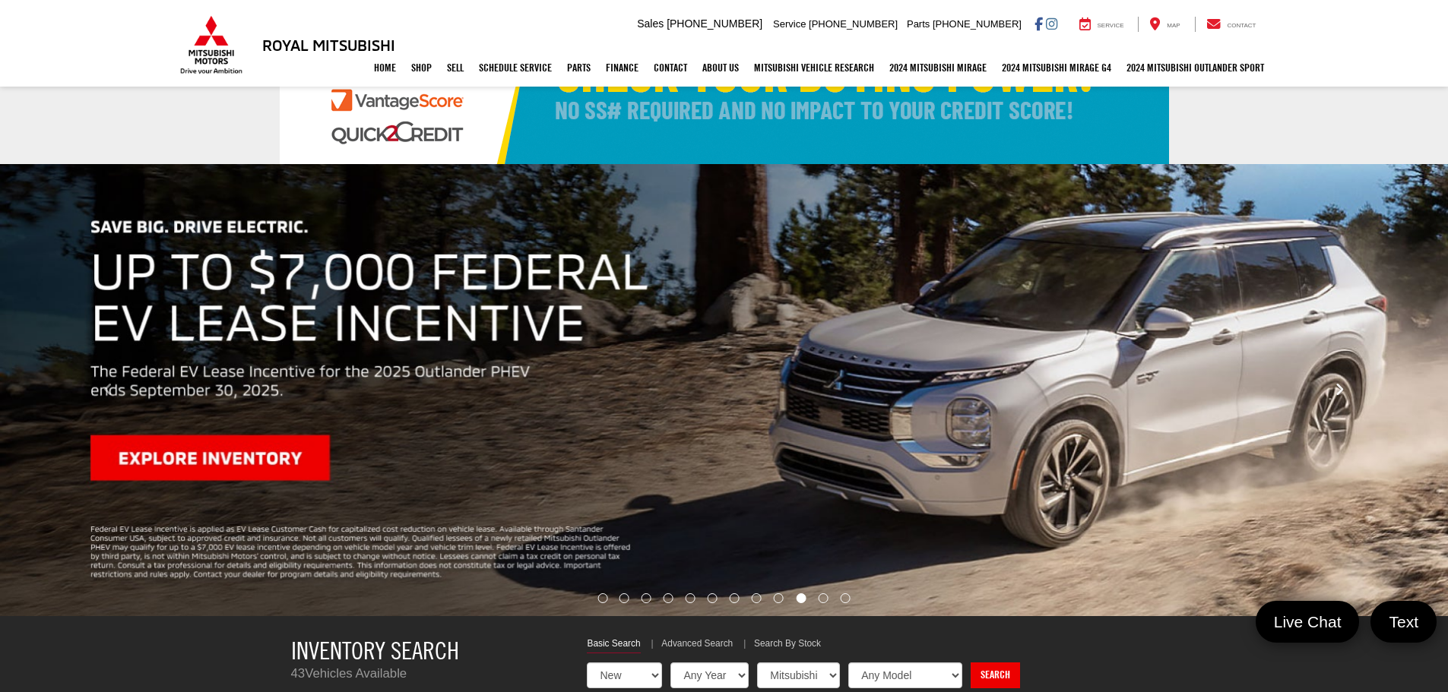
click at [1333, 391] on button "Click to view next picture." at bounding box center [1338, 390] width 217 height 391
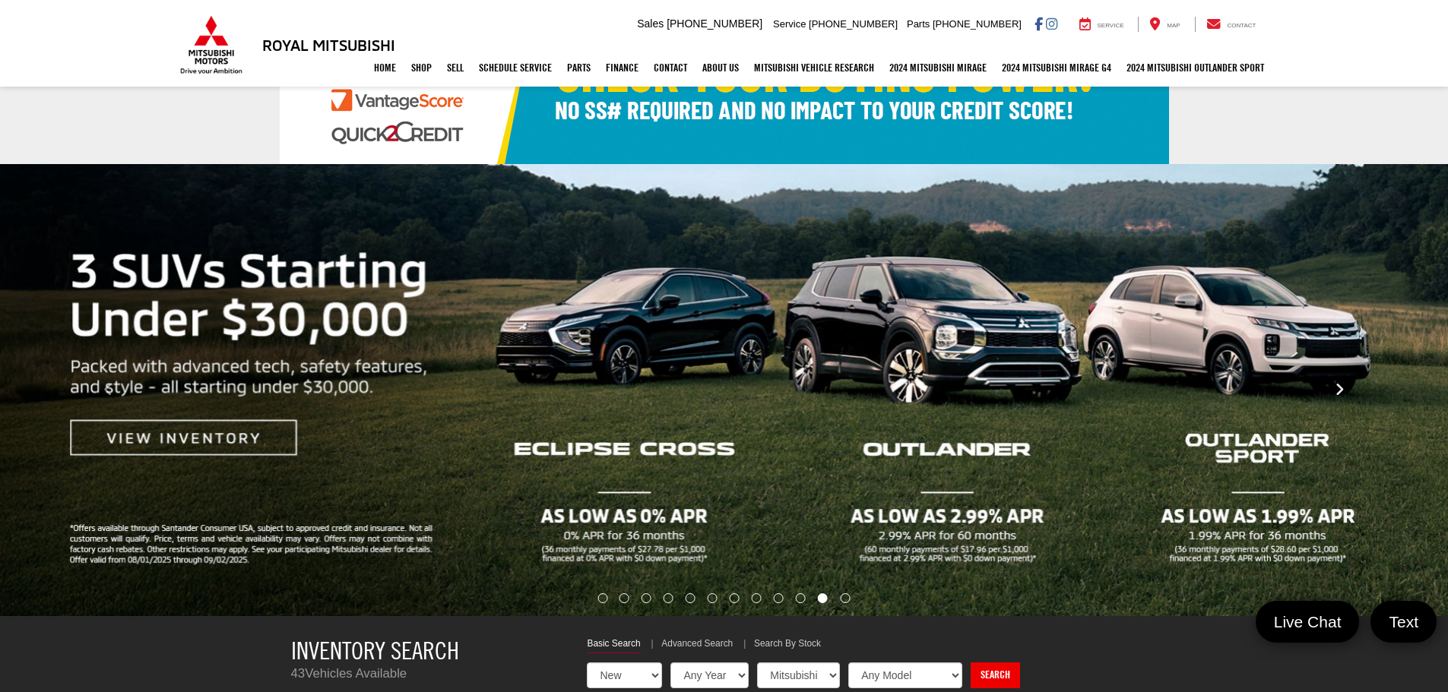
click at [1333, 391] on button "Click to view next picture." at bounding box center [1338, 390] width 217 height 391
